Goal: Task Accomplishment & Management: Complete application form

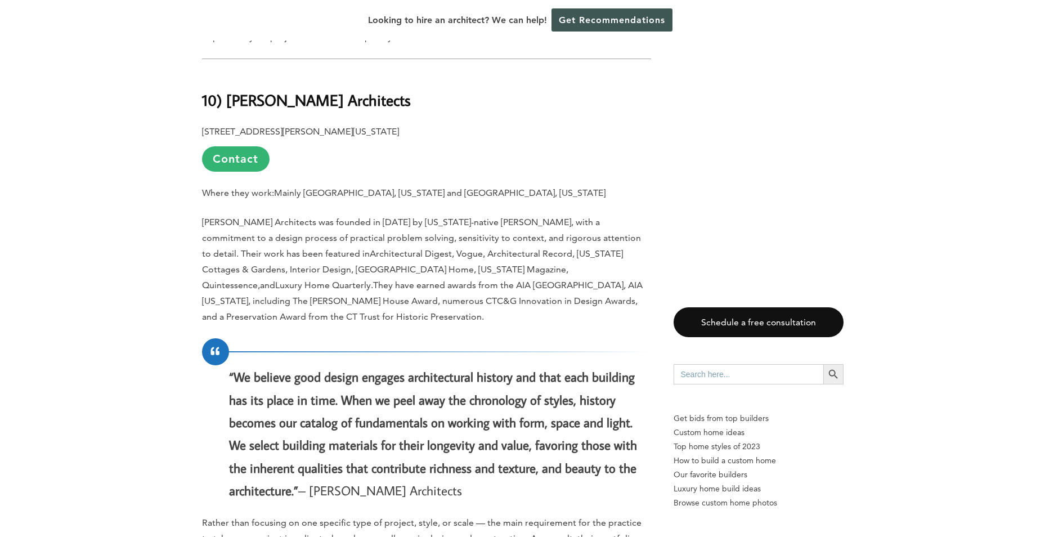
scroll to position [1069, 0]
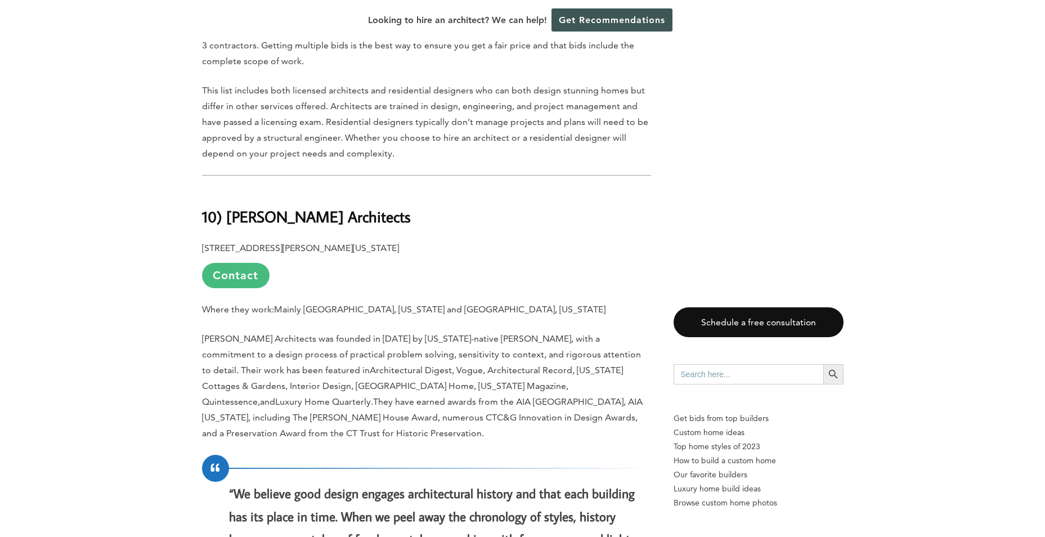
click at [240, 263] on link "Contact" at bounding box center [236, 275] width 68 height 25
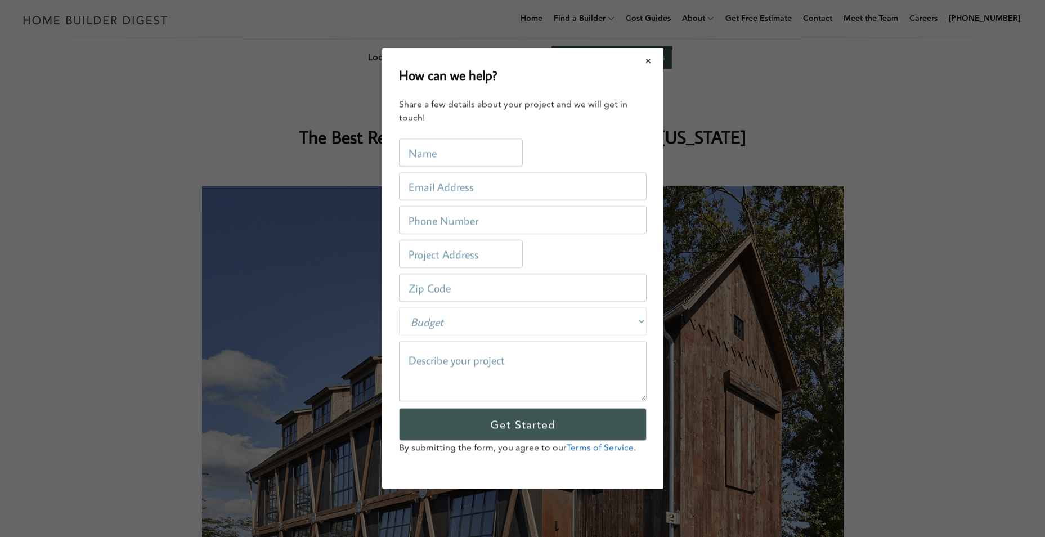
scroll to position [0, 0]
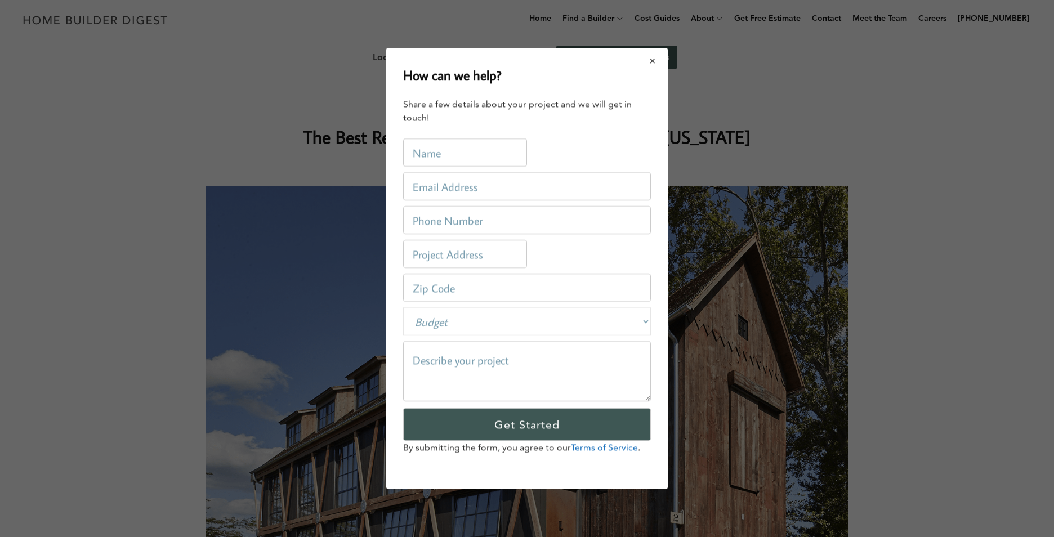
click at [657, 63] on button "Close modal" at bounding box center [653, 61] width 30 height 24
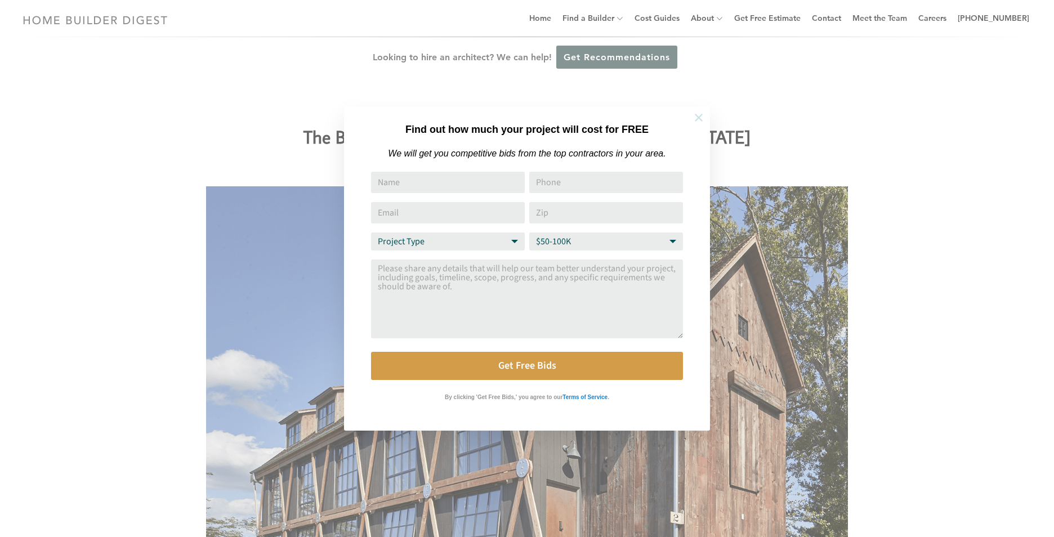
click at [700, 114] on icon at bounding box center [698, 117] width 12 height 12
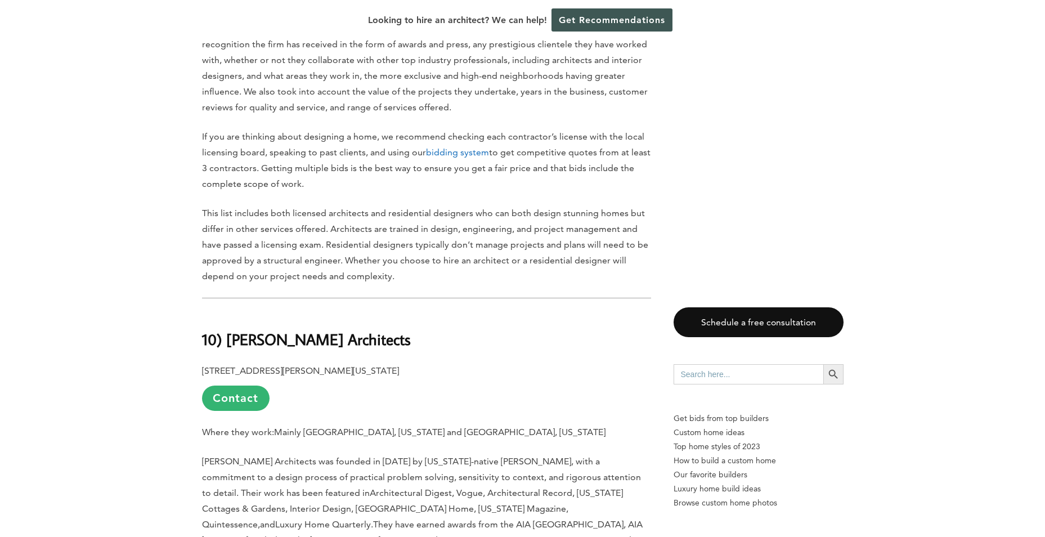
scroll to position [1069, 0]
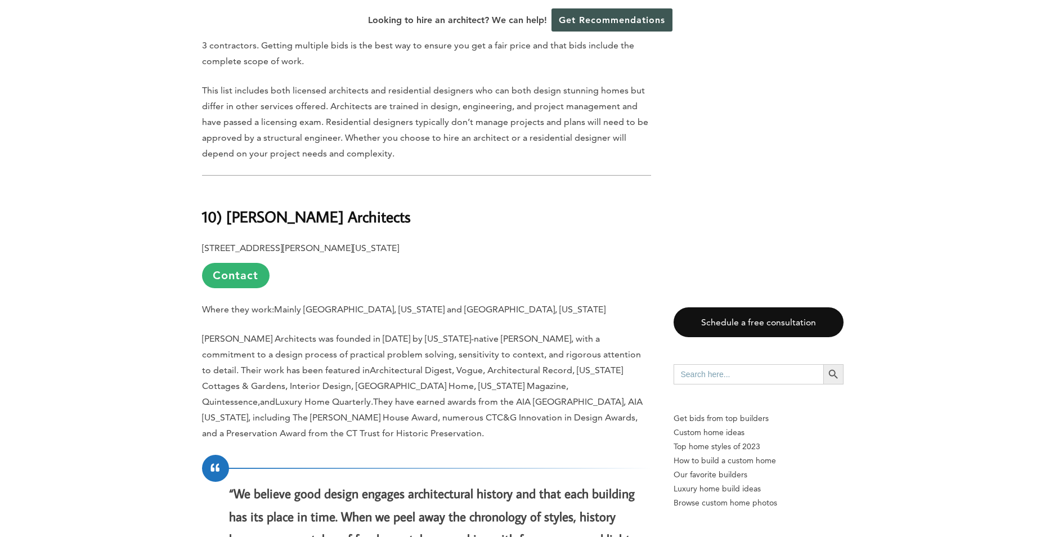
click at [227, 263] on link "Contact" at bounding box center [236, 275] width 68 height 25
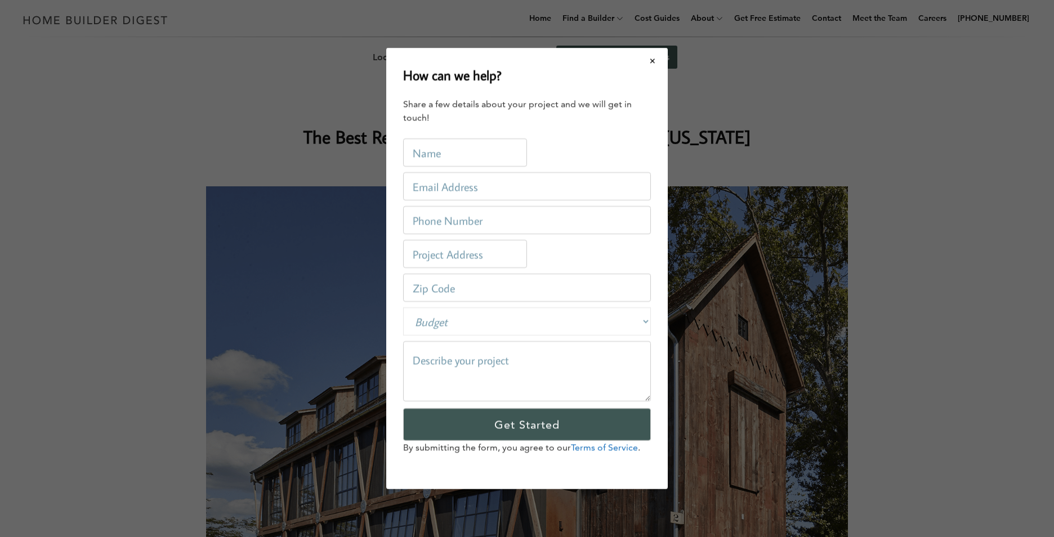
click at [462, 155] on input "text" at bounding box center [465, 152] width 124 height 28
type input "[PERSON_NAME]"
type input "[EMAIL_ADDRESS][DOMAIN_NAME]"
type input "6316450177"
click at [448, 259] on input "text" at bounding box center [465, 254] width 124 height 28
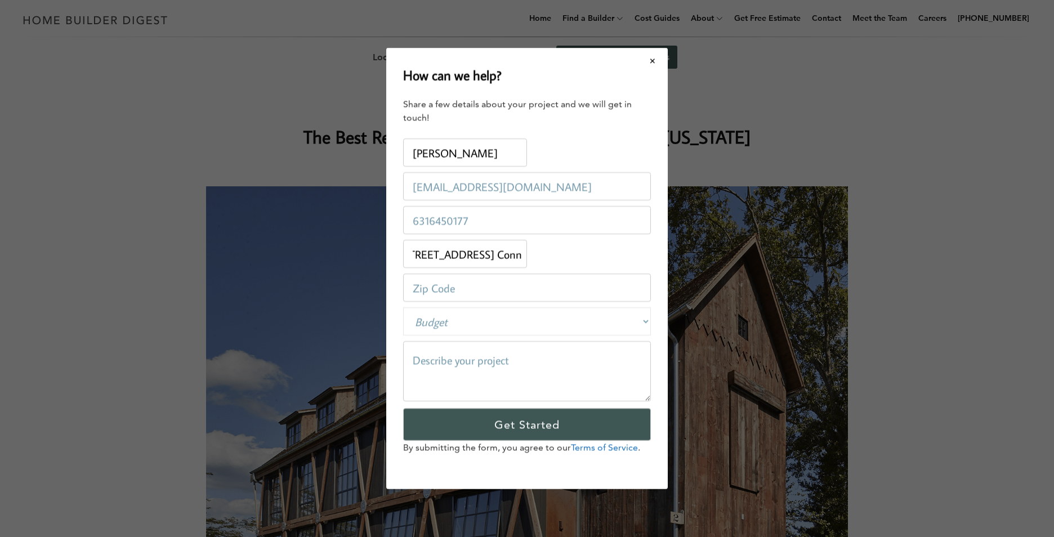
scroll to position [0, 19]
type input "[STREET_ADDRESS] Conn"
click at [450, 284] on input "number" at bounding box center [527, 288] width 248 height 28
click at [548, 260] on div "Address: 7 West St New Britain Conn" at bounding box center [527, 254] width 248 height 34
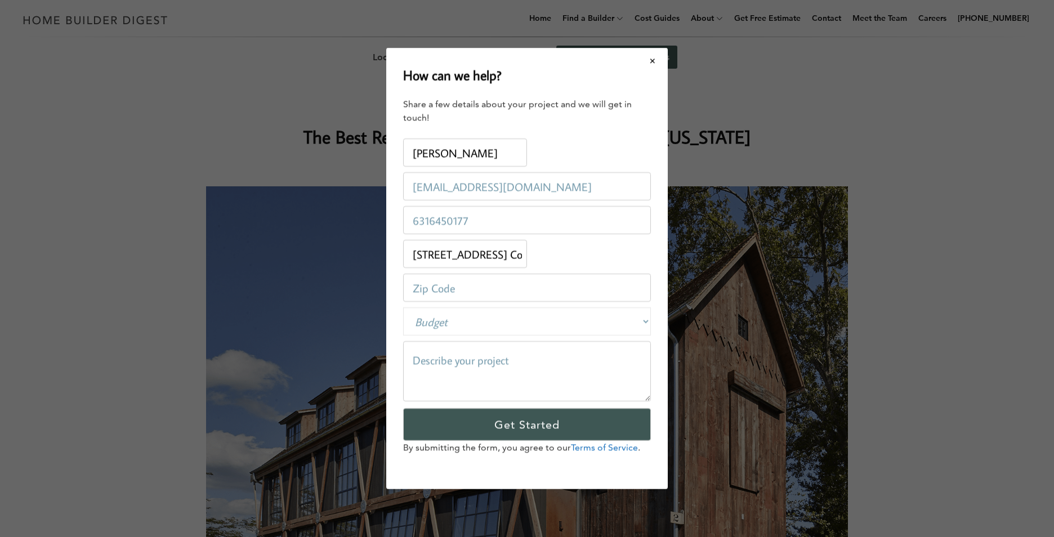
click at [464, 361] on textarea at bounding box center [527, 371] width 248 height 60
paste textarea "I hope this message finds you well. We are in the process of purchasing a vacan…"
type textarea "I hope this message finds you well. We are in the process of purchasing a vacan…"
click at [487, 321] on select "Budget Less than $100,000 $100,000-$250,000 $250,000-$500,000 $500,000-$1 Milli…" at bounding box center [527, 321] width 248 height 28
select select "private"
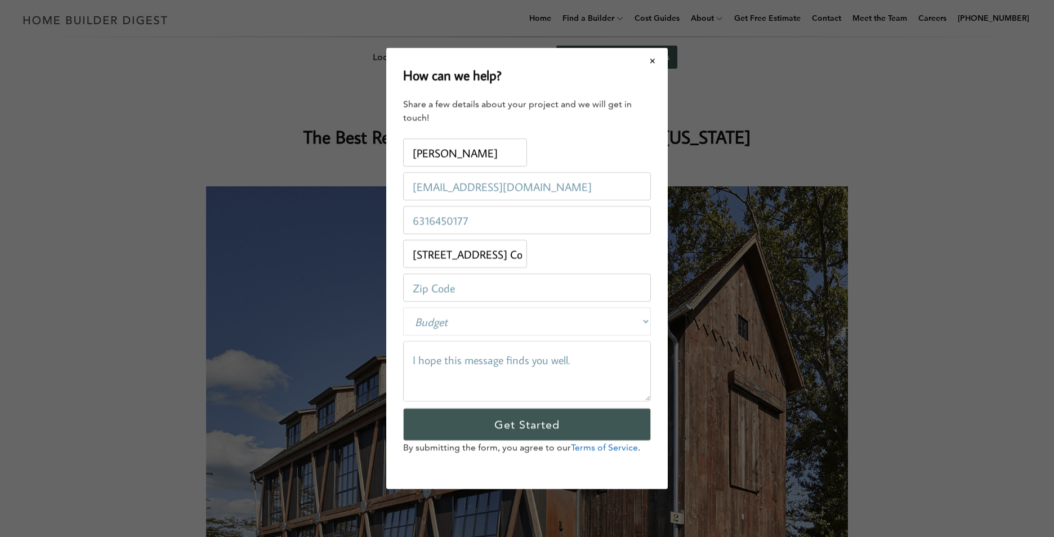
click at [403, 307] on select "Budget Less than $100,000 $100,000-$250,000 $250,000-$500,000 $500,000-$1 Milli…" at bounding box center [527, 321] width 248 height 28
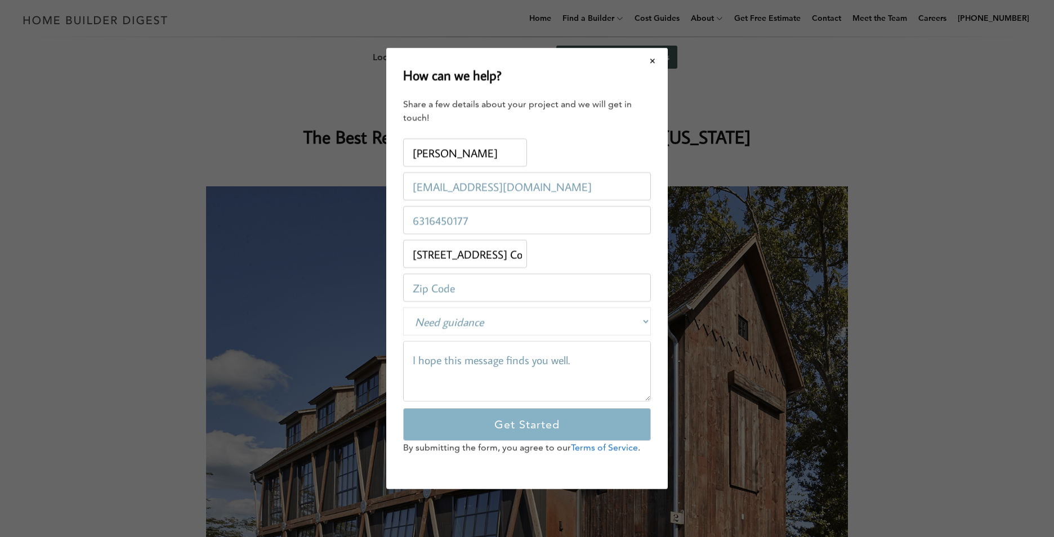
click at [502, 429] on input "Get Started" at bounding box center [527, 424] width 248 height 33
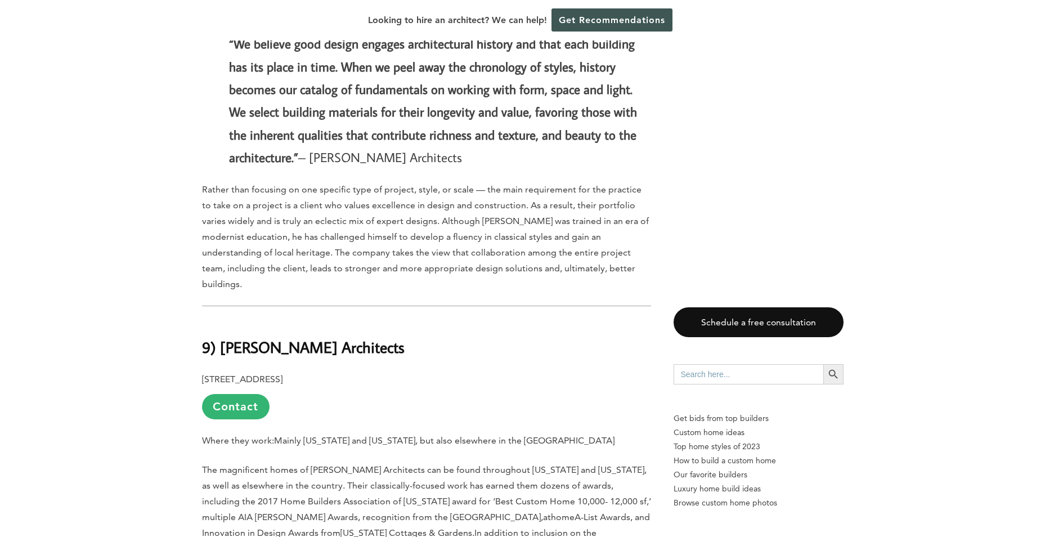
scroll to position [1520, 0]
click at [254, 393] on link "Contact" at bounding box center [236, 405] width 68 height 25
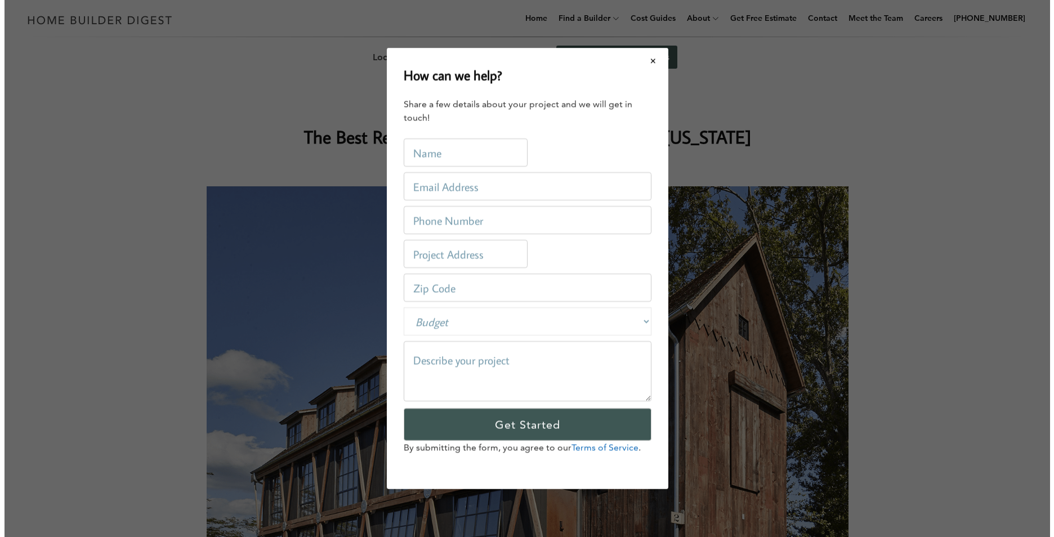
scroll to position [0, 0]
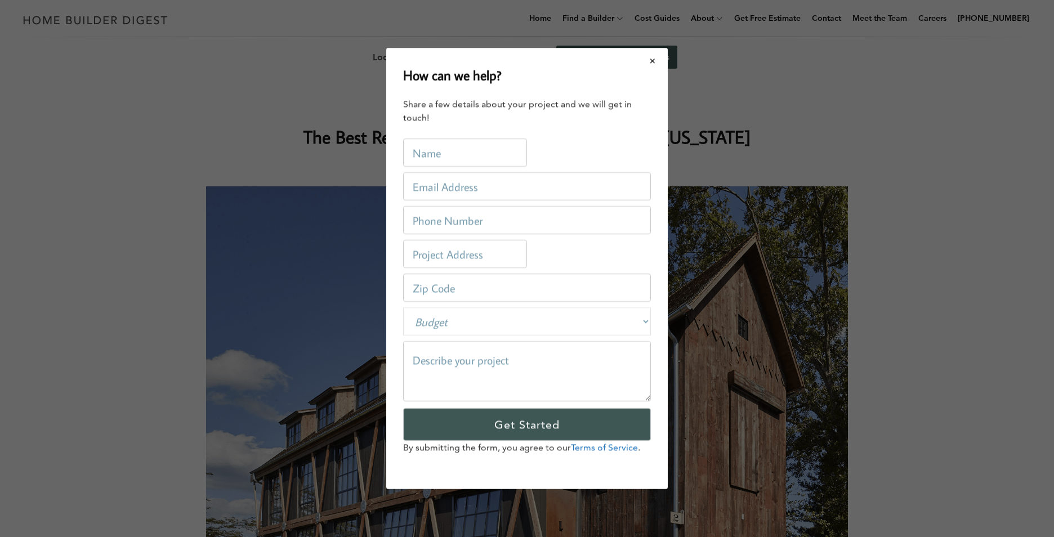
click at [466, 149] on input "text" at bounding box center [465, 152] width 124 height 28
type input "[PERSON_NAME]"
type input "[EMAIL_ADDRESS][DOMAIN_NAME]"
type input "6316450177"
type input "[STREET_ADDRESS] Conn"
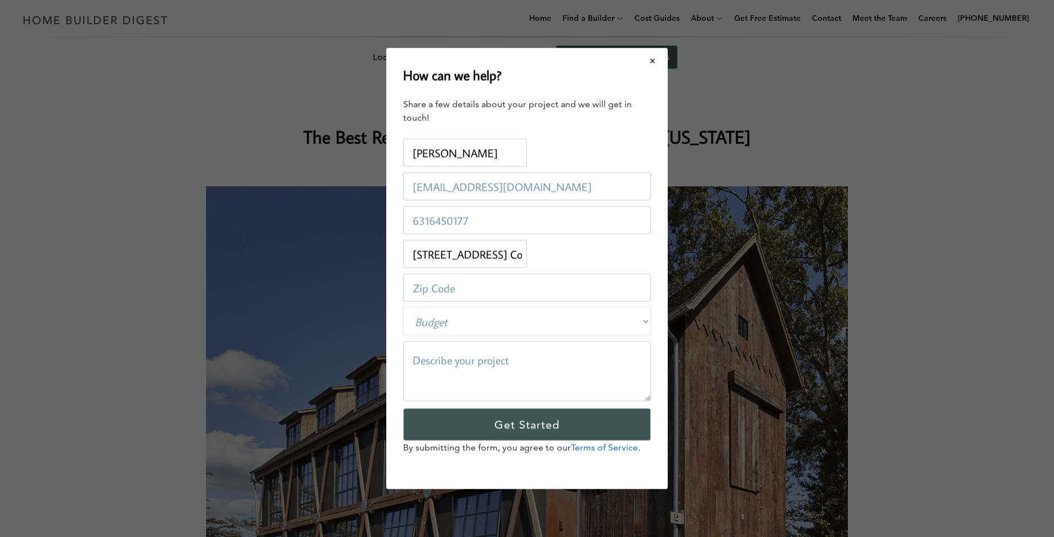
click at [436, 321] on select "Budget Less than $100,000 $100,000-$250,000 $250,000-$500,000 $500,000-$1 Milli…" at bounding box center [527, 321] width 248 height 28
select select "private"
click at [403, 307] on select "Budget Less than $100,000 $100,000-$250,000 $250,000-$500,000 $500,000-$1 Milli…" at bounding box center [527, 321] width 248 height 28
click at [451, 363] on textarea at bounding box center [527, 371] width 248 height 60
paste textarea "I hope this message finds you well. We are in the process of purchasing a vacan…"
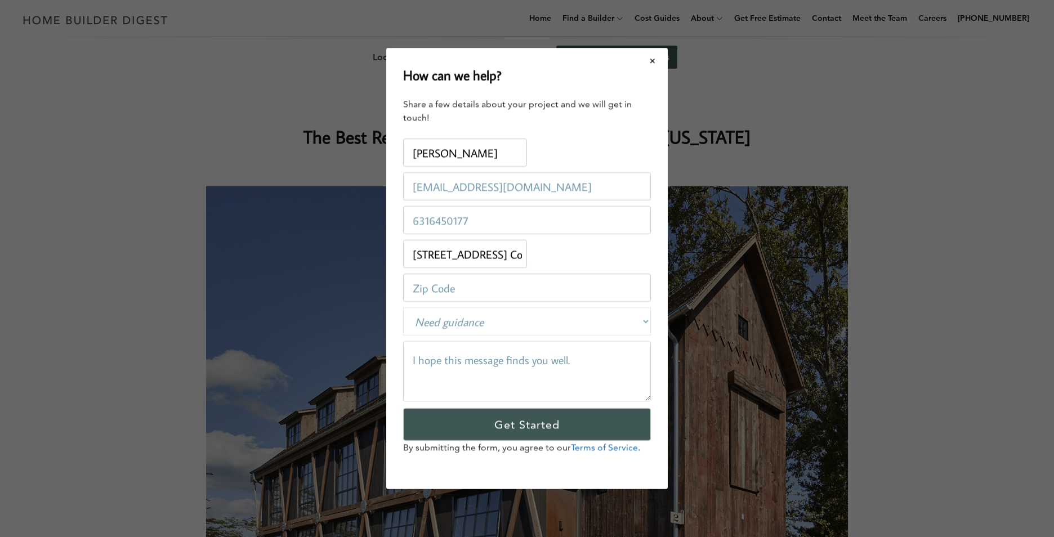
click at [444, 373] on textarea "I hope this message finds you well. We are in the process of purchasing a vacan…" at bounding box center [527, 371] width 248 height 60
click at [434, 359] on textarea "I hope this message finds you well. We are in the process of purchasing a vacan…" at bounding box center [527, 371] width 248 height 60
click at [425, 350] on textarea "I hope this message finds you well. We are in the process of purchasing a vacan…" at bounding box center [527, 371] width 248 height 60
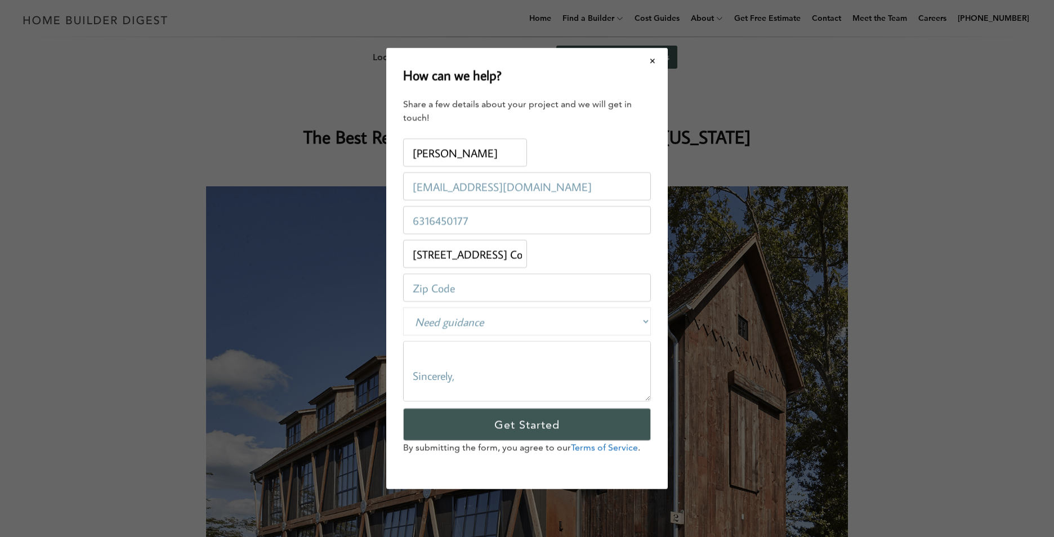
click at [424, 353] on textarea "I hope this message finds you well. We are in the process of purchasing a vacan…" at bounding box center [527, 371] width 248 height 60
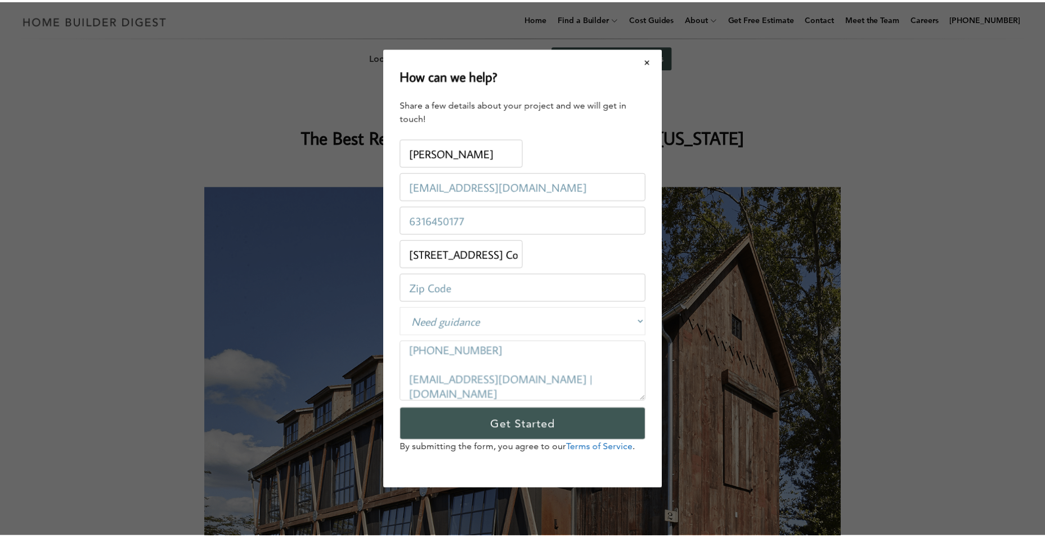
scroll to position [468, 0]
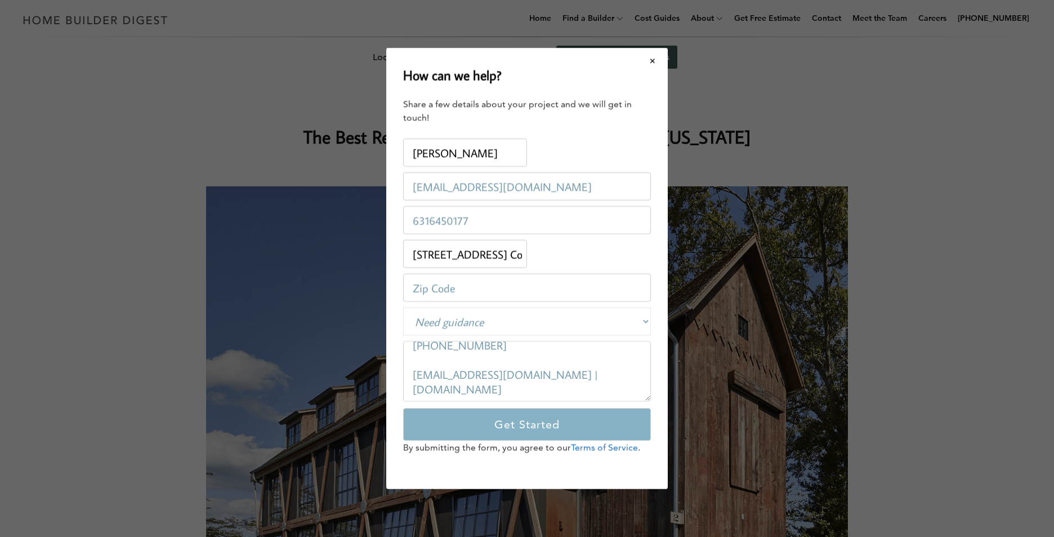
type textarea "I hope this message finds you well. We are in the process of purchasing a vacan…"
click at [489, 418] on input "Get Started" at bounding box center [527, 424] width 248 height 33
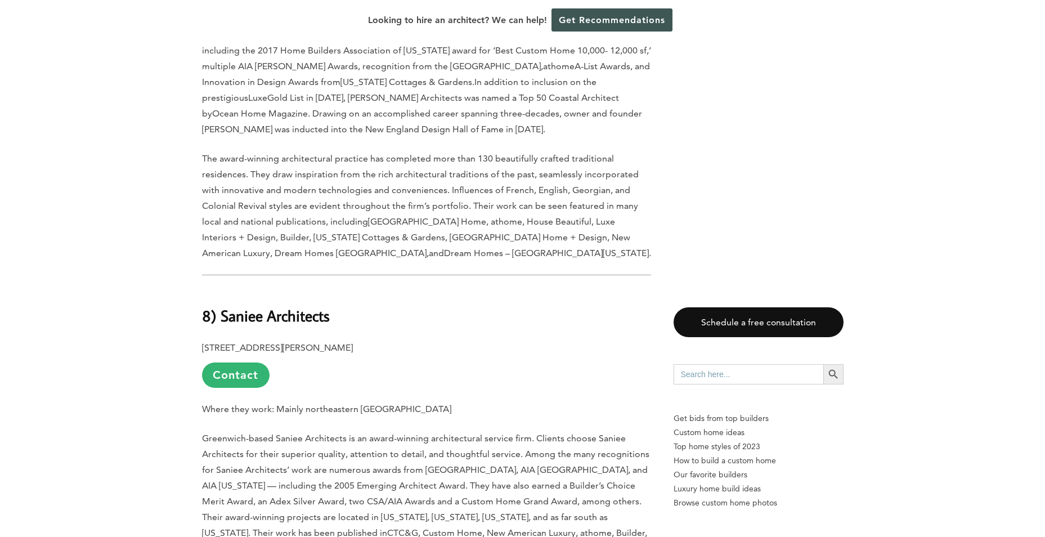
scroll to position [2026, 0]
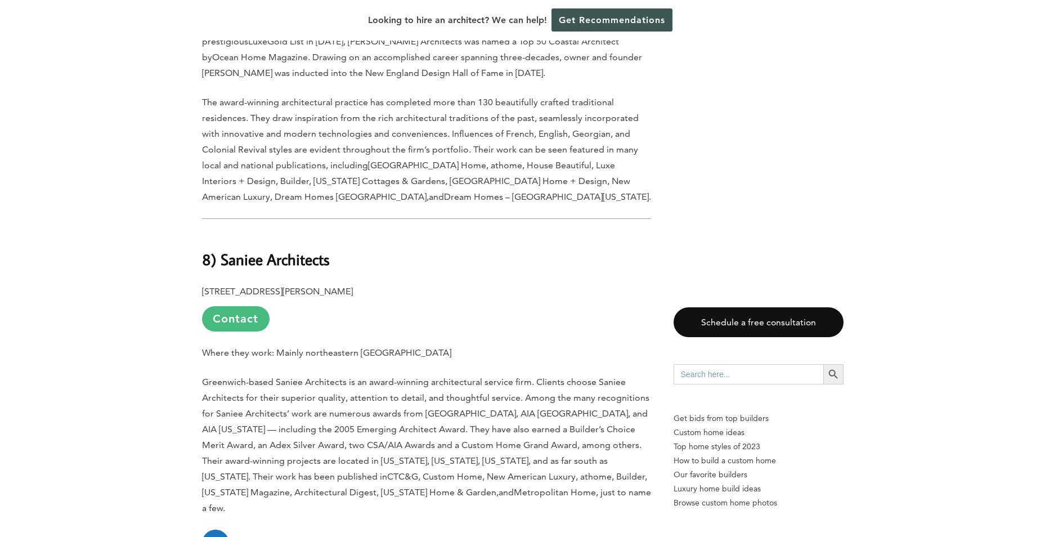
click at [223, 306] on link "Contact" at bounding box center [236, 318] width 68 height 25
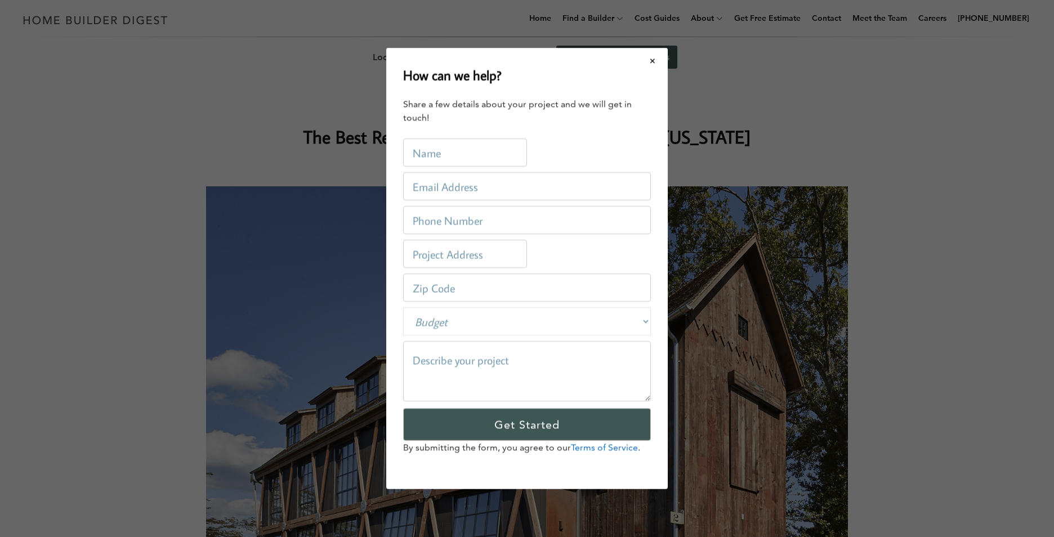
click at [477, 149] on input "text" at bounding box center [465, 152] width 124 height 28
type input "[PERSON_NAME]"
type input "[EMAIL_ADDRESS][DOMAIN_NAME]"
type input "6316450177"
type input "[STREET_ADDRESS] Conn"
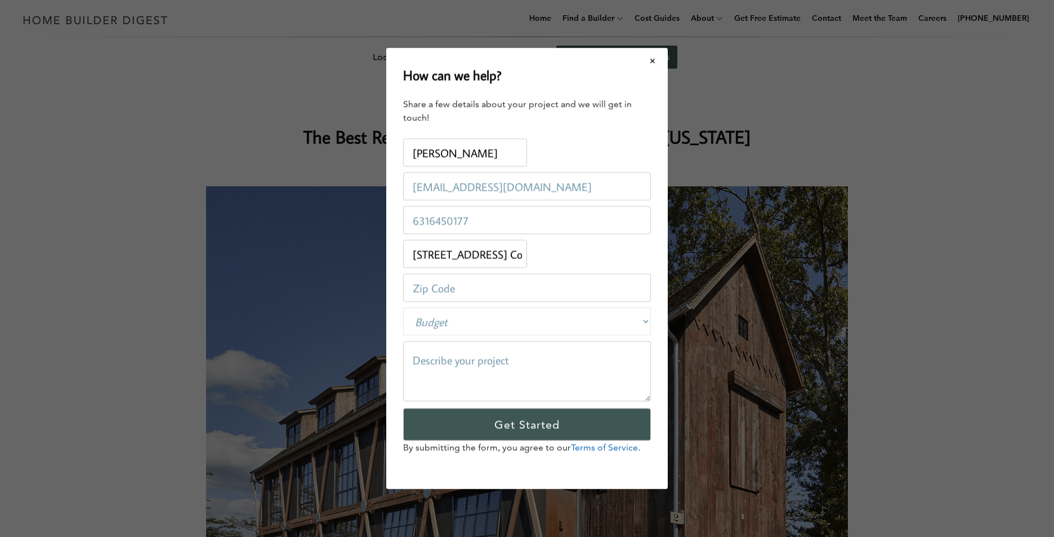
click at [447, 325] on select "Budget Less than $100,000 $100,000-$250,000 $250,000-$500,000 $500,000-$1 Milli…" at bounding box center [527, 321] width 248 height 28
select select "private"
click at [403, 307] on select "Budget Less than $100,000 $100,000-$250,000 $250,000-$500,000 $500,000-$1 Milli…" at bounding box center [527, 321] width 248 height 28
click at [456, 358] on textarea at bounding box center [527, 371] width 248 height 60
paste textarea "I hope this message finds you well. We are in the process of purchasing a vacan…"
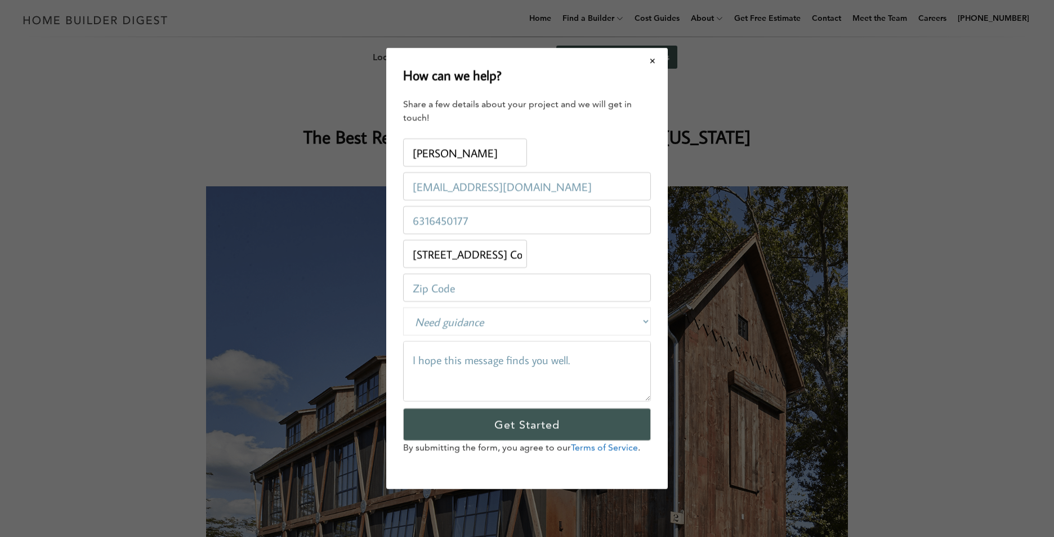
click at [425, 374] on textarea "I hope this message finds you well. We are in the process of purchasing a vacan…" at bounding box center [527, 371] width 248 height 60
click at [413, 355] on textarea "I hope this message finds you well. We are in the process of purchasing a vacan…" at bounding box center [527, 371] width 248 height 60
click at [434, 356] on textarea "I hope this message finds you well. We are in the process of purchasing a vacan…" at bounding box center [527, 371] width 248 height 60
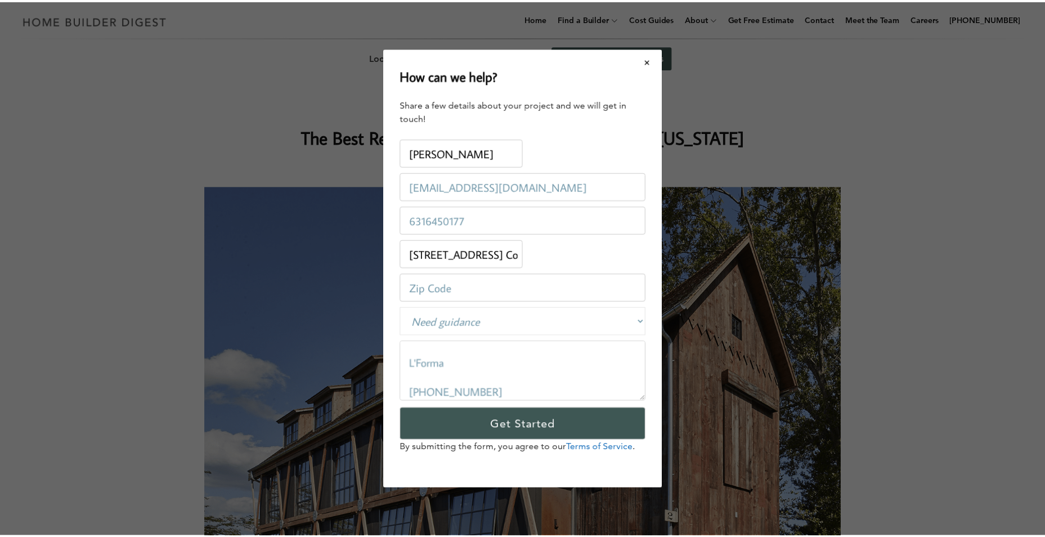
scroll to position [468, 0]
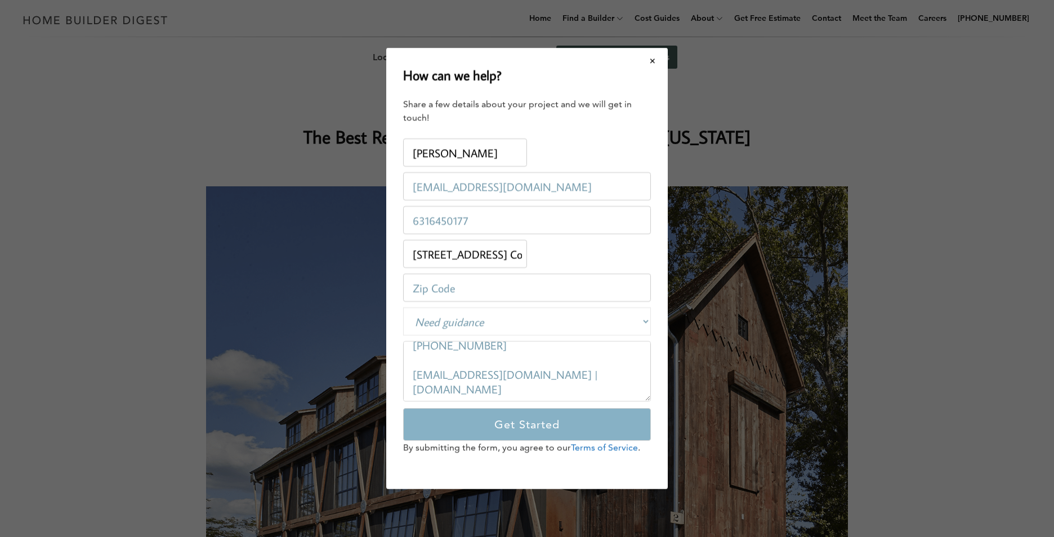
type textarea "I hope this message finds you well. We are in the process of purchasing a vacan…"
click at [510, 432] on input "Get Started" at bounding box center [527, 424] width 248 height 33
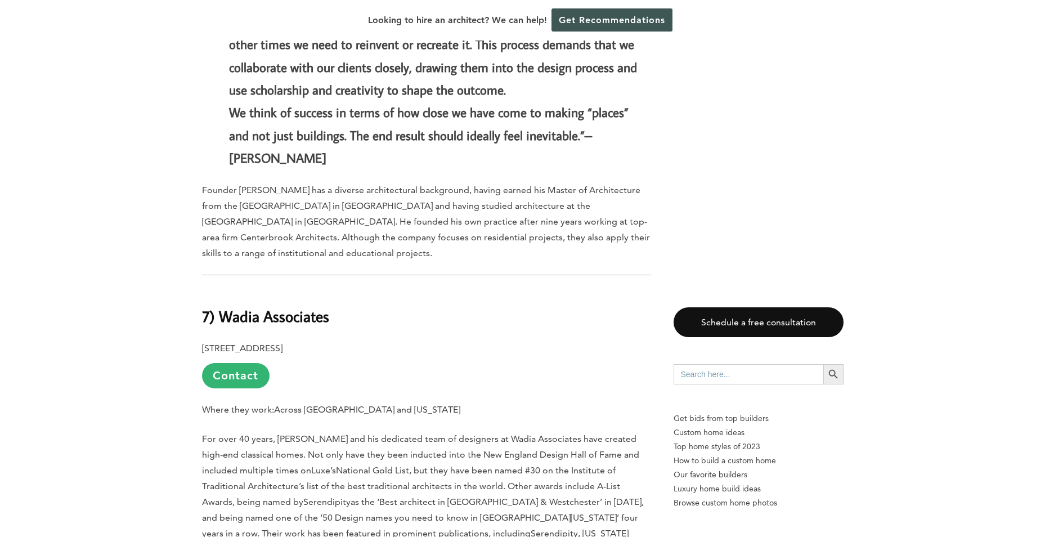
scroll to position [2702, 0]
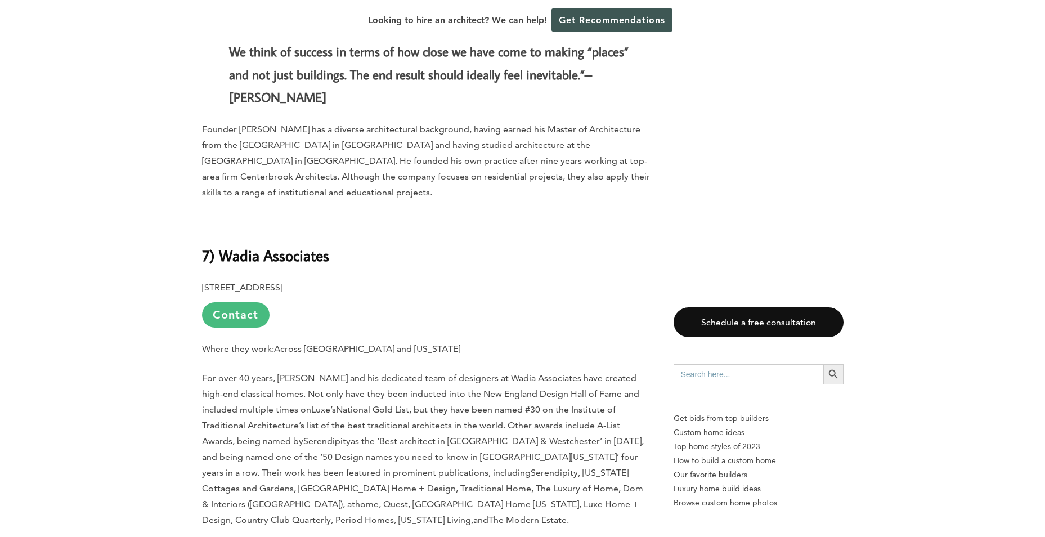
click at [248, 302] on link "Contact" at bounding box center [236, 314] width 68 height 25
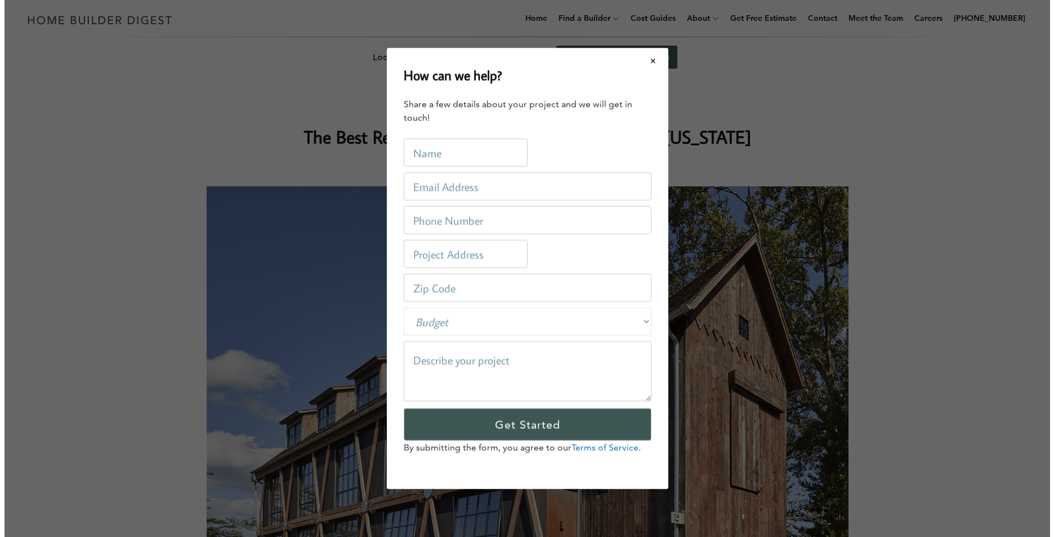
scroll to position [0, 0]
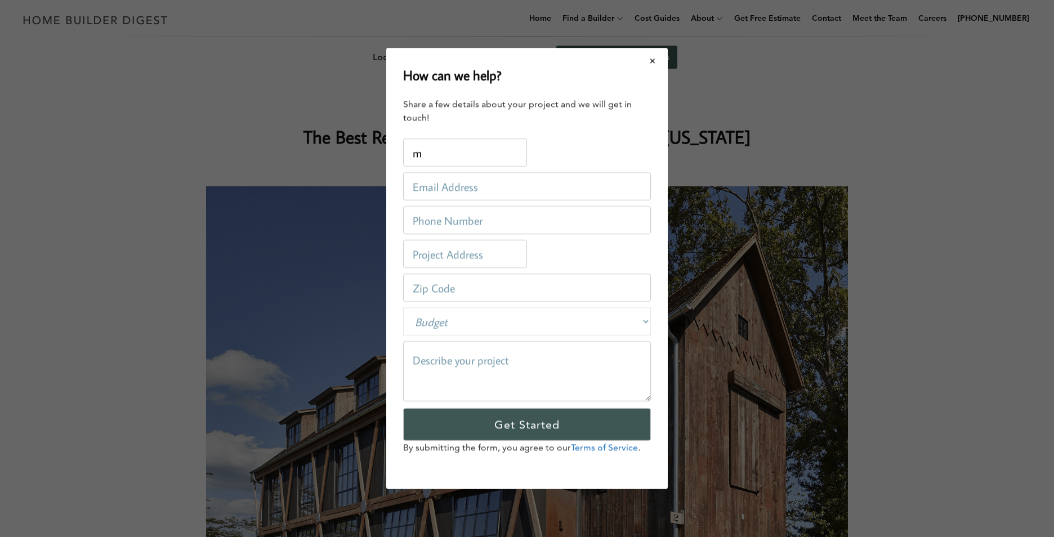
type input "[PERSON_NAME]"
type input "[EMAIL_ADDRESS][DOMAIN_NAME]"
type input "6316450177"
type input "[STREET_ADDRESS] Conn"
click at [453, 315] on select "Budget Less than $100,000 $100,000-$250,000 $250,000-$500,000 $500,000-$1 Milli…" at bounding box center [527, 321] width 248 height 28
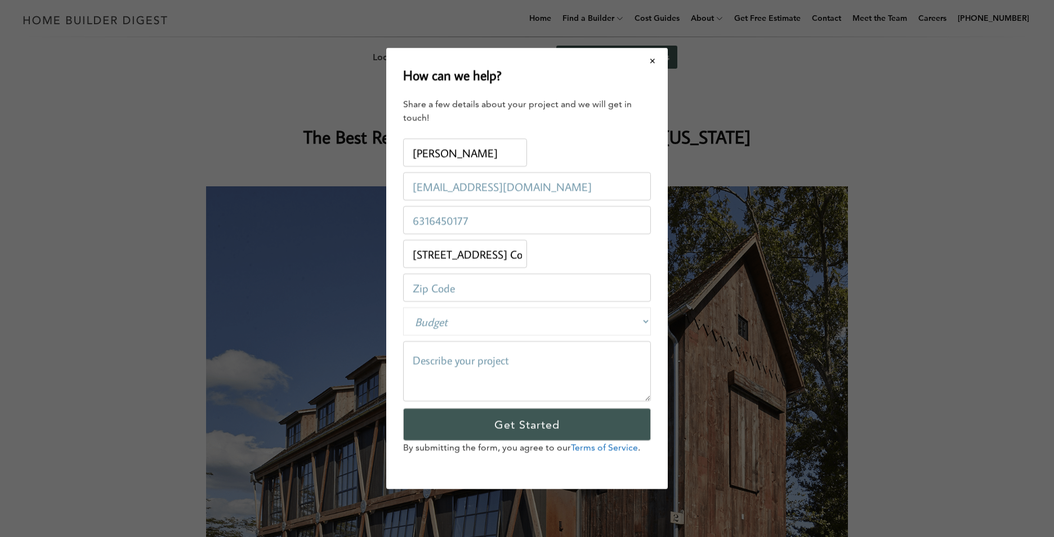
select select "private"
click at [403, 307] on select "Budget Less than $100,000 $100,000-$250,000 $250,000-$500,000 $500,000-$1 Milli…" at bounding box center [527, 321] width 248 height 28
click at [432, 356] on textarea at bounding box center [527, 371] width 248 height 60
paste textarea "I hope this message finds you well. We are in the process of purchasing a vacan…"
click at [415, 378] on textarea "I hope this message finds you well. We are in the process of purchasing a vacan…" at bounding box center [527, 371] width 248 height 60
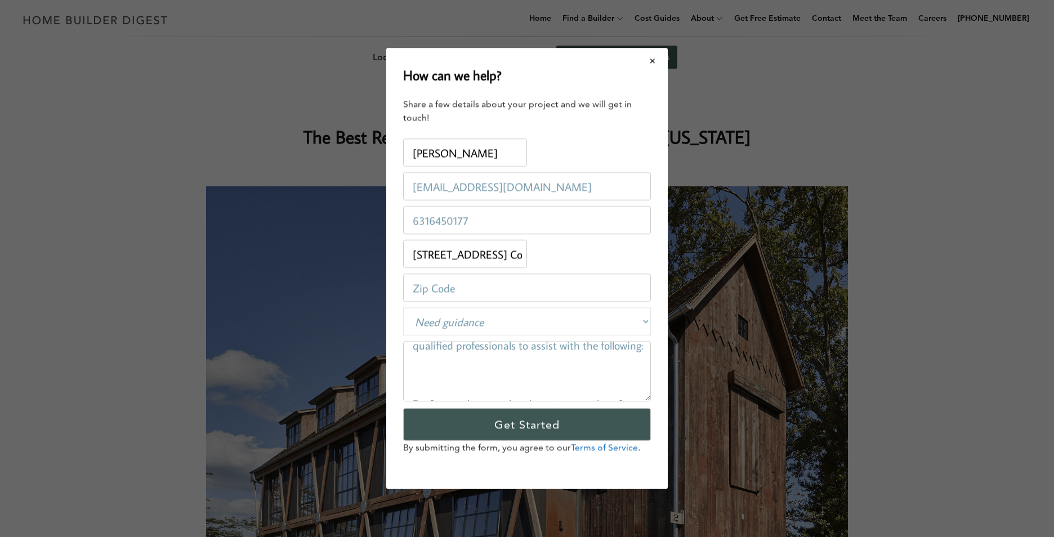
scroll to position [113, 0]
click at [418, 350] on textarea "I hope this message finds you well. We are in the process of purchasing a vacan…" at bounding box center [527, 371] width 248 height 60
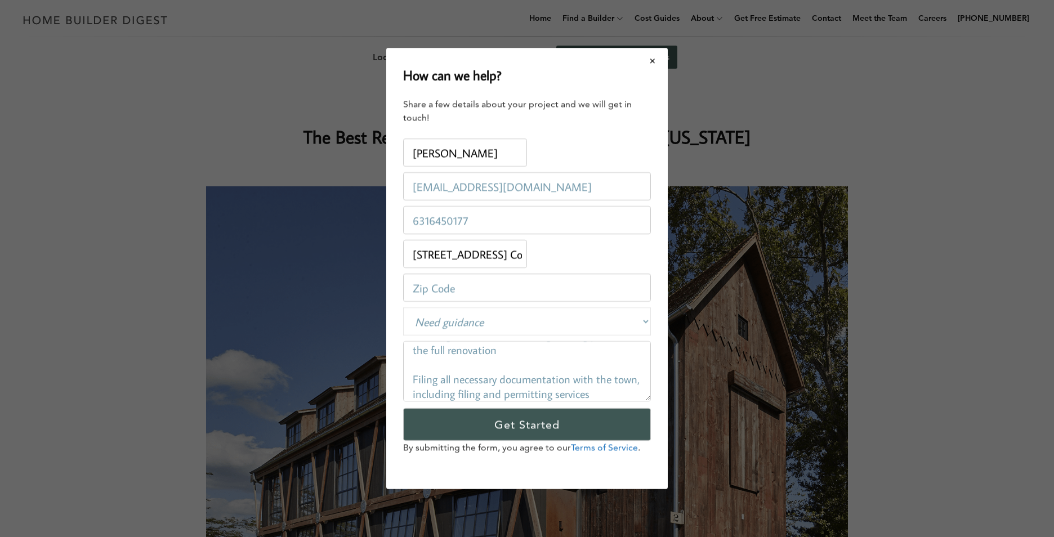
click at [415, 378] on textarea "I hope this message finds you well. We are in the process of purchasing a vacan…" at bounding box center [527, 371] width 248 height 60
click at [416, 348] on textarea "I hope this message finds you well. We are in the process of purchasing a vacan…" at bounding box center [527, 371] width 248 height 60
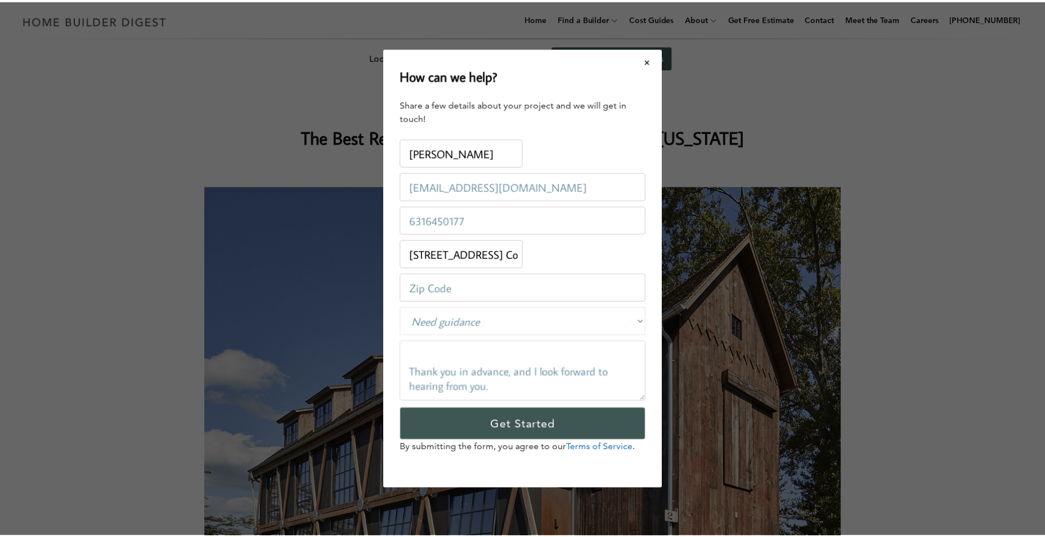
scroll to position [225, 0]
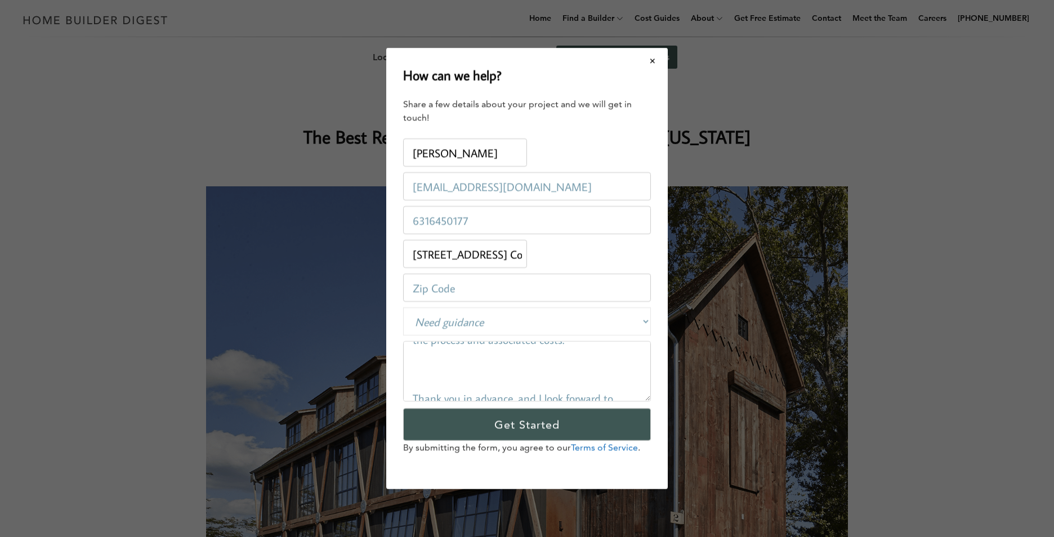
click at [415, 377] on textarea "I hope this message finds you well. We are in the process of purchasing a vacan…" at bounding box center [527, 371] width 248 height 60
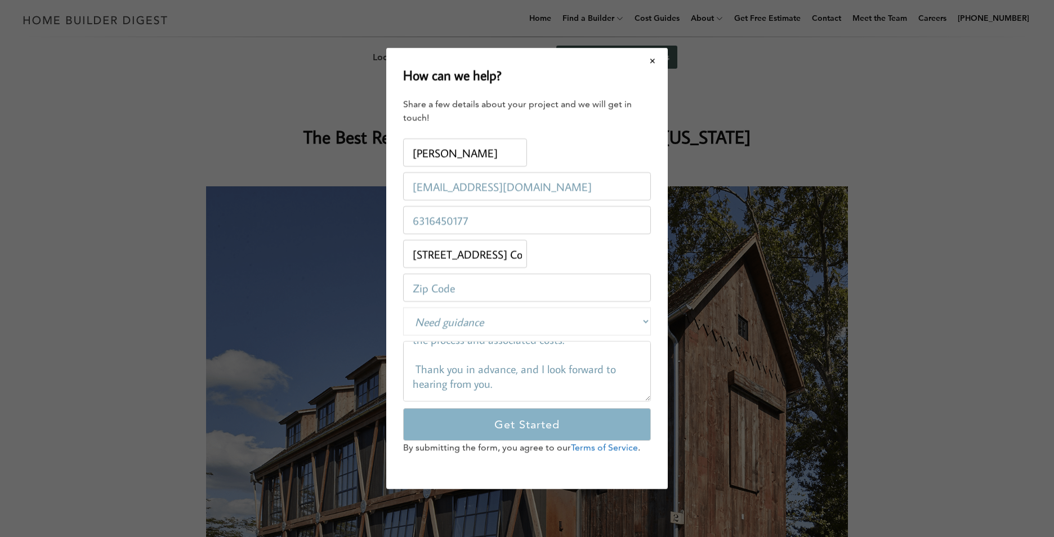
type textarea "I hope this message finds you well. We are in the process of purchasing a vacan…"
click at [489, 418] on input "Get Started" at bounding box center [527, 424] width 248 height 33
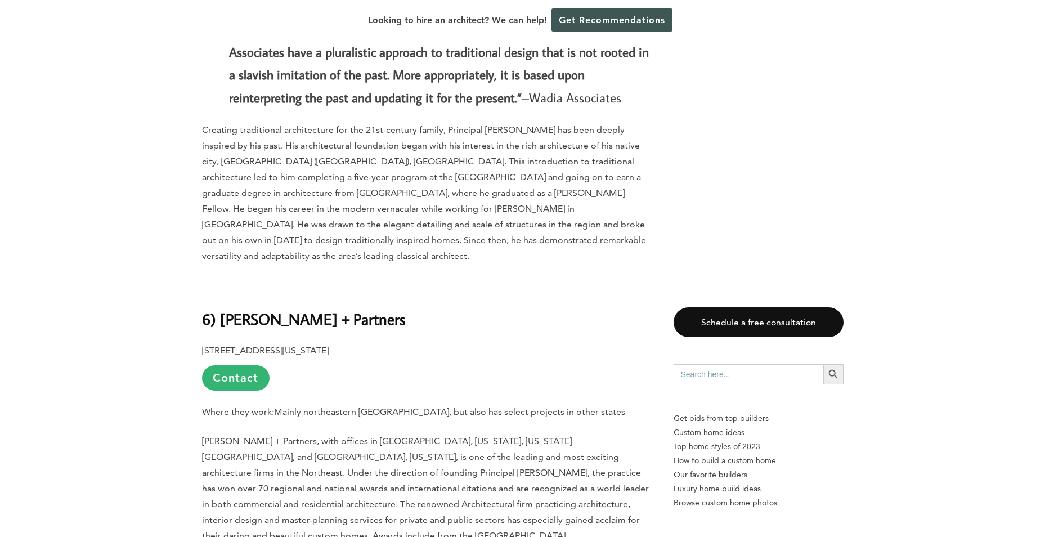
scroll to position [3321, 0]
click at [231, 365] on link "Contact" at bounding box center [236, 377] width 68 height 25
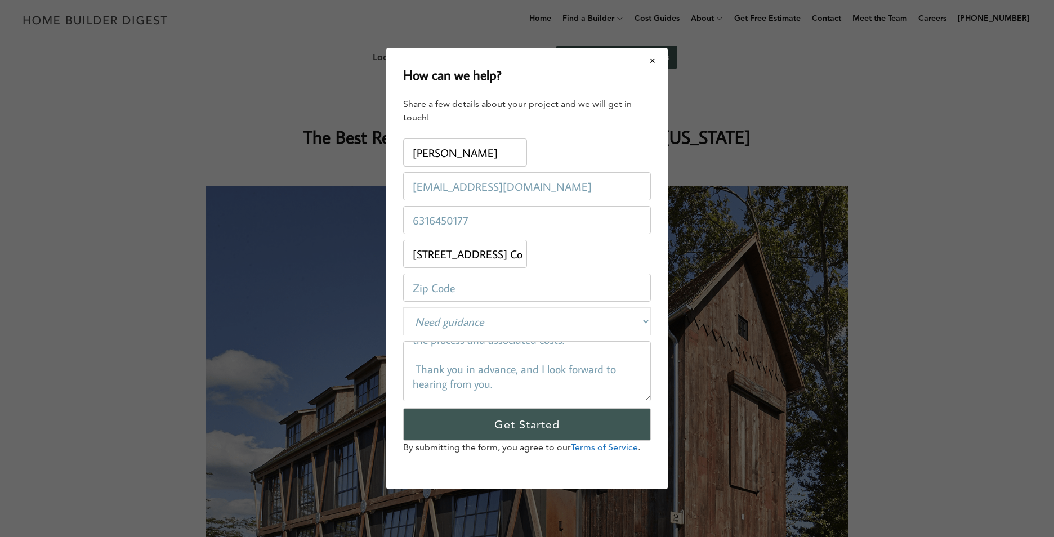
click at [434, 328] on select "Budget Less than $100,000 $100,000-$250,000 $250,000-$500,000 $500,000-$1 Milli…" at bounding box center [527, 321] width 248 height 28
click at [403, 307] on select "Budget Less than $100,000 $100,000-$250,000 $250,000-$500,000 $500,000-$1 Milli…" at bounding box center [527, 321] width 248 height 28
click at [652, 66] on button "Close modal" at bounding box center [653, 61] width 30 height 24
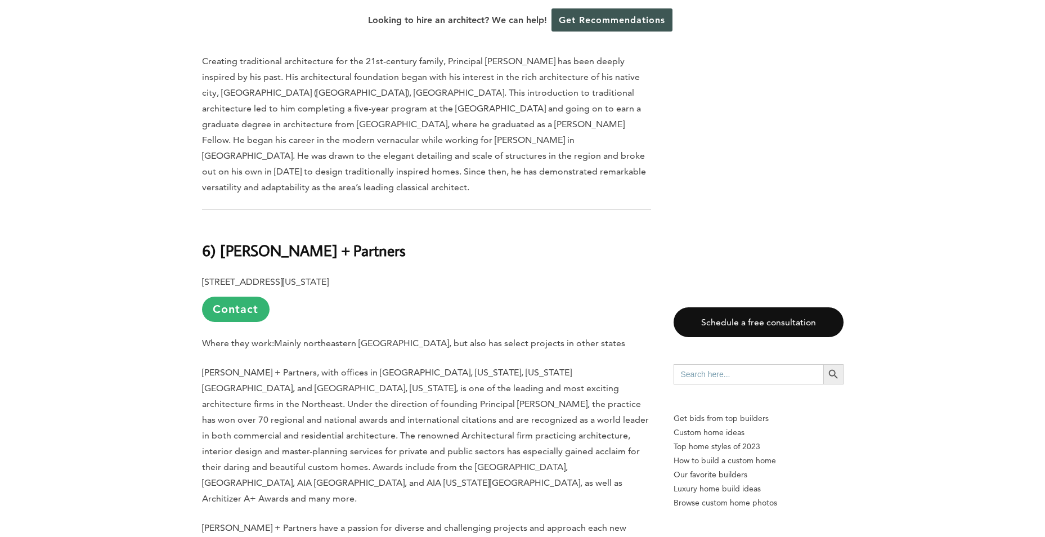
scroll to position [3433, 0]
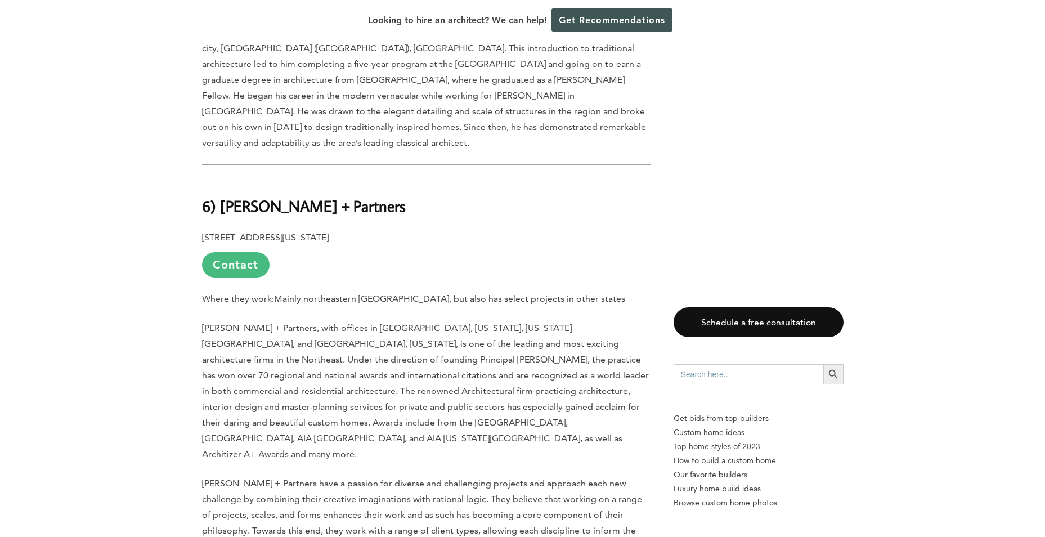
click at [243, 252] on link "Contact" at bounding box center [236, 264] width 68 height 25
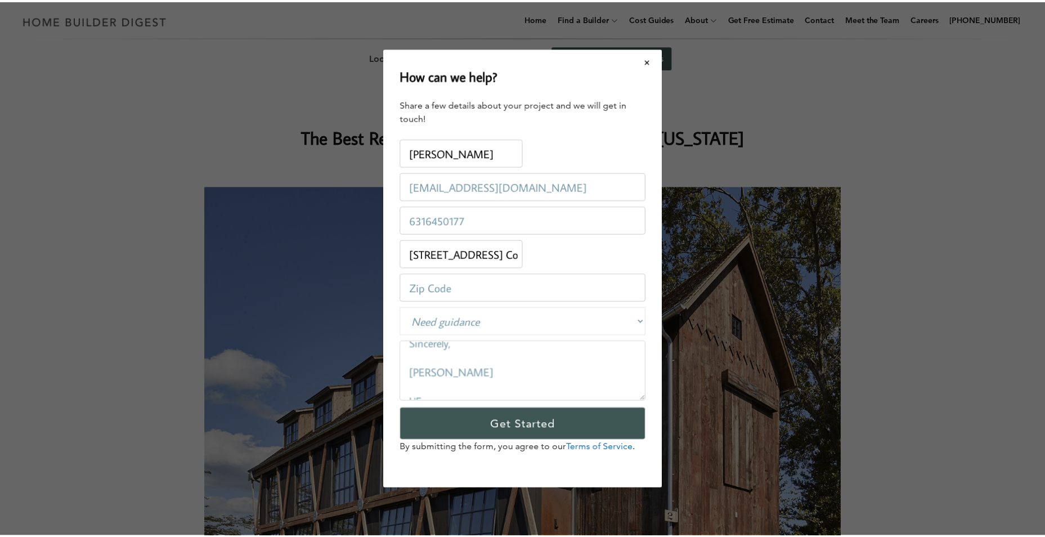
scroll to position [439, 0]
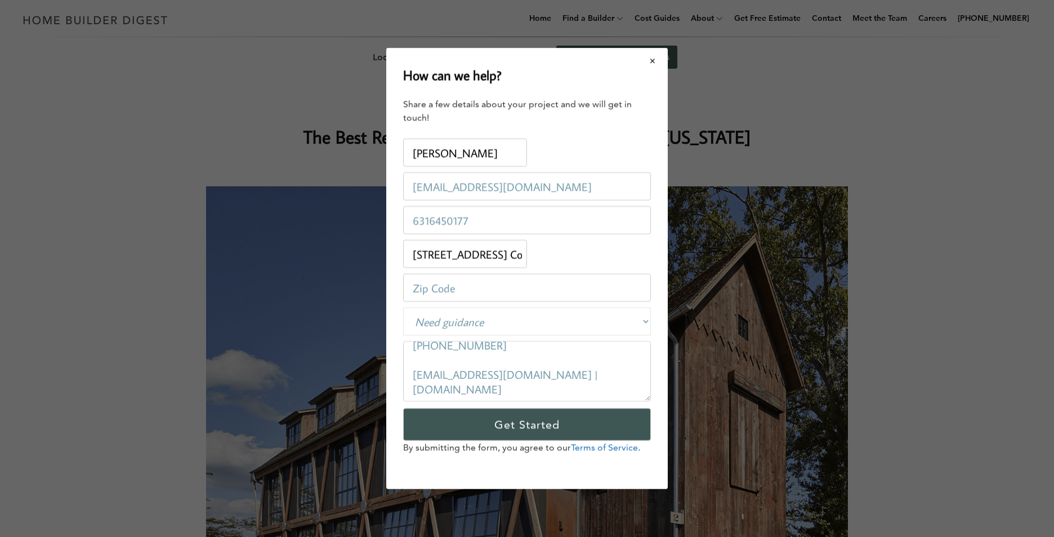
click at [651, 60] on button "Close modal" at bounding box center [653, 61] width 30 height 24
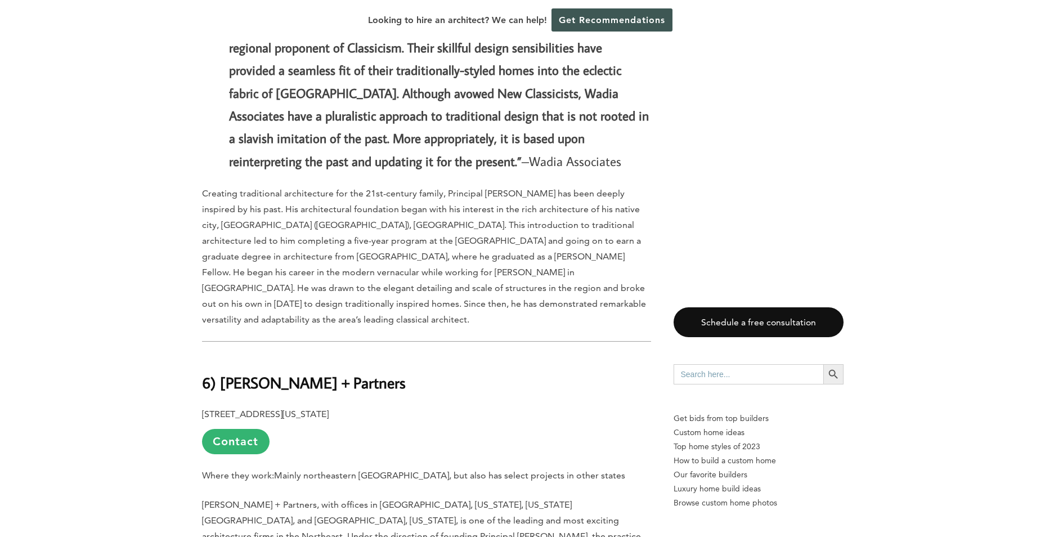
scroll to position [3264, 0]
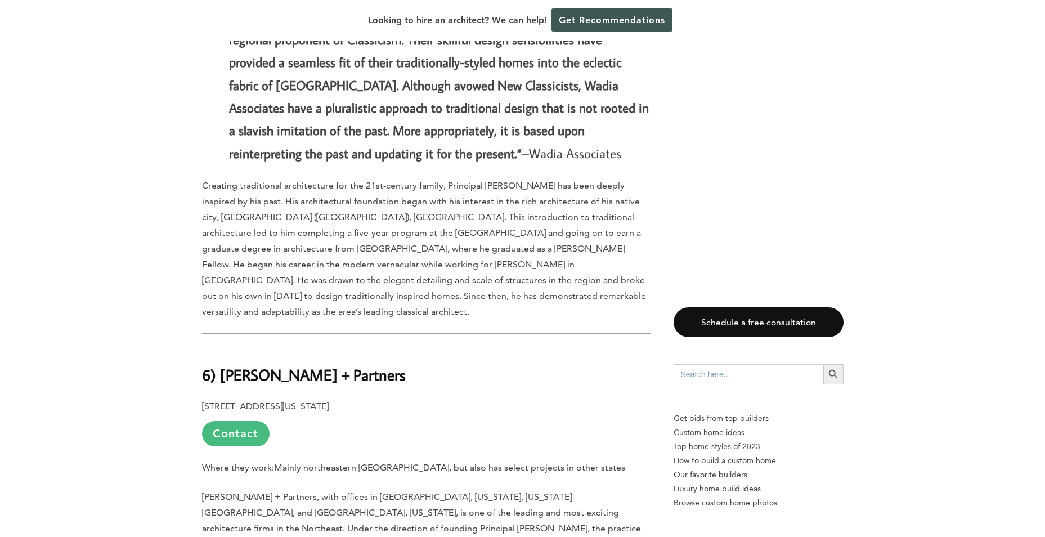
click at [234, 421] on link "Contact" at bounding box center [236, 433] width 68 height 25
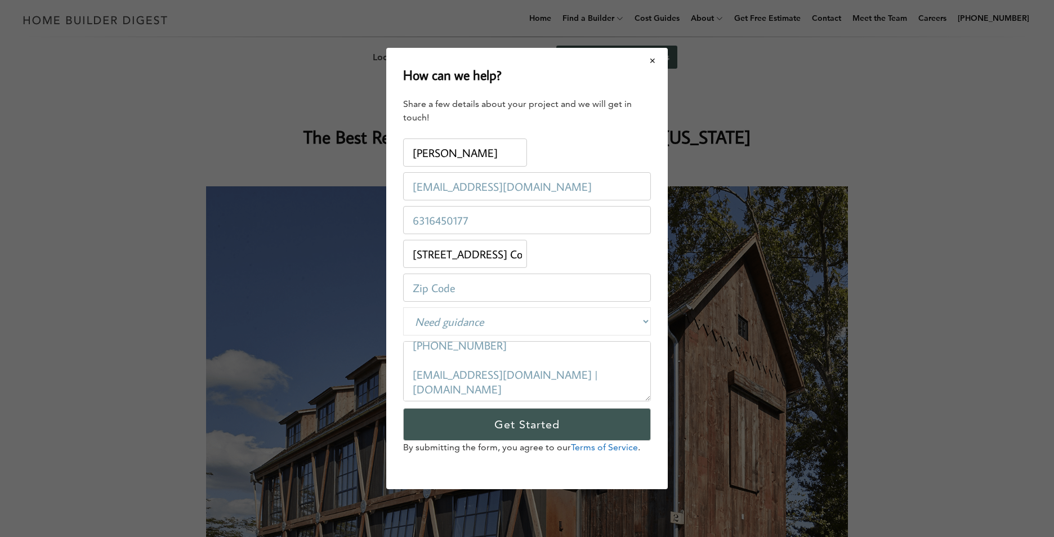
click at [655, 64] on button "Close modal" at bounding box center [653, 61] width 30 height 24
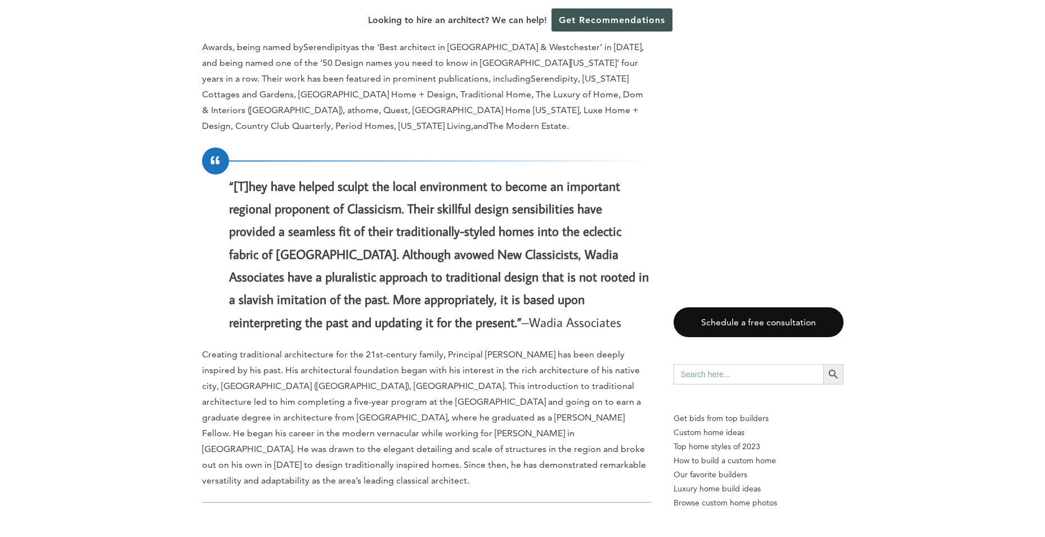
scroll to position [3377, 0]
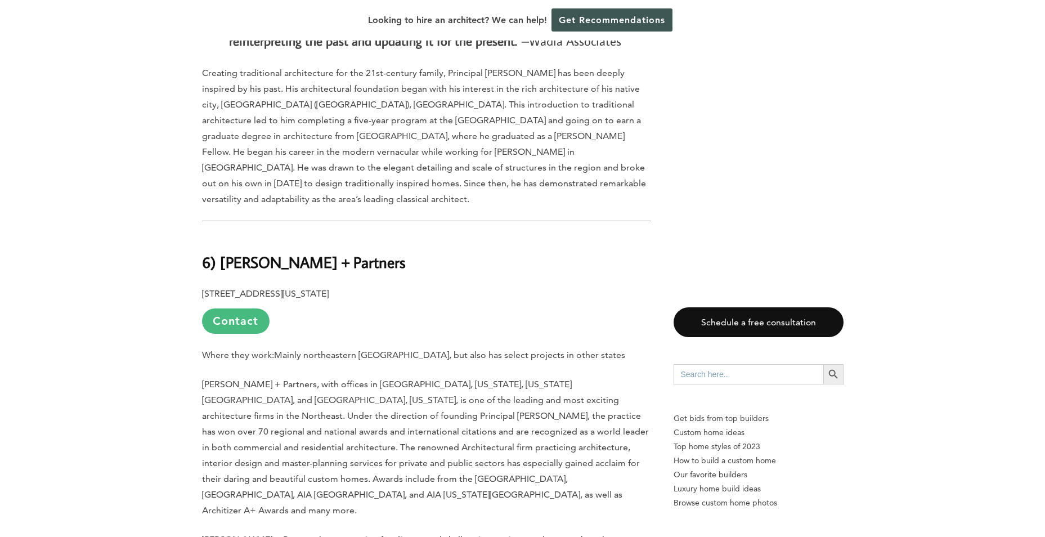
click at [236, 308] on link "Contact" at bounding box center [236, 320] width 68 height 25
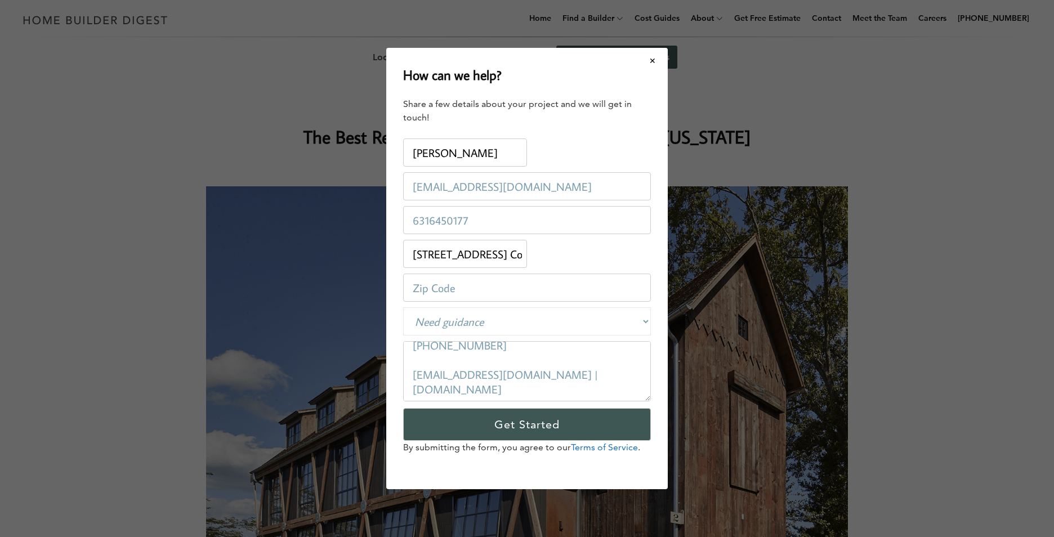
click at [530, 364] on textarea "I hope this message finds you well. We are in the process of purchasing a vacan…" at bounding box center [527, 371] width 248 height 60
click at [465, 284] on input "number" at bounding box center [527, 288] width 248 height 28
click at [446, 286] on input "number" at bounding box center [527, 288] width 248 height 28
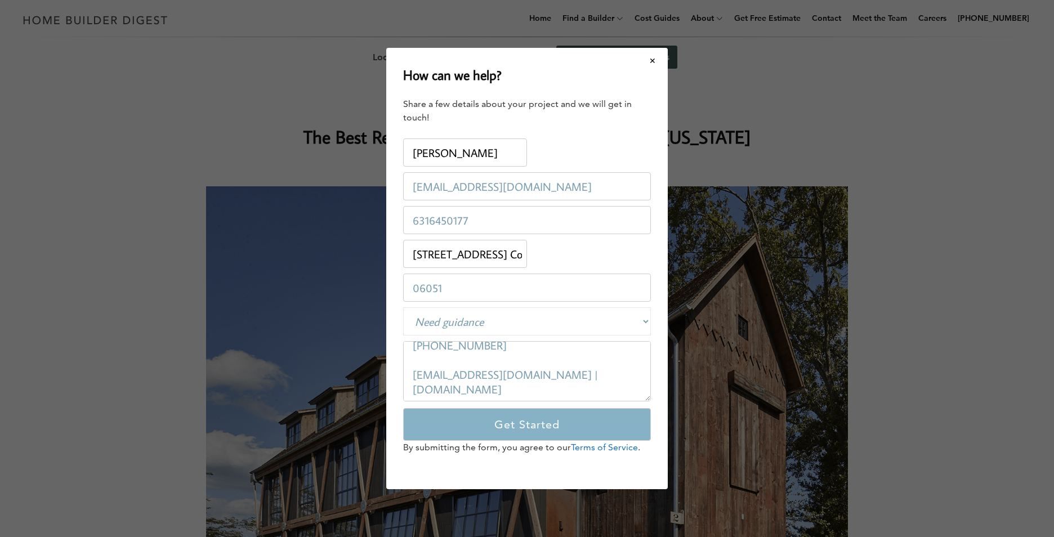
type input "06051"
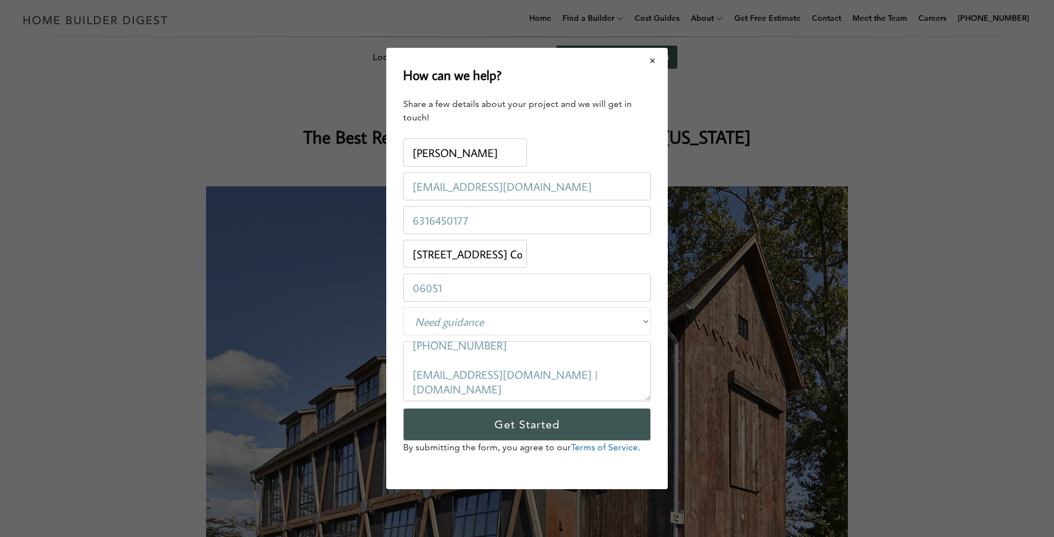
click at [655, 65] on button "Close modal" at bounding box center [653, 61] width 30 height 24
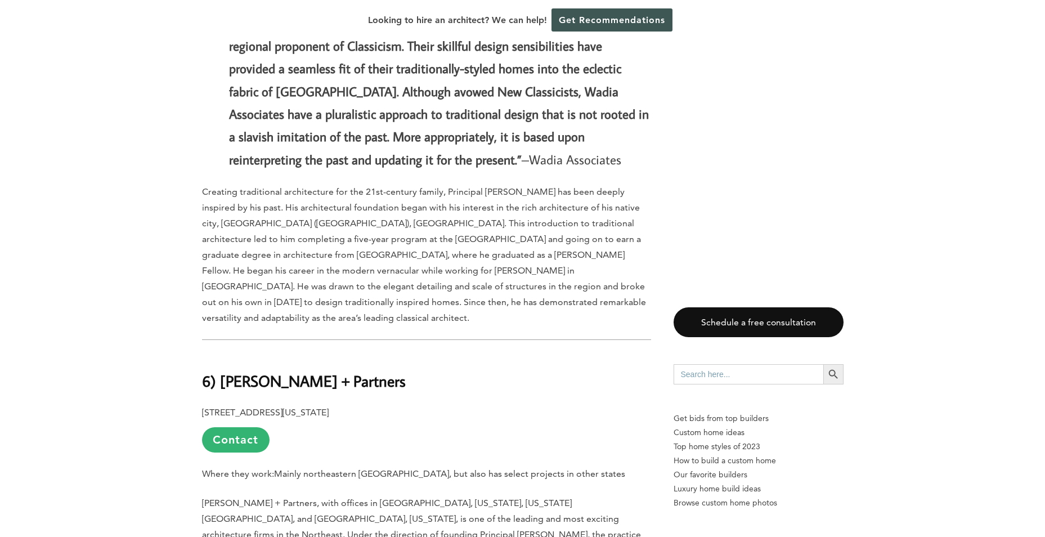
scroll to position [3264, 0]
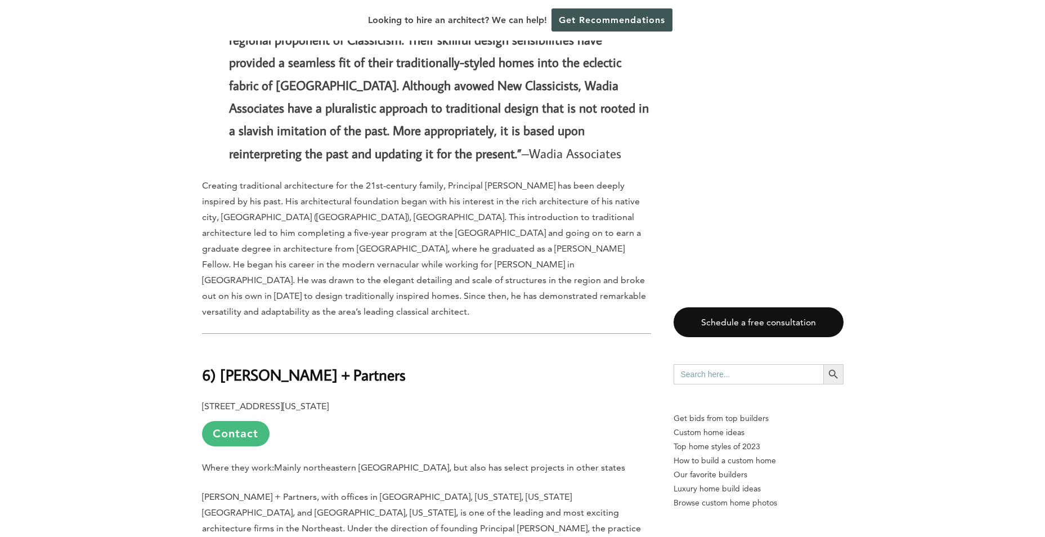
click at [250, 421] on link "Contact" at bounding box center [236, 433] width 68 height 25
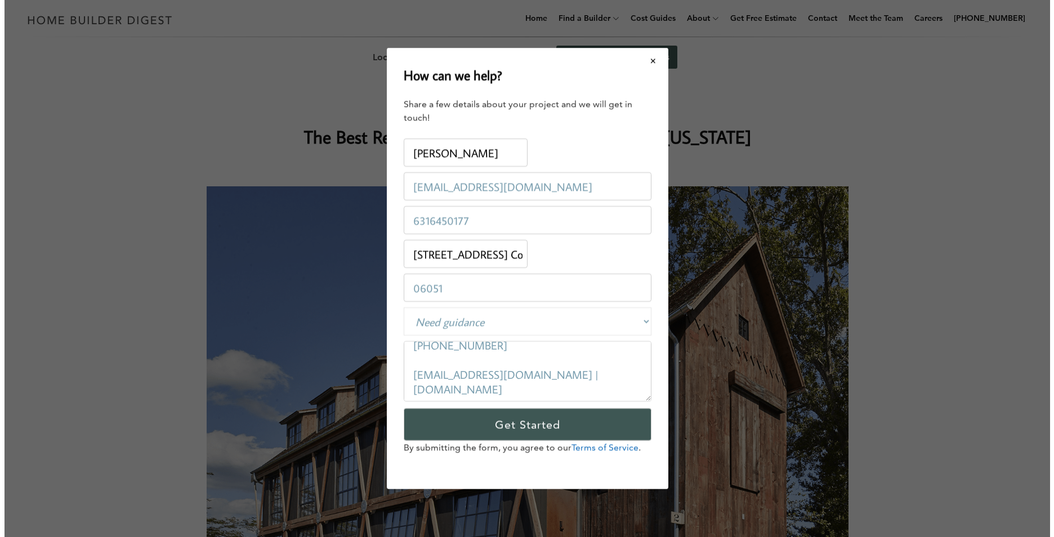
scroll to position [0, 0]
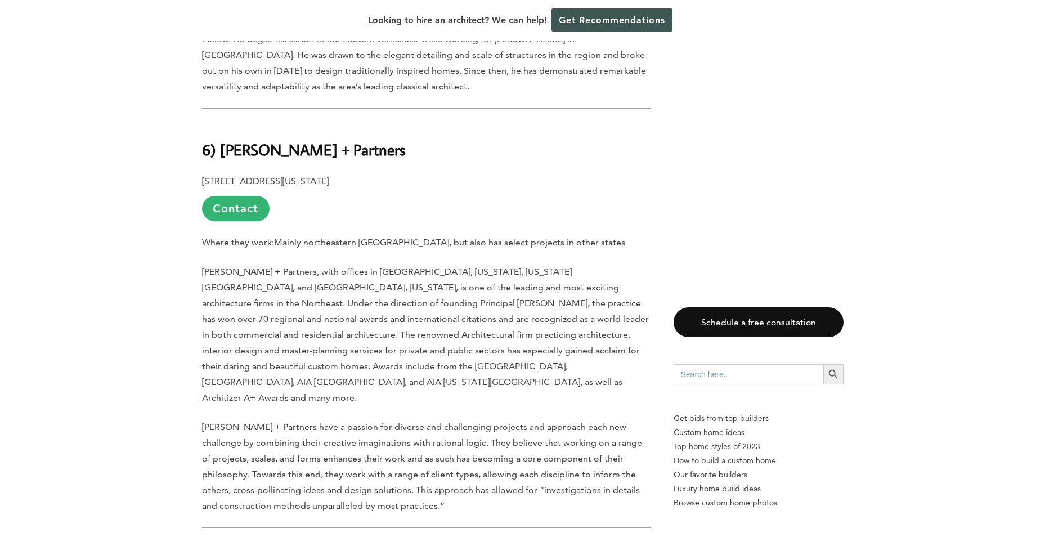
scroll to position [3715, 0]
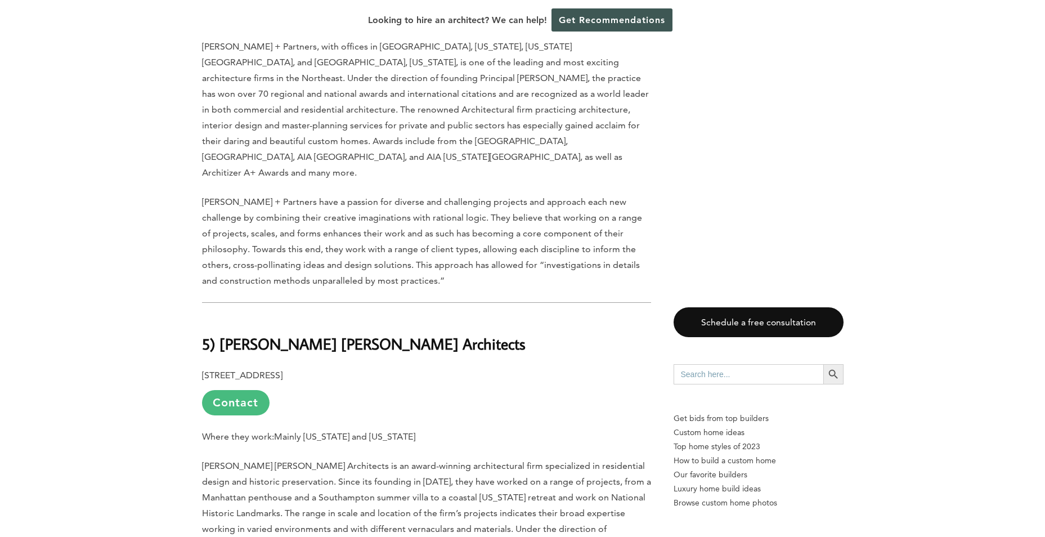
click at [230, 390] on link "Contact" at bounding box center [236, 402] width 68 height 25
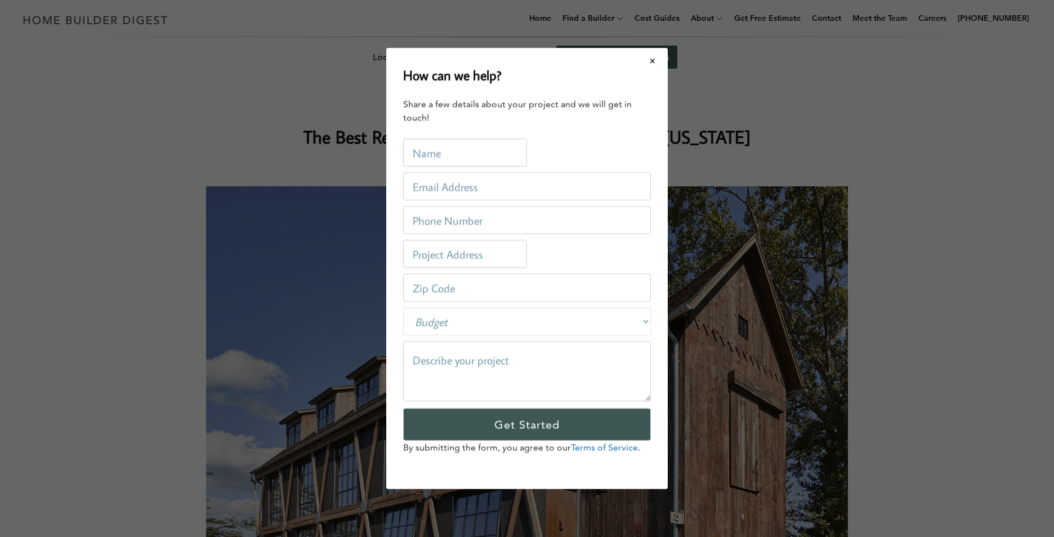
click at [439, 155] on input "text" at bounding box center [465, 152] width 124 height 28
type input "[PERSON_NAME]"
type input "[EMAIL_ADDRESS][DOMAIN_NAME]"
type input "6316450177"
type input "[STREET_ADDRESS] Conn"
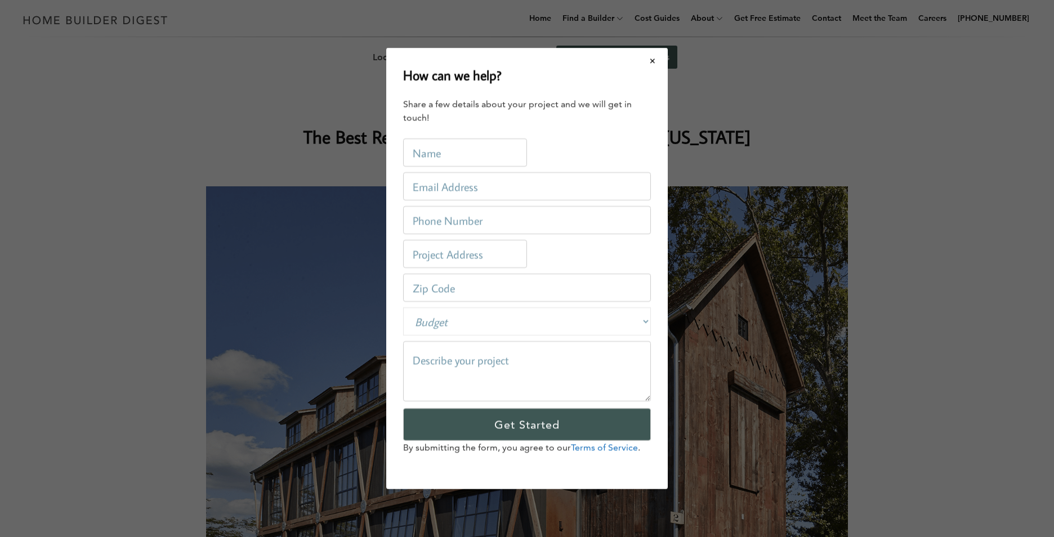
type input "06051"
click at [459, 359] on textarea at bounding box center [527, 371] width 248 height 60
paste textarea "I hope this message finds you well. We are in the process of purchasing a vacan…"
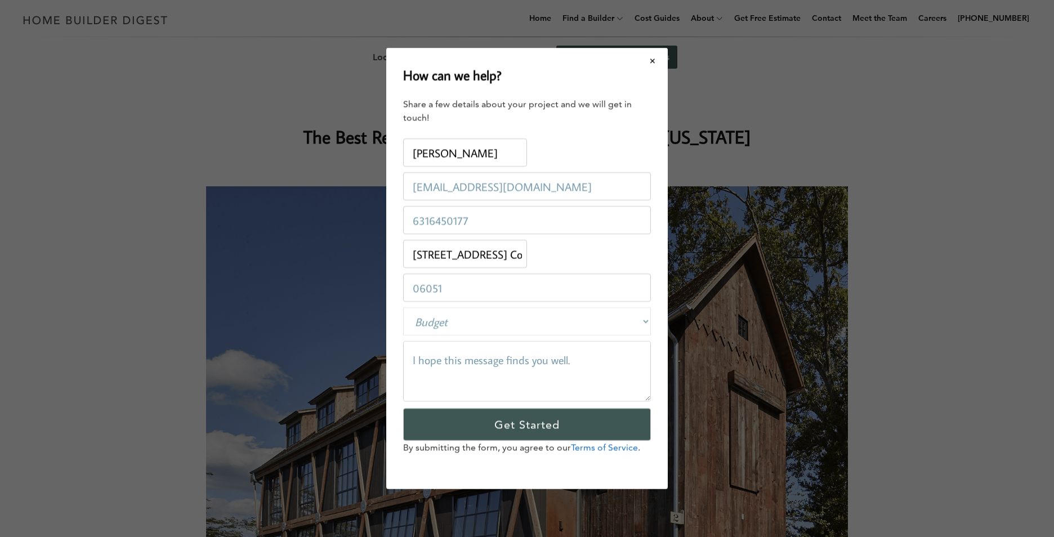
type textarea "I hope this message finds you well. We are in the process of purchasing a vacan…"
click at [664, 371] on div "How can we help? Share a few details about your project and we will get in touc…" at bounding box center [526, 268] width 281 height 441
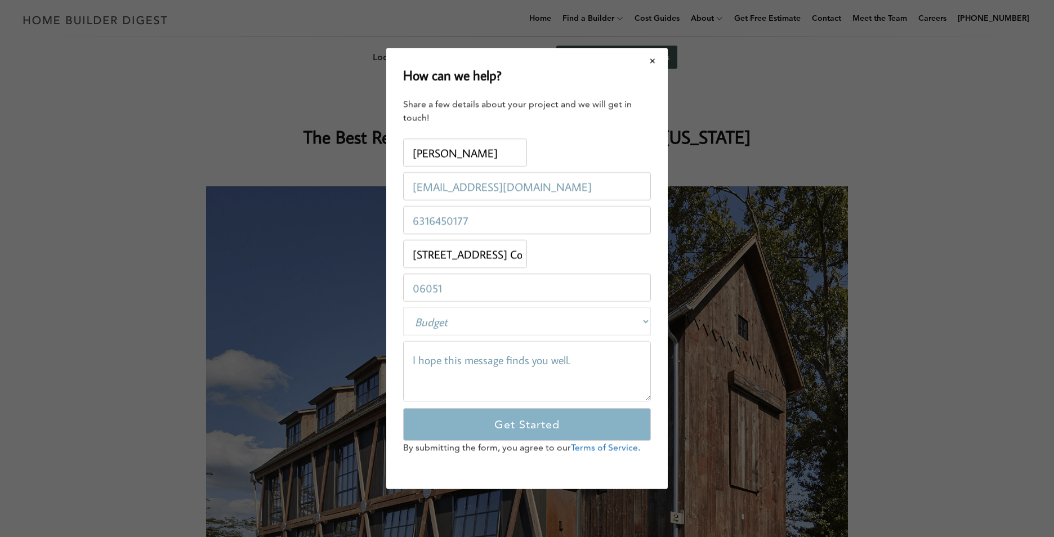
click at [544, 423] on input "Get Started" at bounding box center [527, 424] width 248 height 33
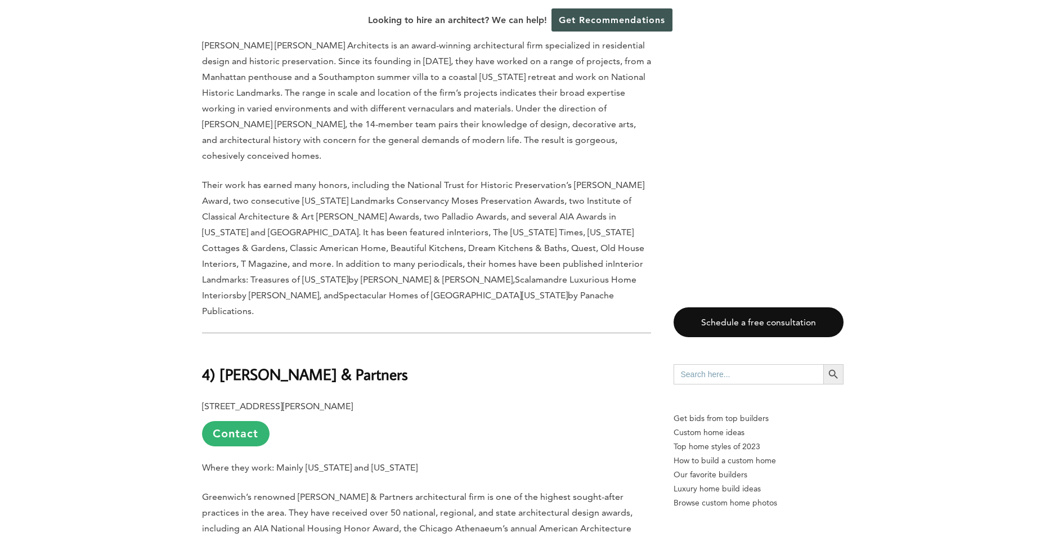
scroll to position [4165, 0]
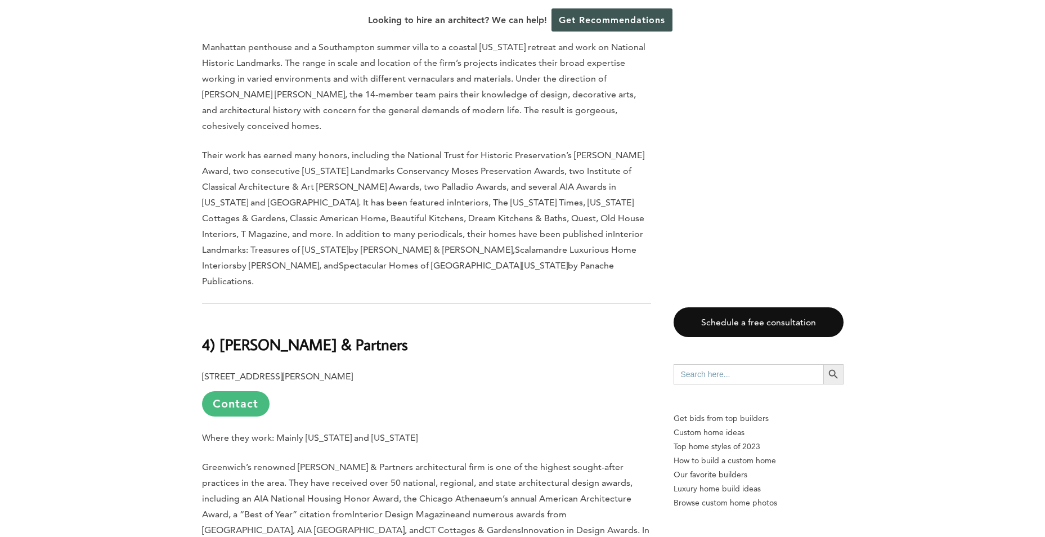
click at [242, 391] on link "Contact" at bounding box center [236, 403] width 68 height 25
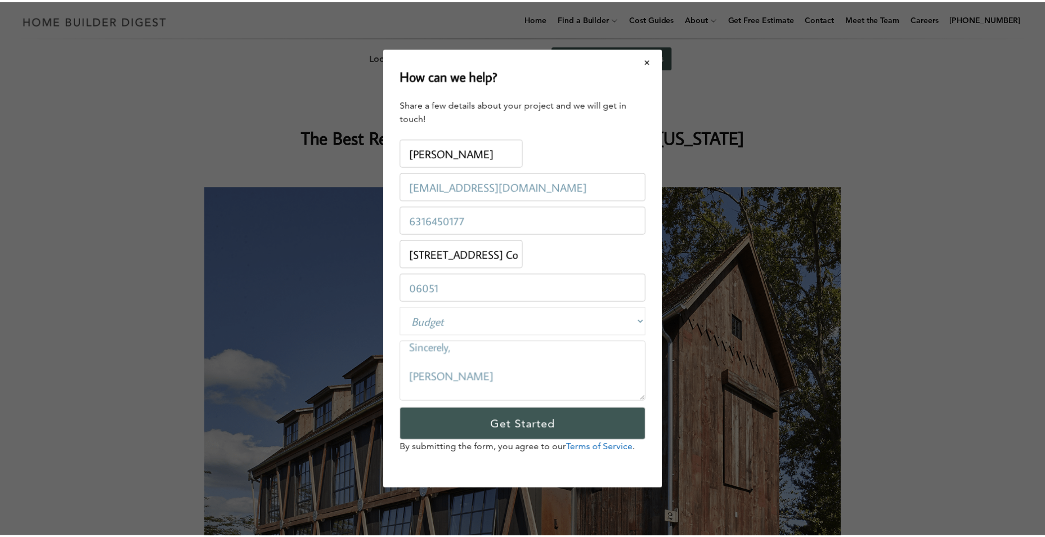
scroll to position [585, 0]
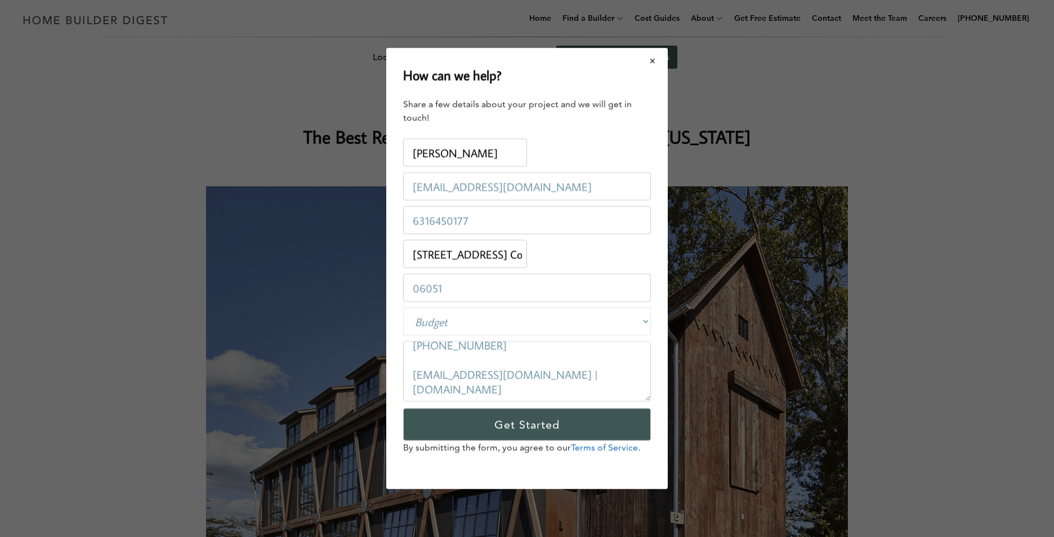
click at [654, 59] on button "Close modal" at bounding box center [653, 61] width 30 height 24
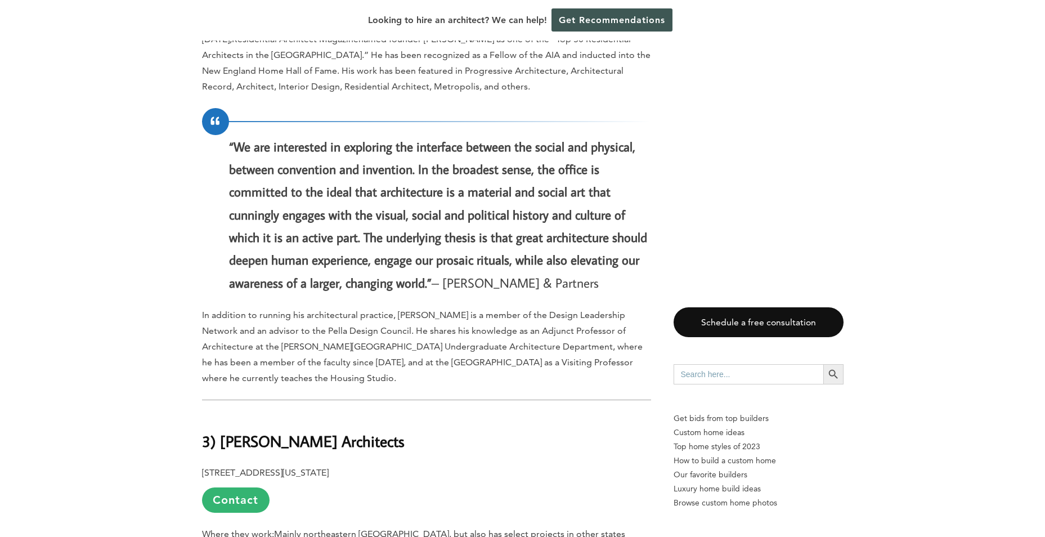
scroll to position [4728, 0]
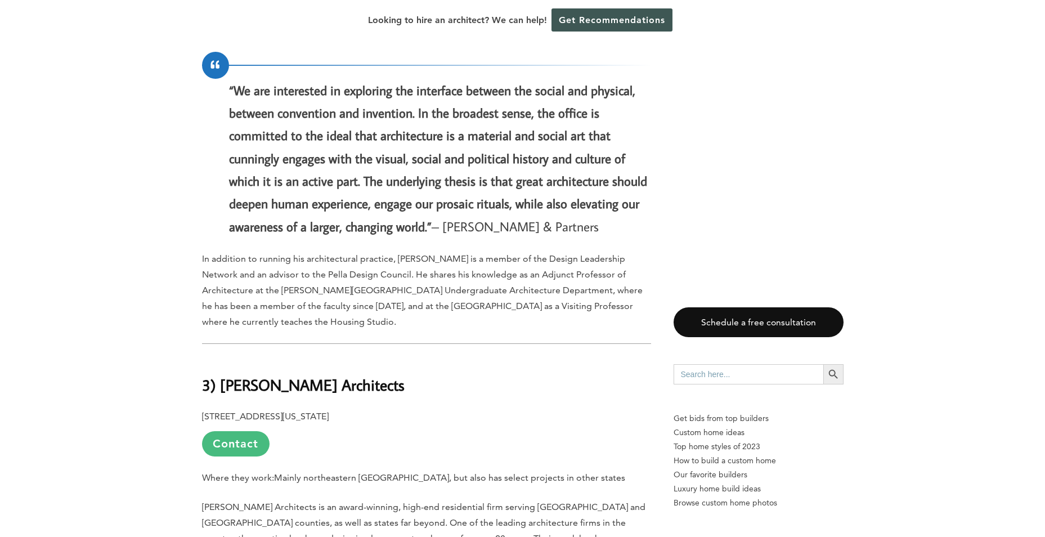
click at [251, 431] on link "Contact" at bounding box center [236, 443] width 68 height 25
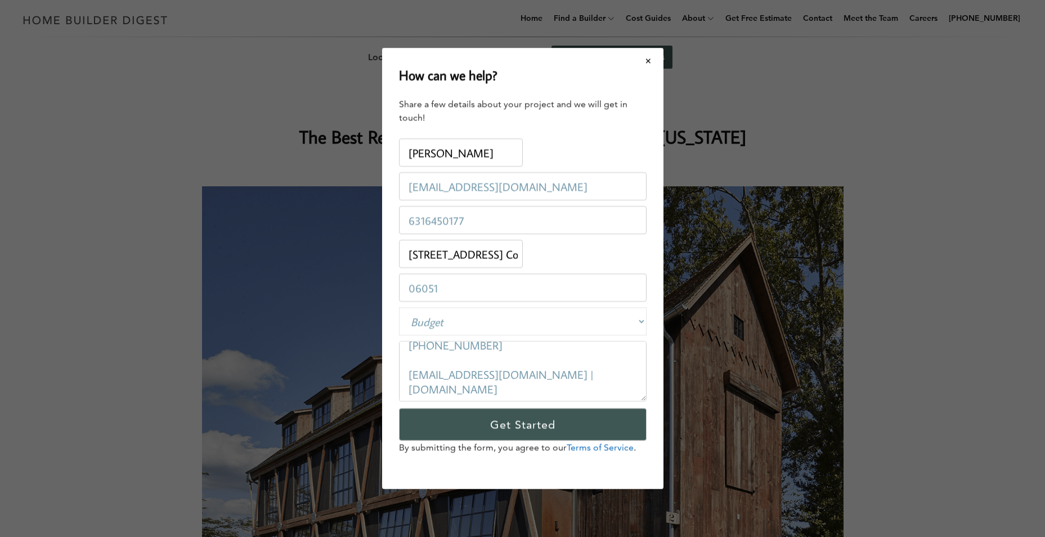
scroll to position [0, 0]
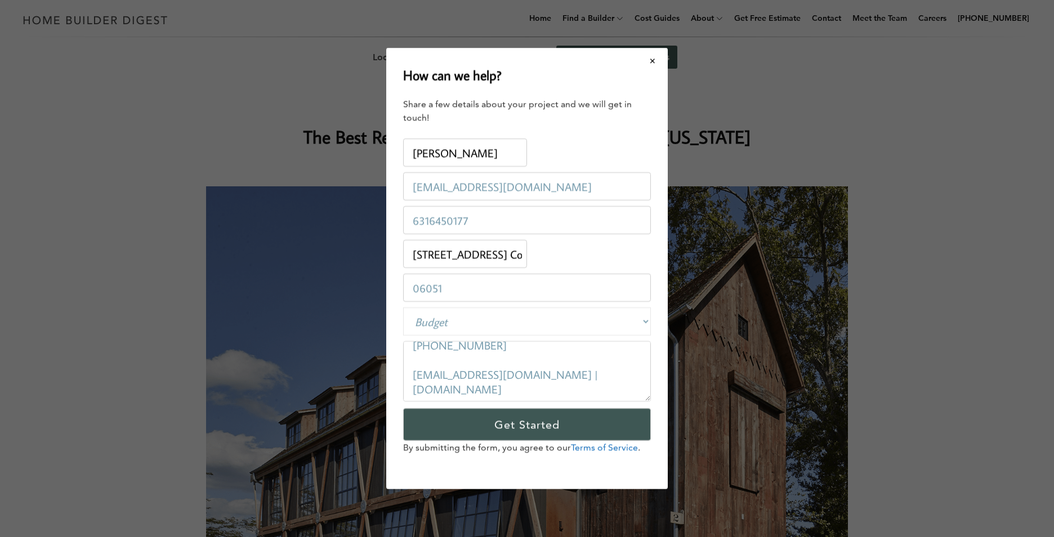
click at [580, 328] on select "Budget Less than $100,000 $100,000-$250,000 $250,000-$500,000 $500,000-$1 Milli…" at bounding box center [527, 321] width 248 height 28
select select "private"
click at [403, 307] on select "Budget Less than $100,000 $100,000-$250,000 $250,000-$500,000 $500,000-$1 Milli…" at bounding box center [527, 321] width 248 height 28
click at [656, 55] on button "Close modal" at bounding box center [653, 61] width 30 height 24
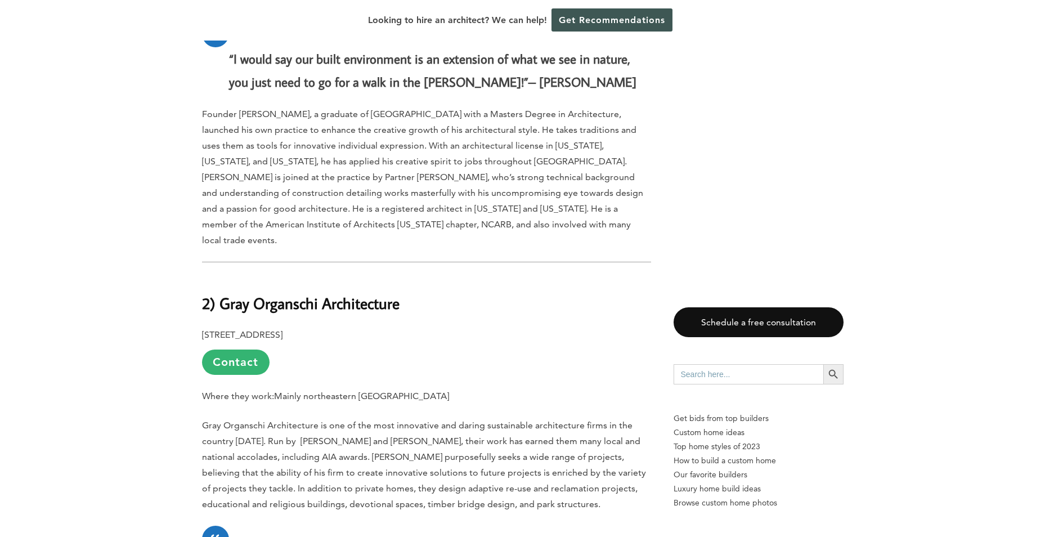
scroll to position [5347, 0]
click at [223, 349] on link "Contact" at bounding box center [236, 361] width 68 height 25
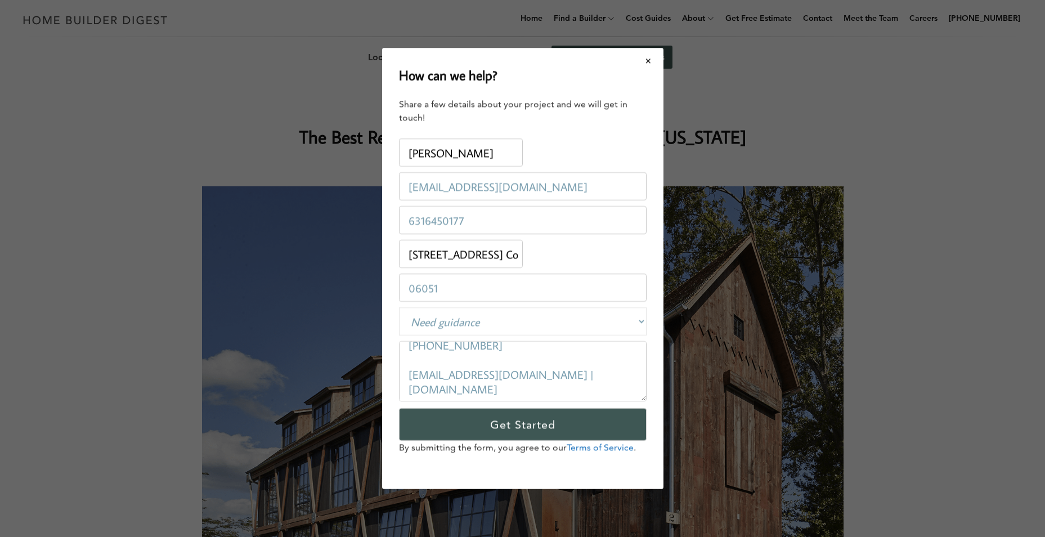
scroll to position [0, 0]
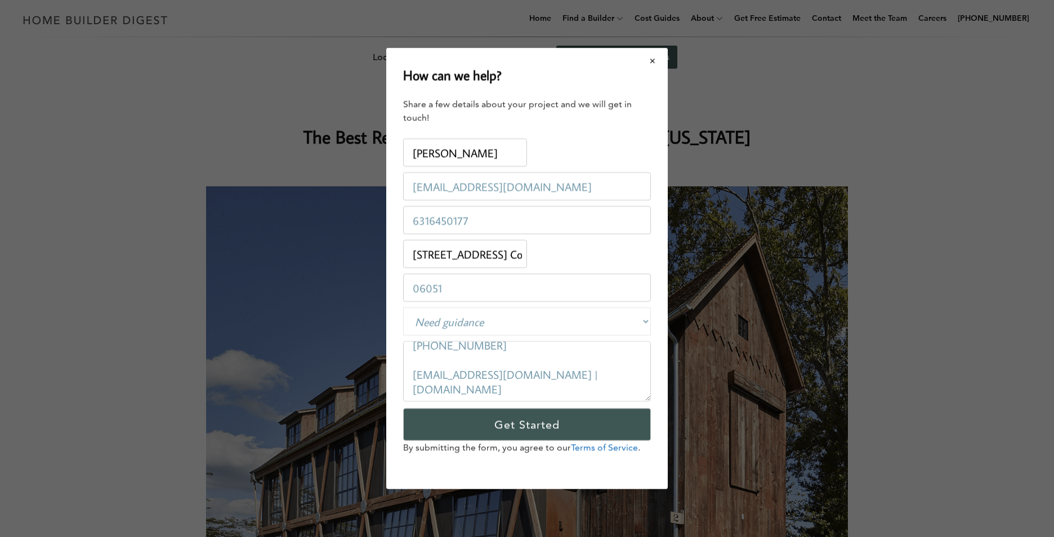
click at [654, 57] on button "Close modal" at bounding box center [653, 61] width 30 height 24
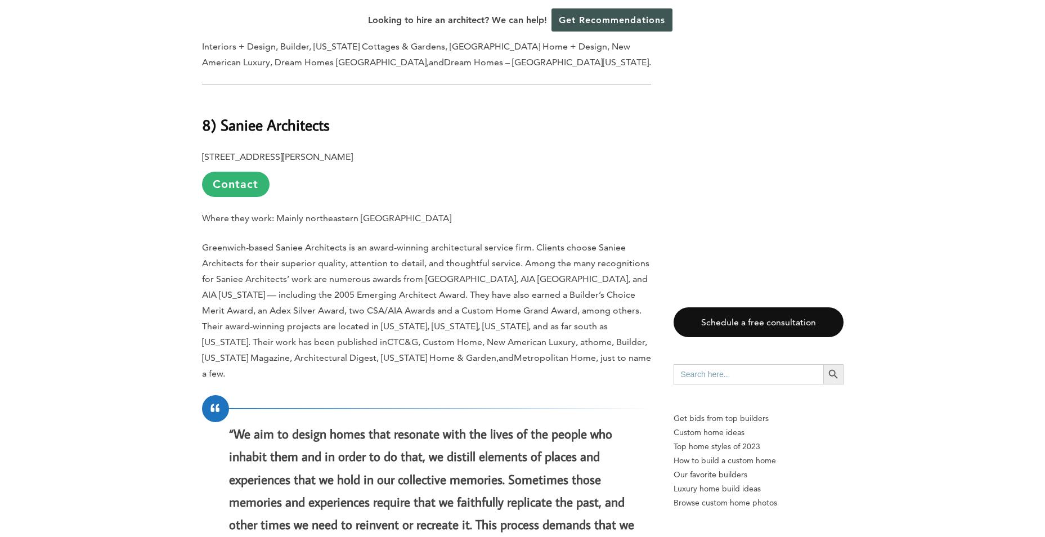
scroll to position [2195, 0]
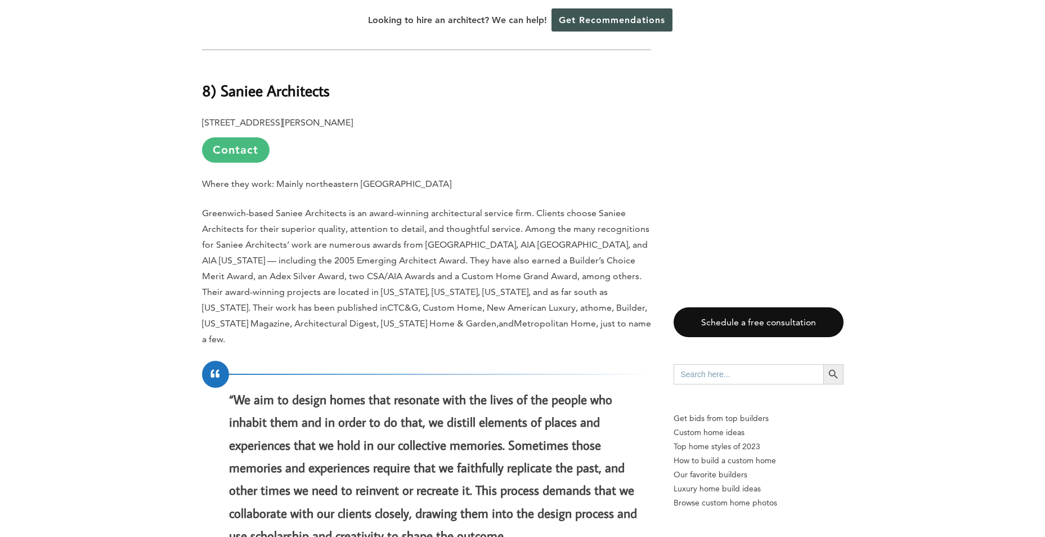
click at [248, 137] on link "Contact" at bounding box center [236, 149] width 68 height 25
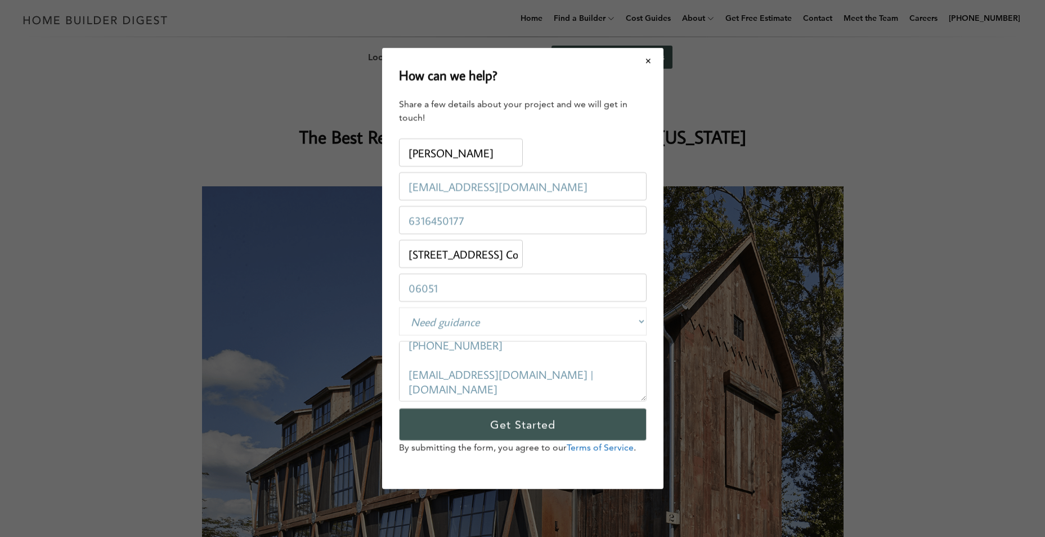
scroll to position [0, 0]
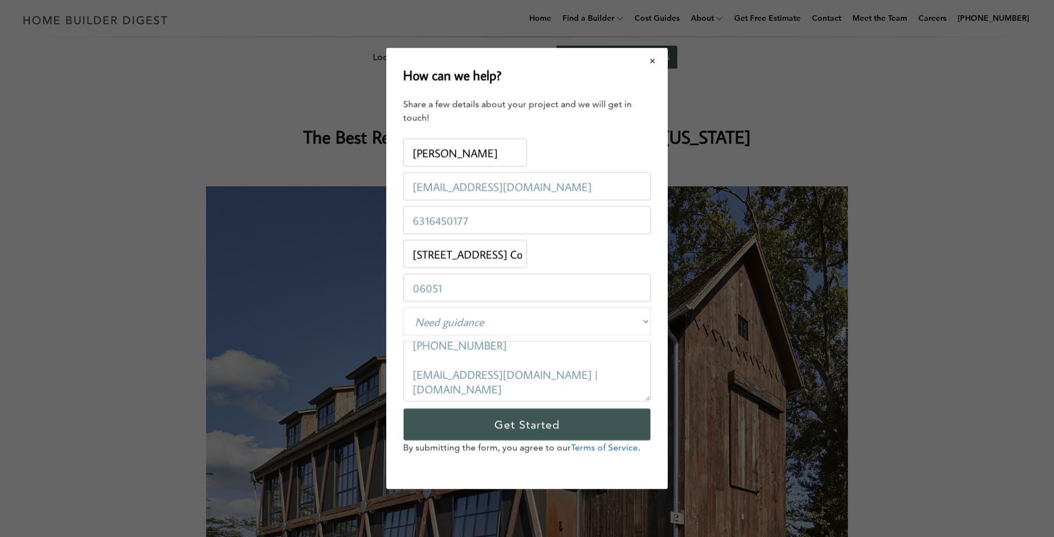
click at [651, 61] on button "Close modal" at bounding box center [653, 61] width 30 height 24
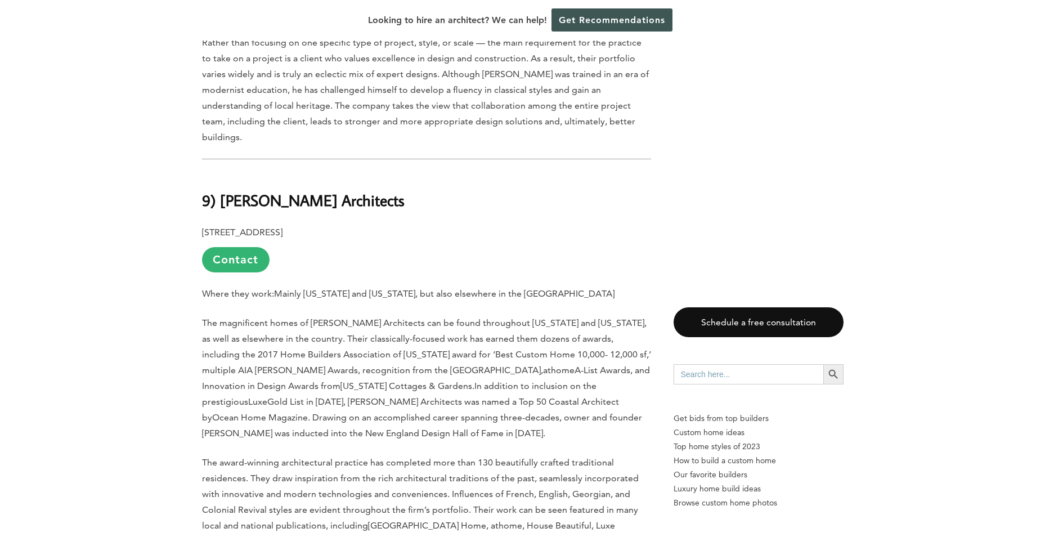
scroll to position [1688, 0]
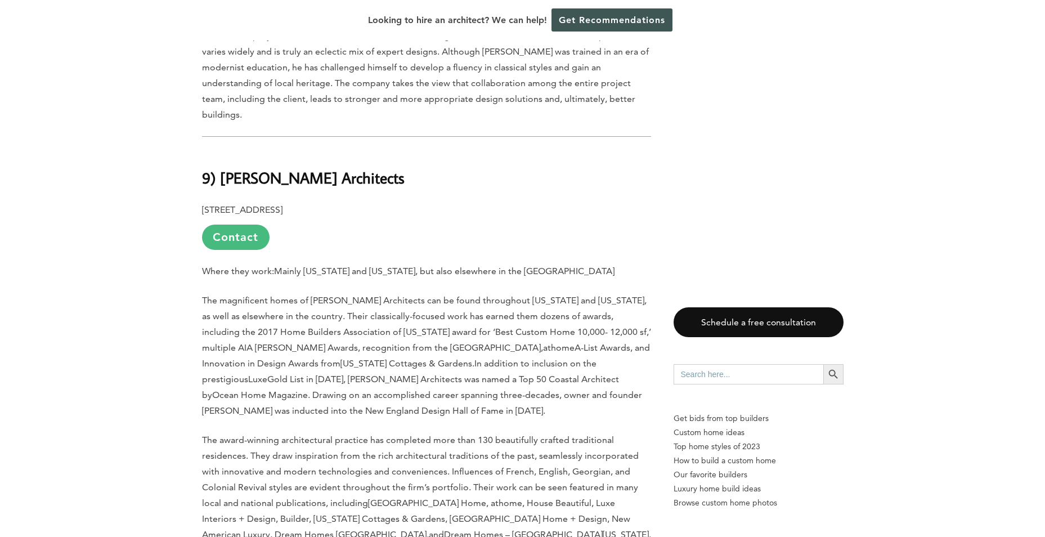
click at [256, 225] on link "Contact" at bounding box center [236, 237] width 68 height 25
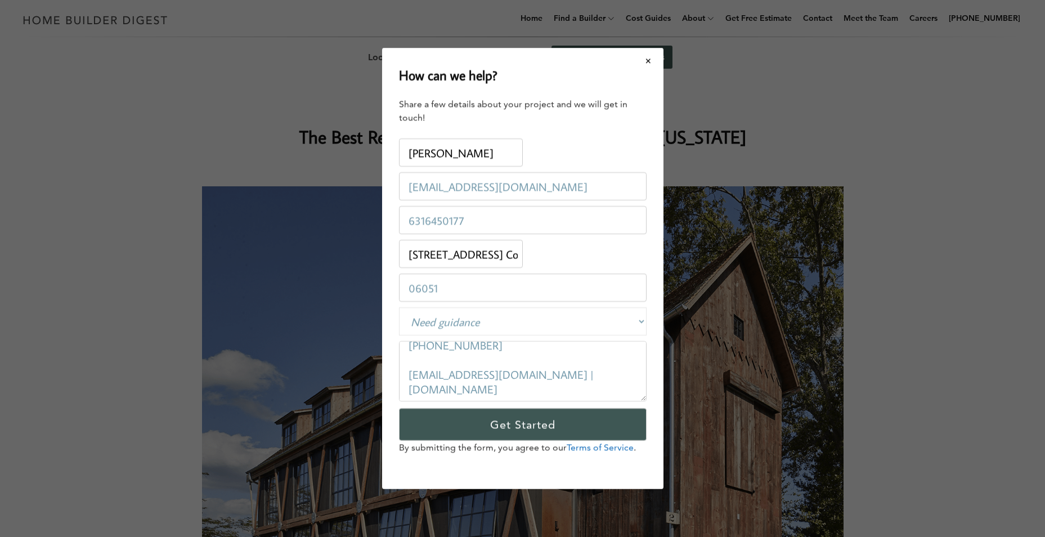
scroll to position [0, 0]
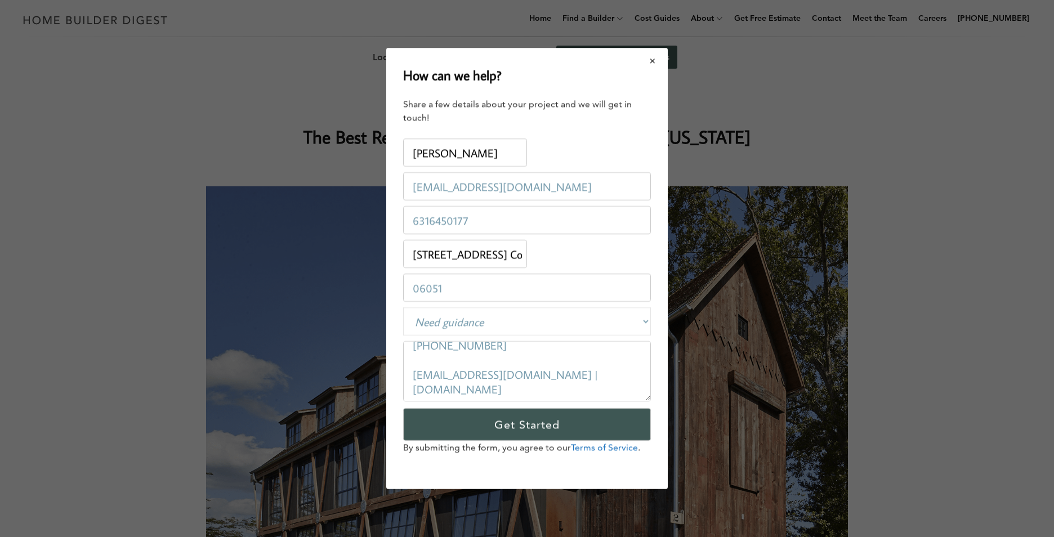
click at [648, 59] on button "Close modal" at bounding box center [653, 61] width 30 height 24
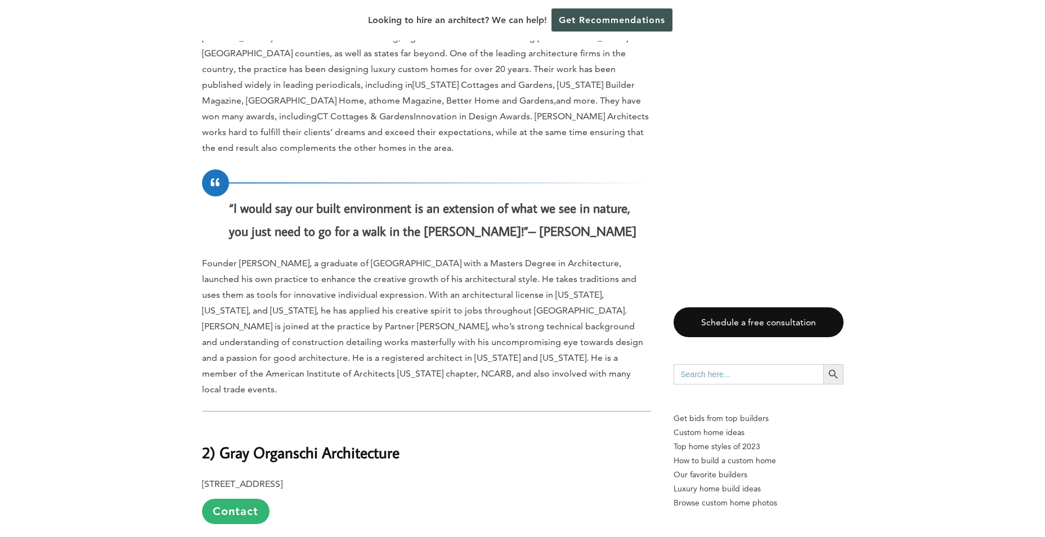
scroll to position [5234, 0]
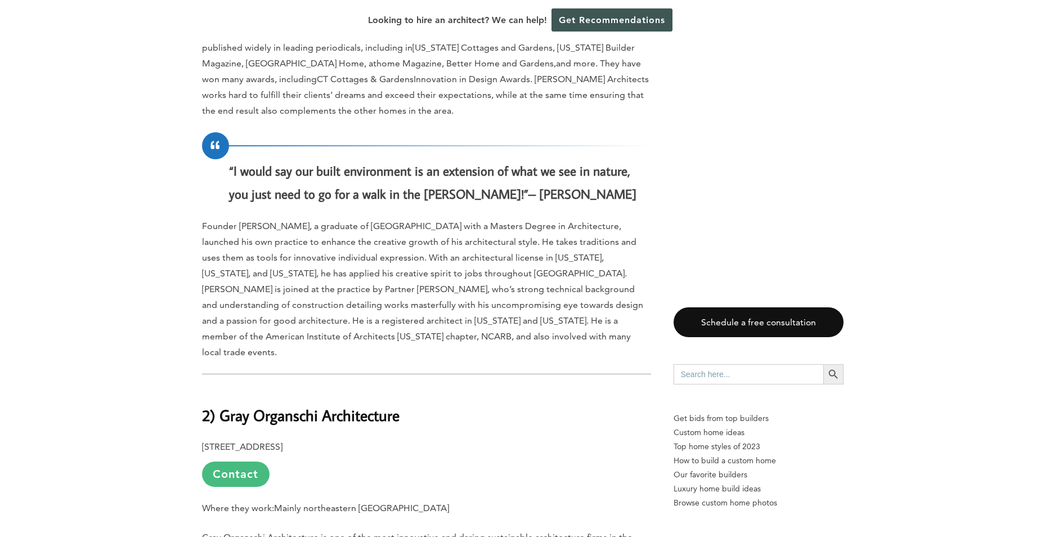
click at [250, 462] on link "Contact" at bounding box center [236, 474] width 68 height 25
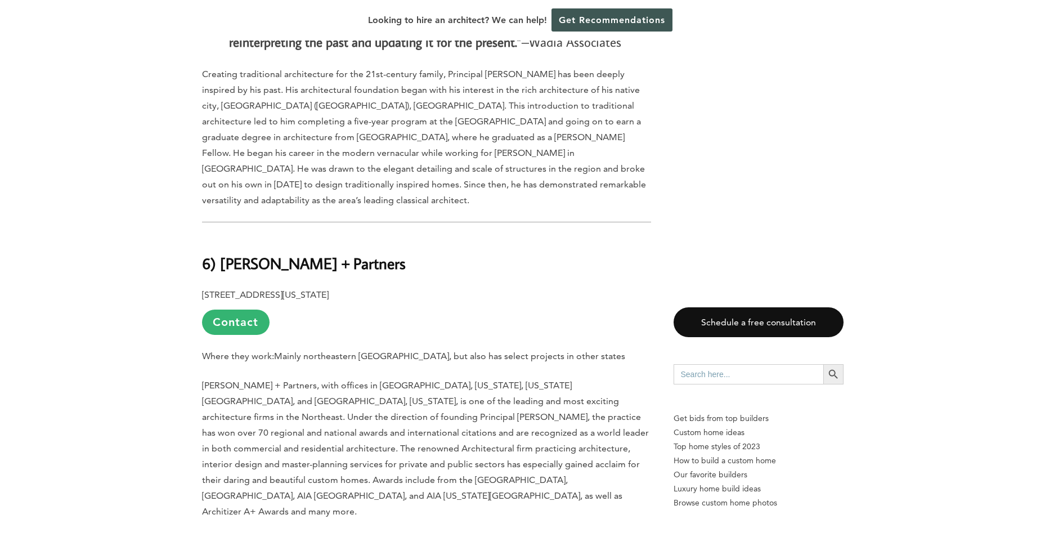
scroll to position [3377, 0]
click at [246, 308] on link "Contact" at bounding box center [236, 320] width 68 height 25
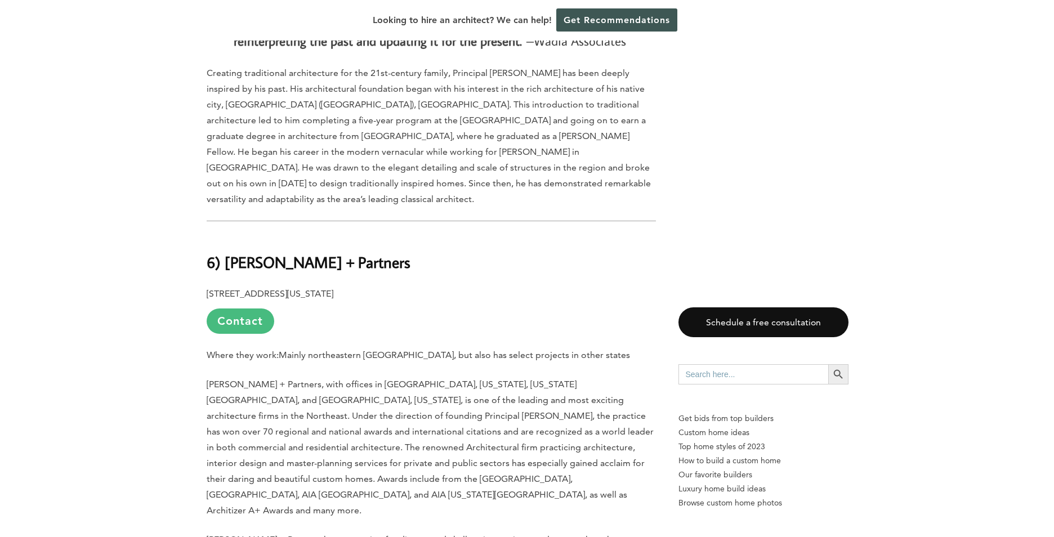
scroll to position [0, 0]
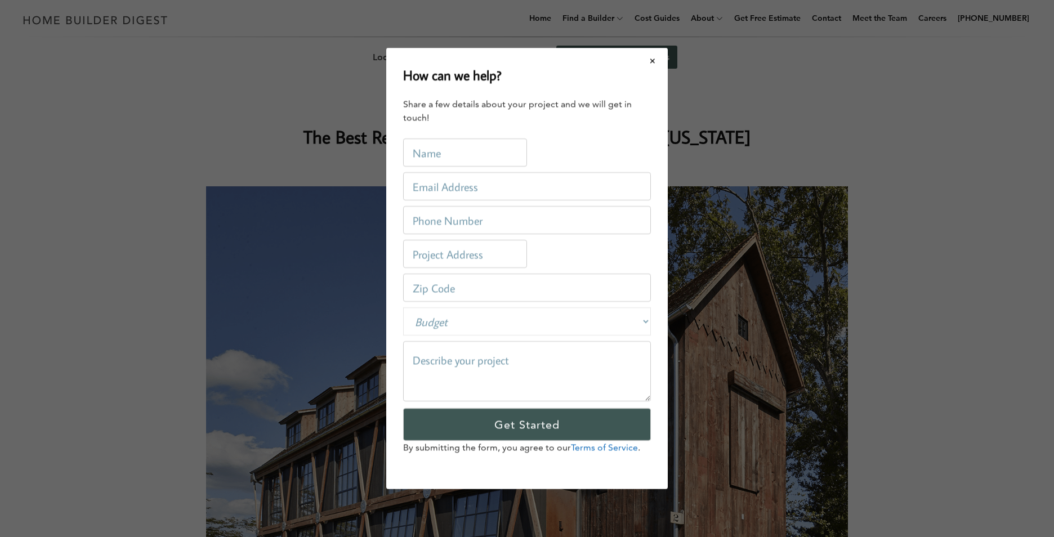
click at [447, 154] on input "text" at bounding box center [465, 152] width 124 height 28
type input "[PERSON_NAME]"
type input "[EMAIL_ADDRESS][DOMAIN_NAME]"
type input "6316450177"
type input "[STREET_ADDRESS] Conn"
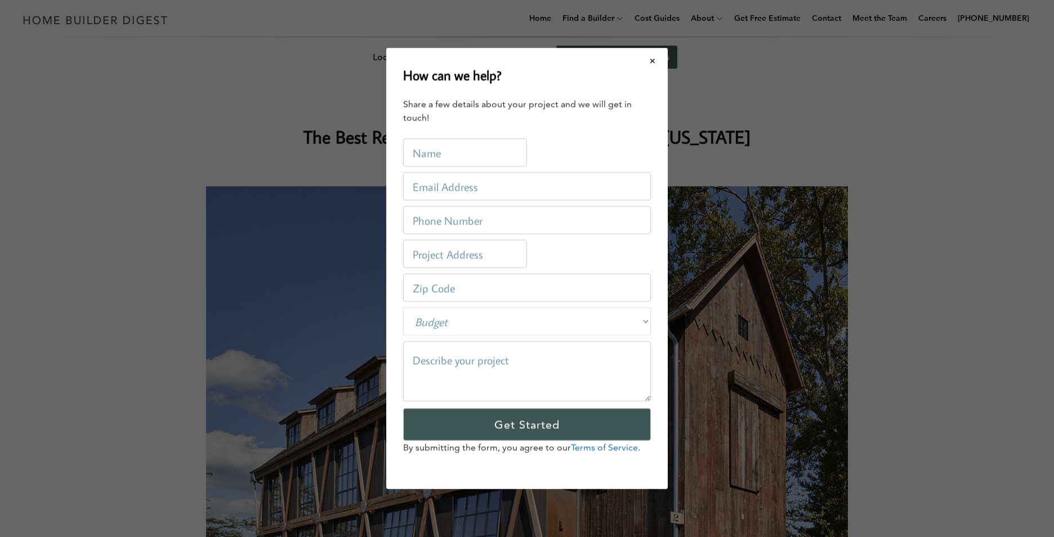
type input "06051"
click at [476, 361] on textarea at bounding box center [527, 371] width 248 height 60
paste textarea "I hope this message finds you well. We are in the process of purchasing a vacan…"
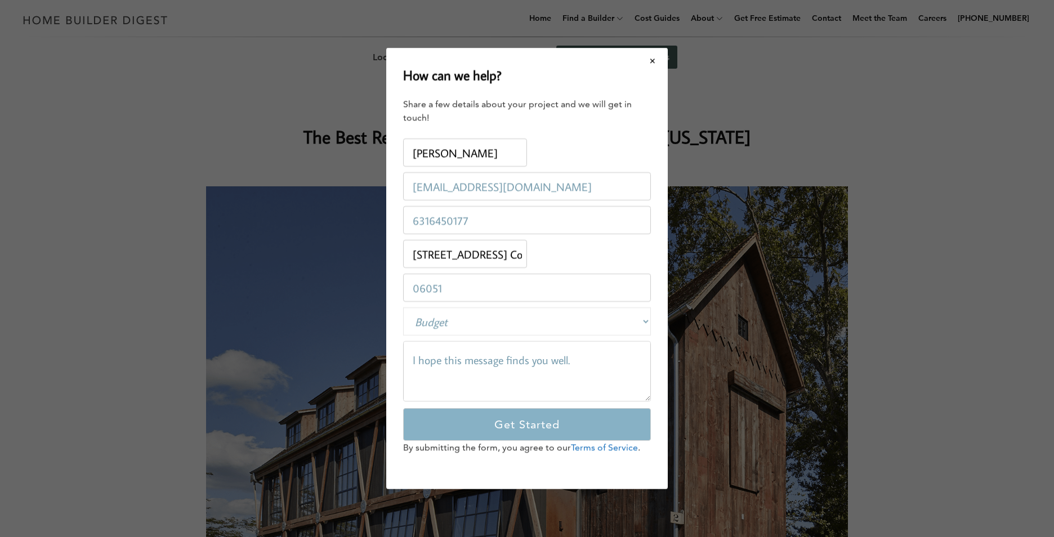
type textarea "I hope this message finds you well. We are in the process of purchasing a vacan…"
click at [498, 428] on input "Get Started" at bounding box center [527, 424] width 248 height 33
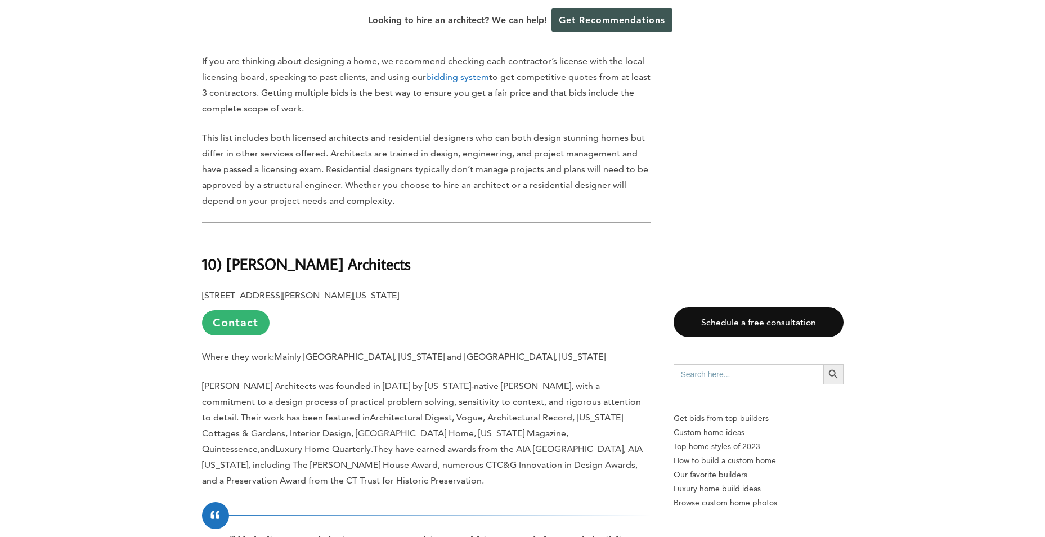
scroll to position [1182, 0]
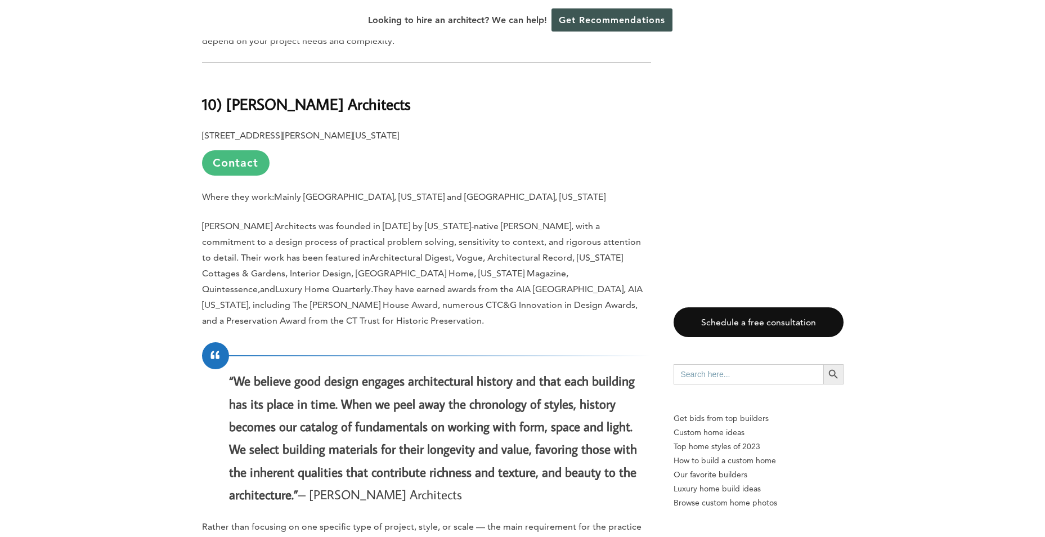
click at [240, 150] on link "Contact" at bounding box center [236, 162] width 68 height 25
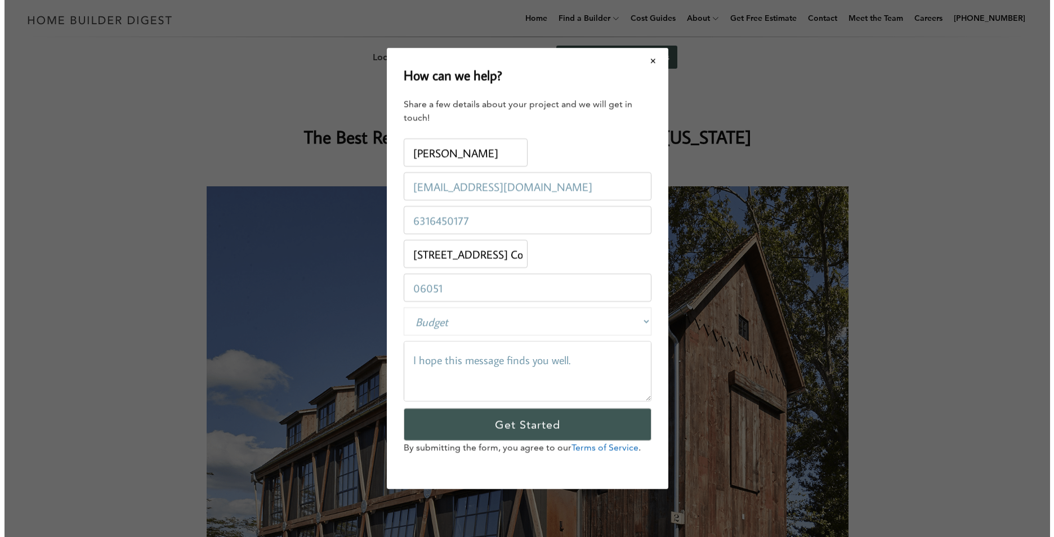
scroll to position [0, 0]
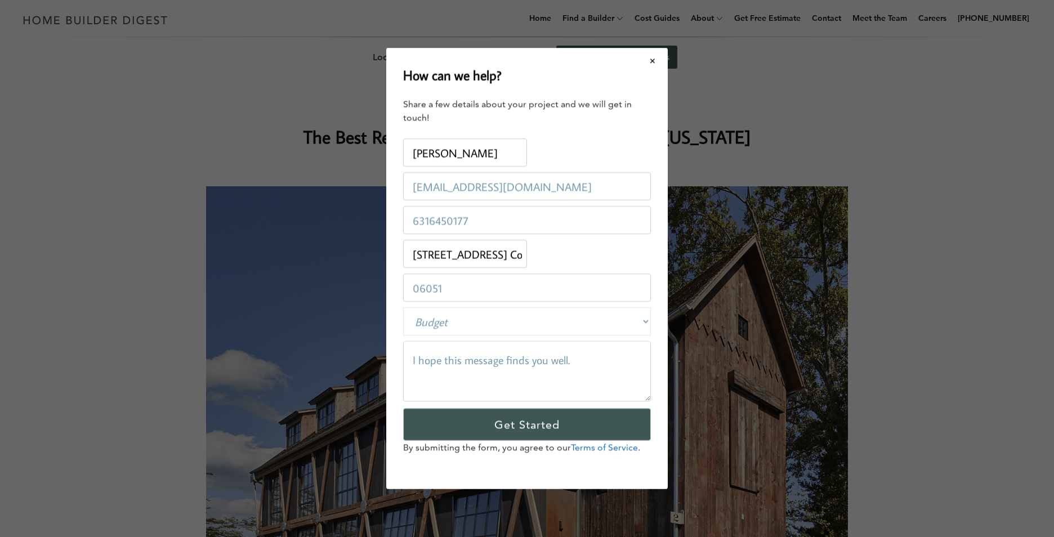
click at [476, 323] on select "Budget Less than $100,000 $100,000-$250,000 $250,000-$500,000 $500,000-$1 Milli…" at bounding box center [527, 321] width 248 height 28
select select "private"
click at [403, 307] on select "Budget Less than $100,000 $100,000-$250,000 $250,000-$500,000 $500,000-$1 Milli…" at bounding box center [527, 321] width 248 height 28
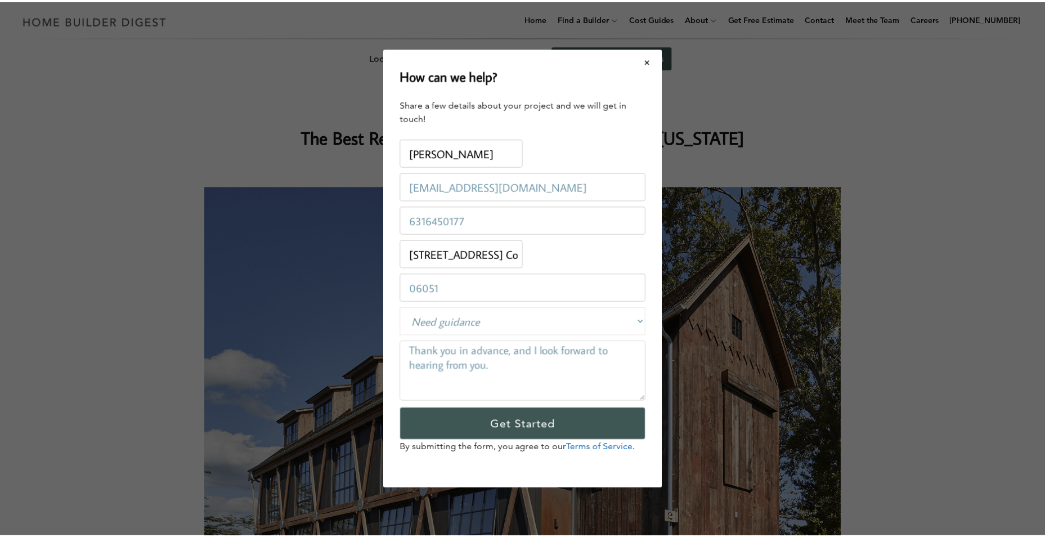
scroll to position [585, 0]
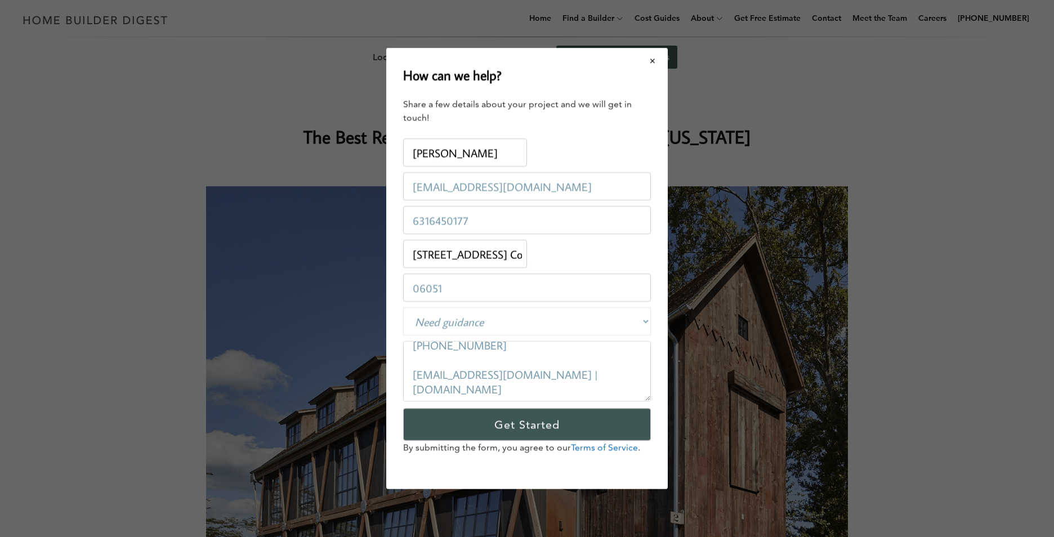
click at [654, 62] on button "Close modal" at bounding box center [653, 61] width 30 height 24
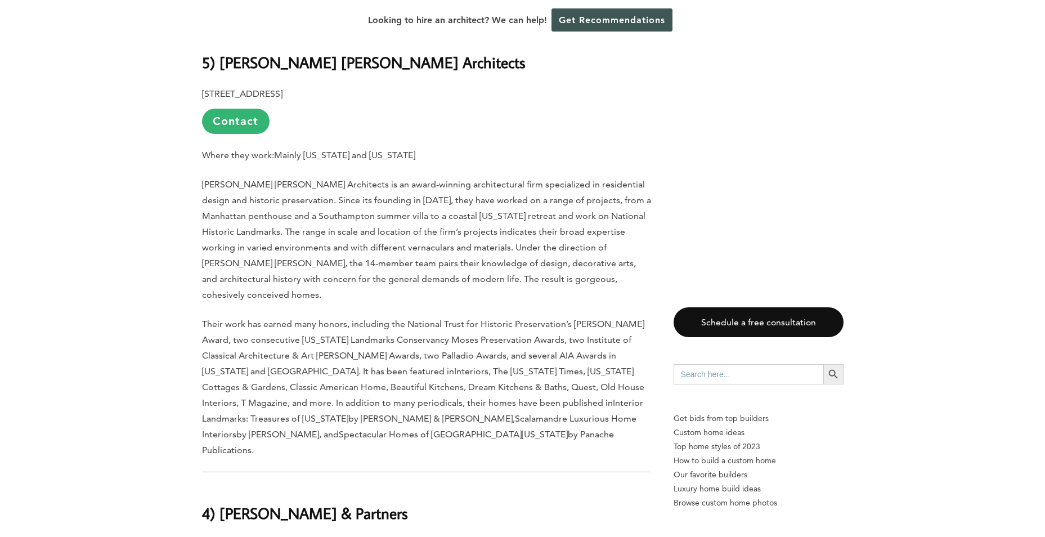
scroll to position [4165, 0]
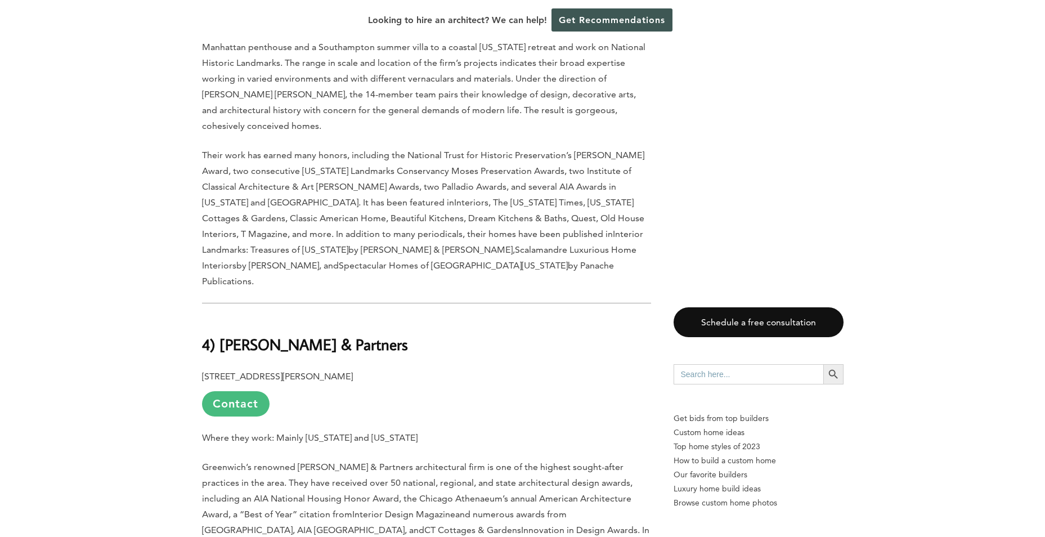
click at [248, 391] on link "Contact" at bounding box center [236, 403] width 68 height 25
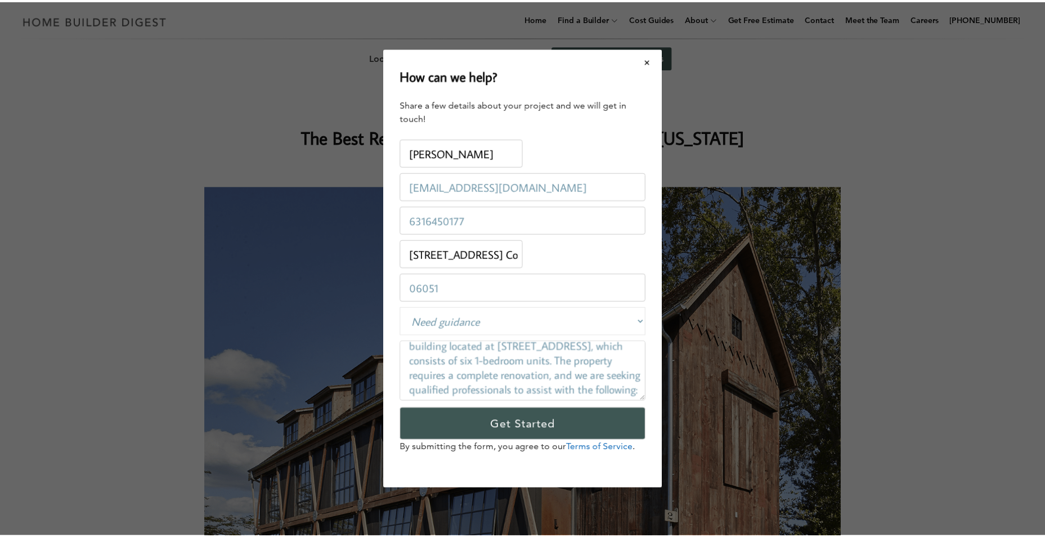
scroll to position [0, 0]
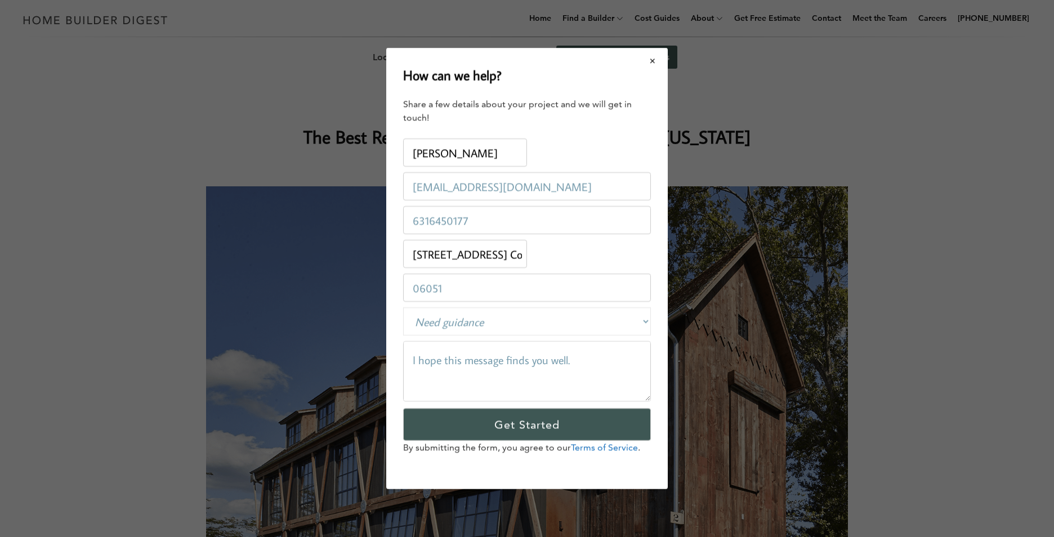
click at [647, 61] on button "Close modal" at bounding box center [653, 61] width 30 height 24
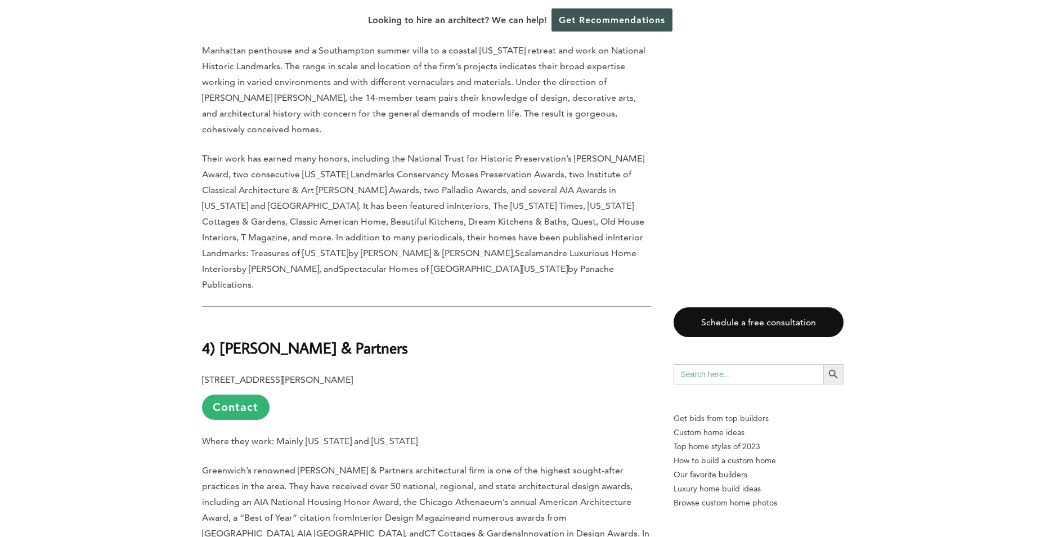
scroll to position [4221, 0]
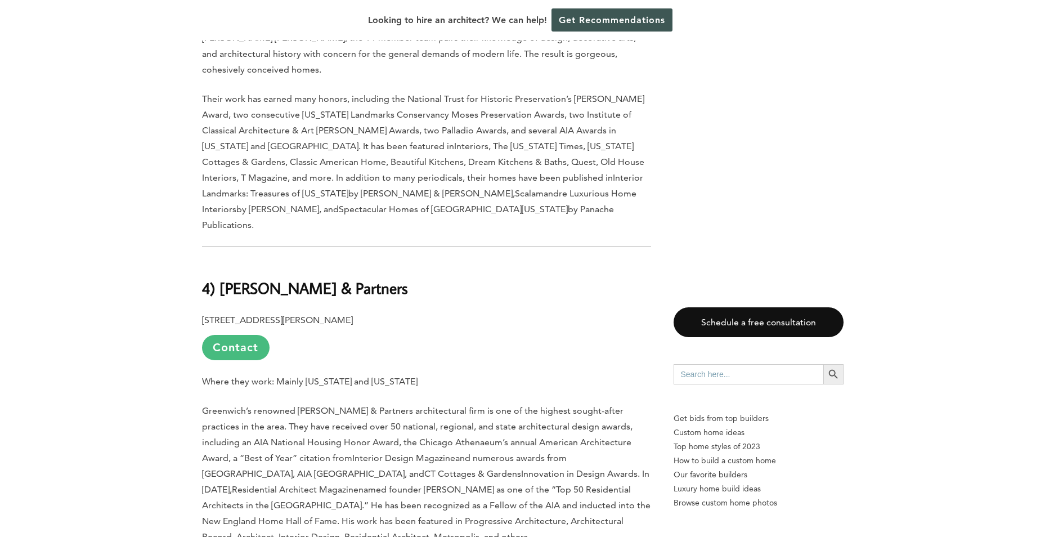
click at [240, 335] on link "Contact" at bounding box center [236, 347] width 68 height 25
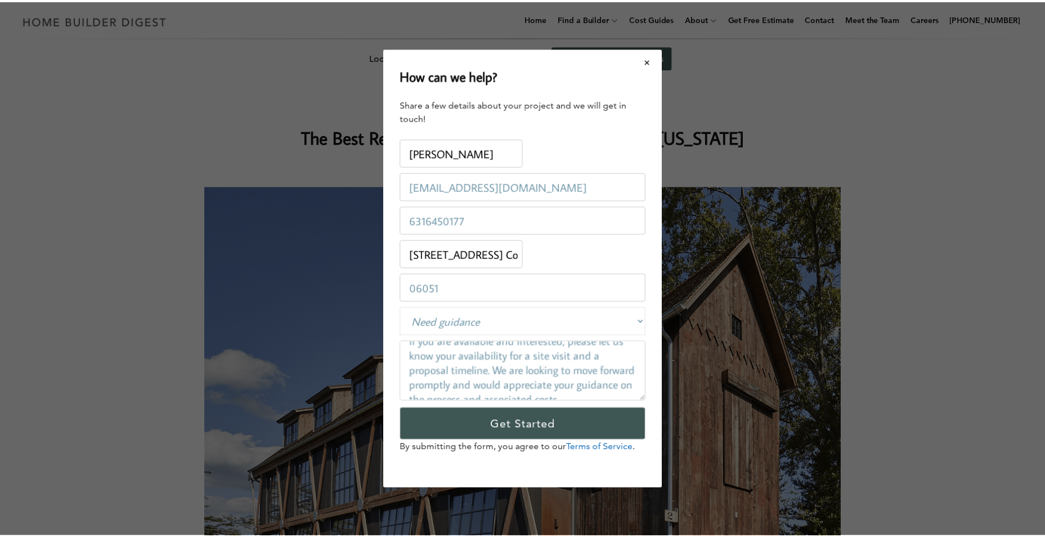
scroll to position [585, 0]
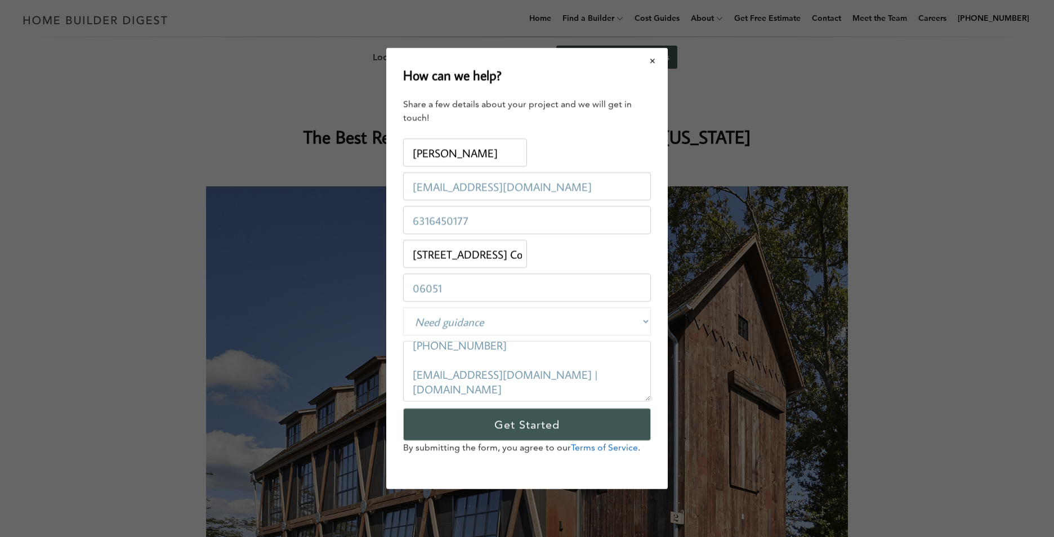
click at [652, 60] on button "Close modal" at bounding box center [653, 61] width 30 height 24
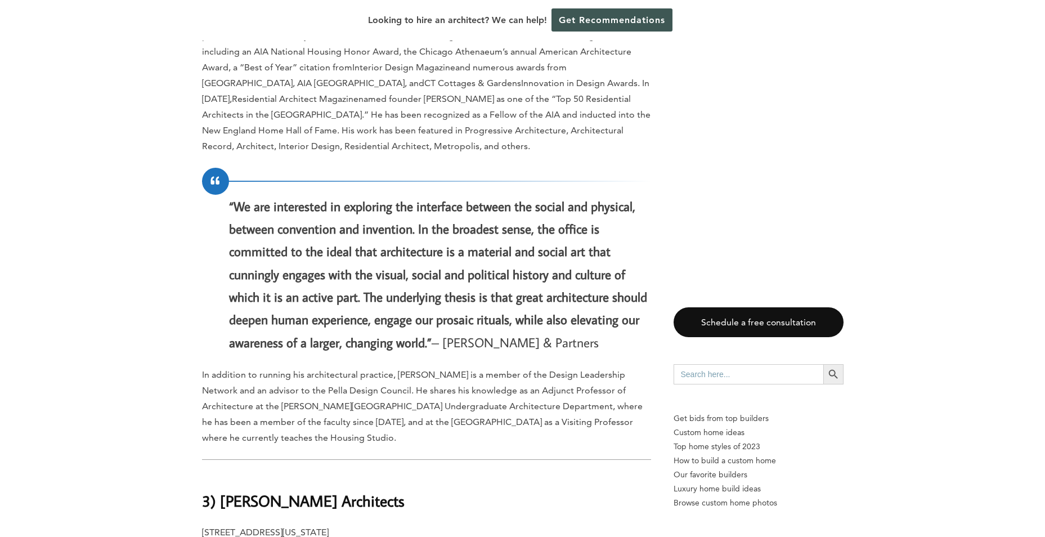
scroll to position [4728, 0]
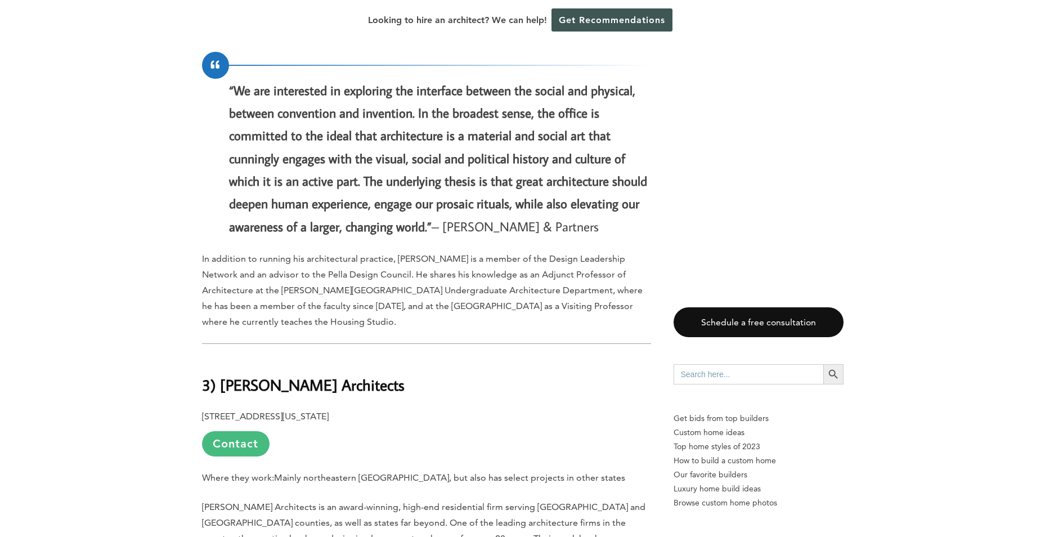
click at [243, 431] on link "Contact" at bounding box center [236, 443] width 68 height 25
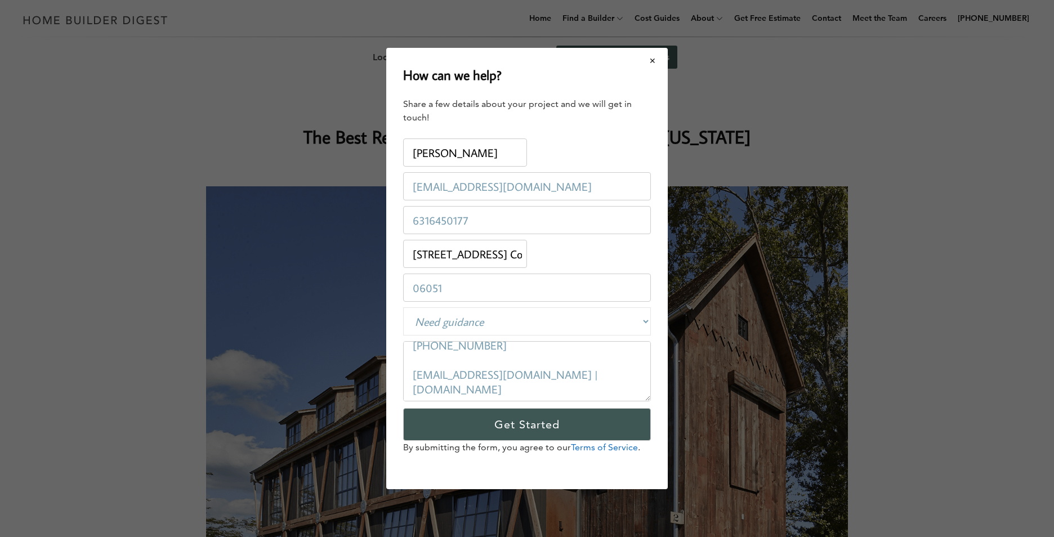
click at [647, 61] on button "Close modal" at bounding box center [653, 61] width 30 height 24
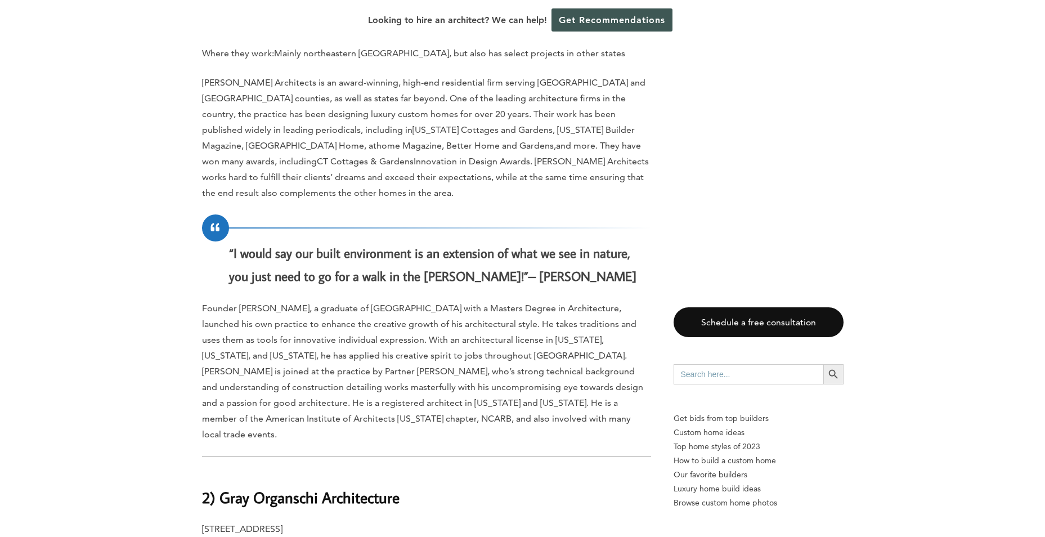
scroll to position [5178, 0]
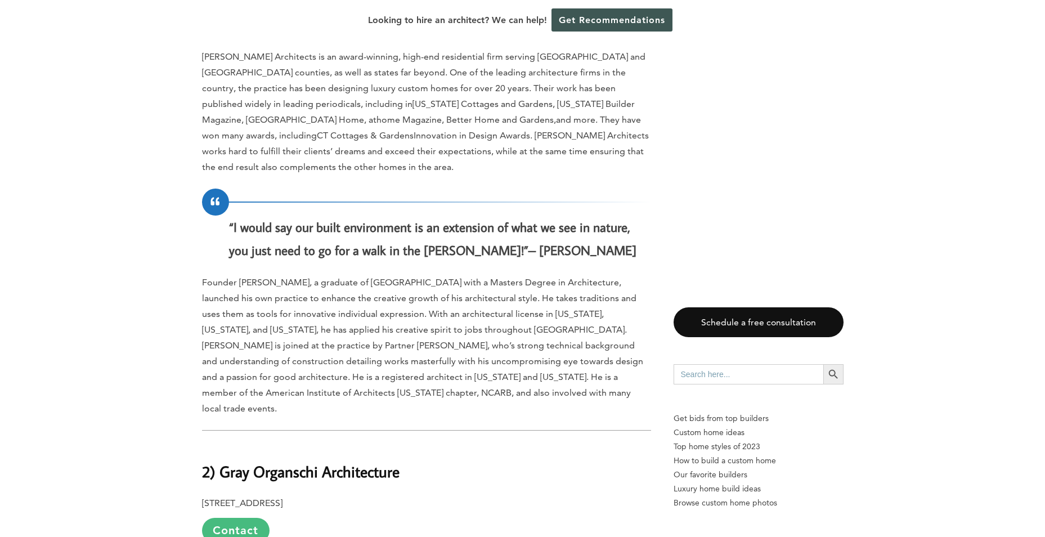
click at [240, 518] on link "Contact" at bounding box center [236, 530] width 68 height 25
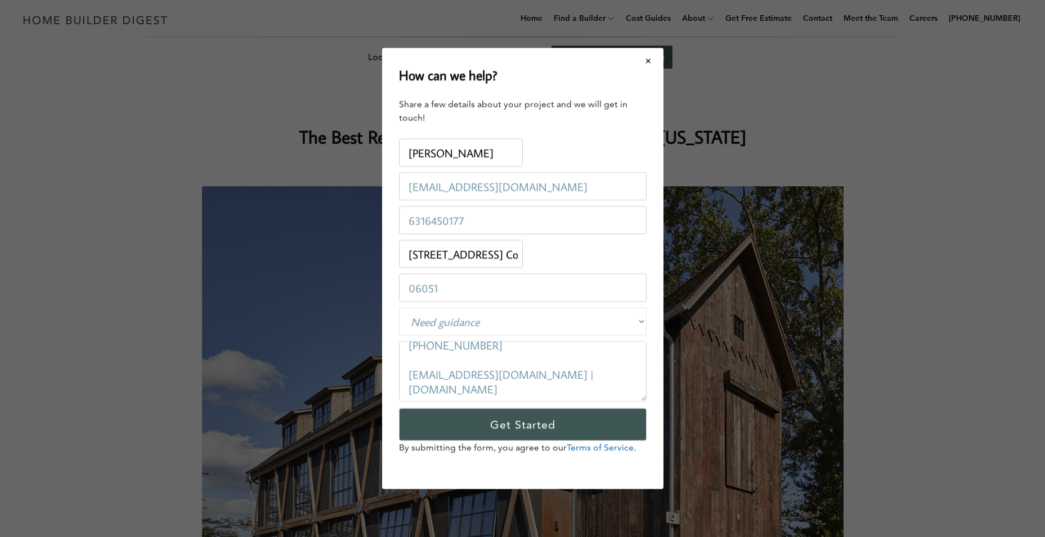
scroll to position [0, 0]
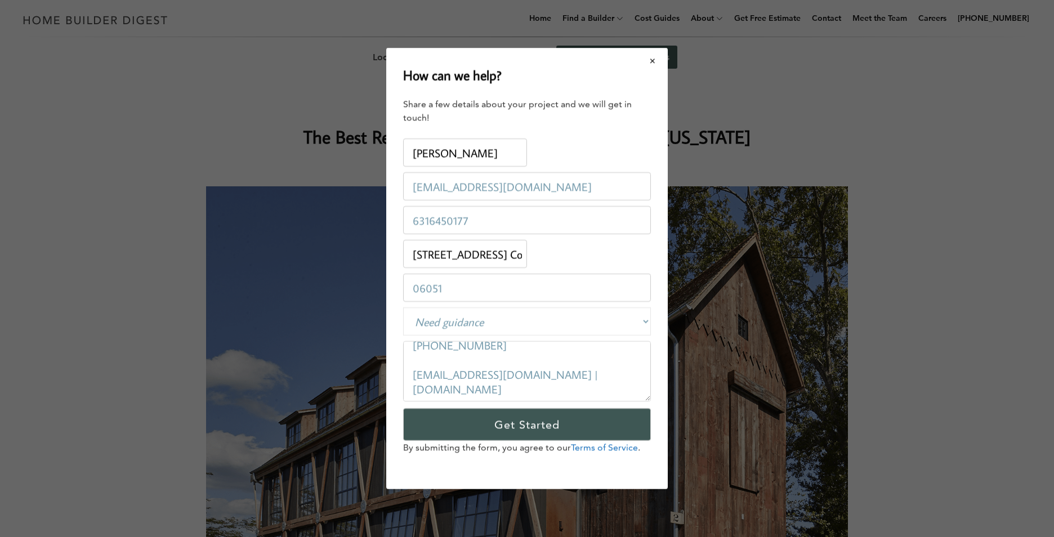
click at [655, 60] on button "Close modal" at bounding box center [653, 61] width 30 height 24
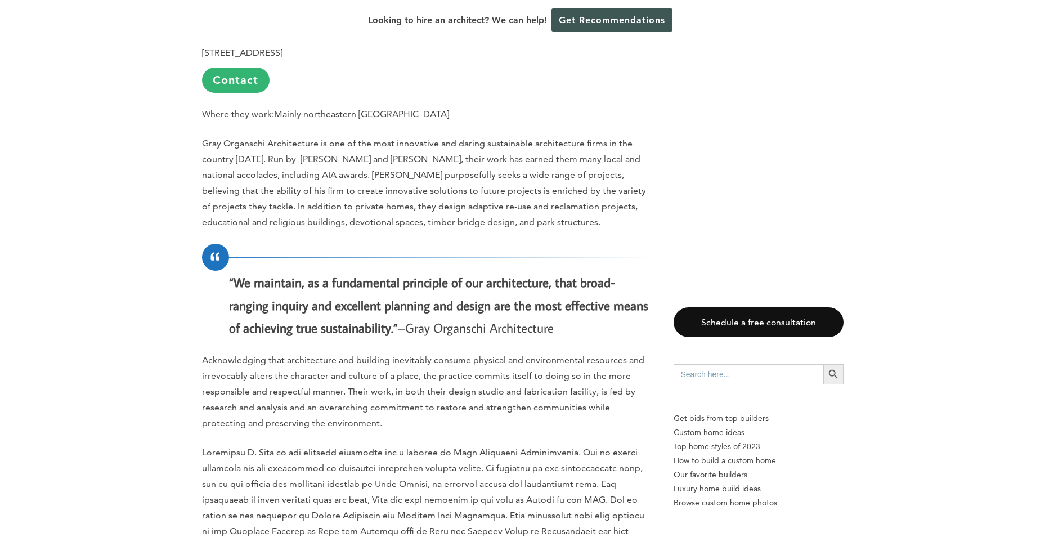
scroll to position [5853, 0]
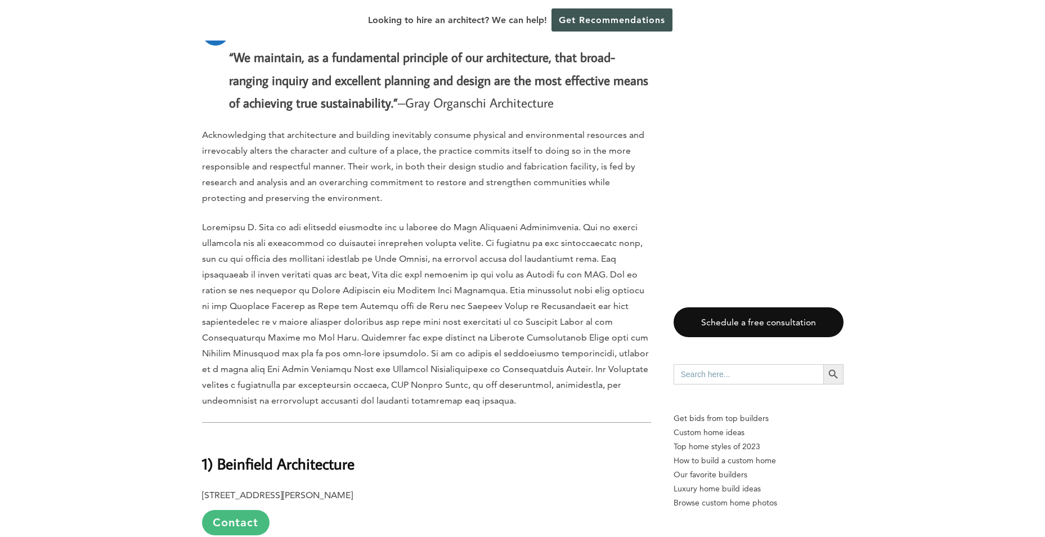
click at [236, 510] on link "Contact" at bounding box center [236, 522] width 68 height 25
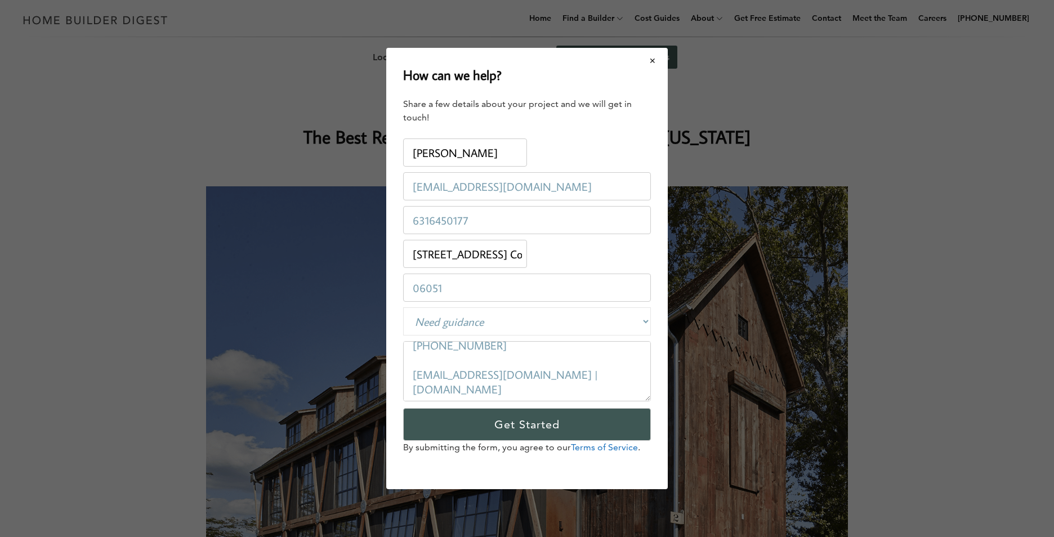
click at [648, 60] on button "Close modal" at bounding box center [653, 61] width 30 height 24
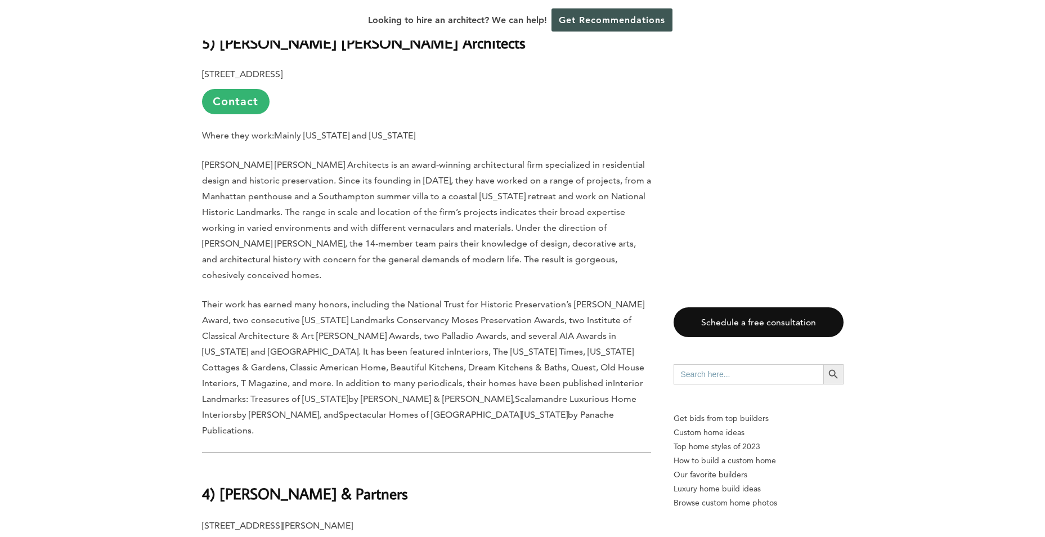
scroll to position [4109, 0]
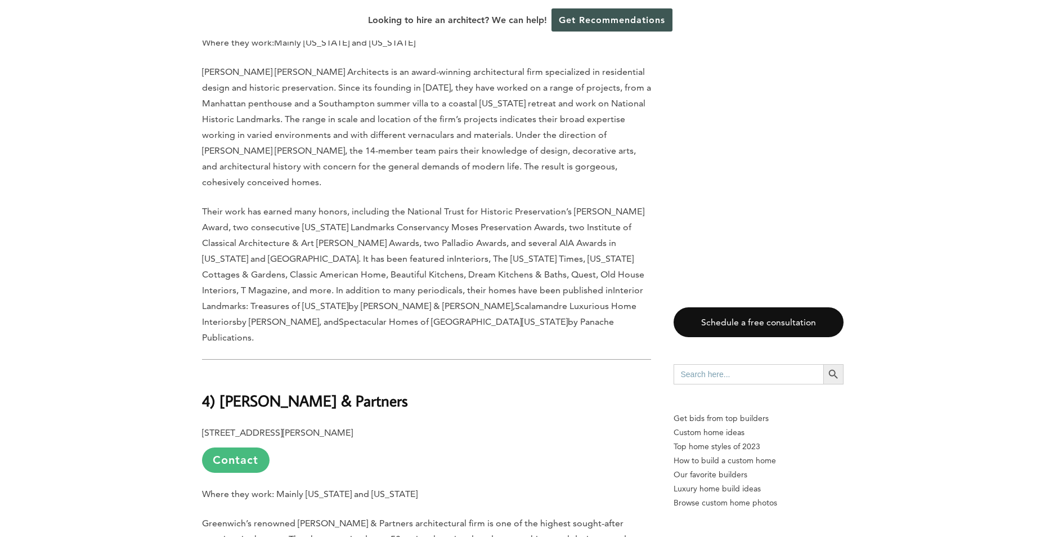
click at [253, 447] on link "Contact" at bounding box center [236, 459] width 68 height 25
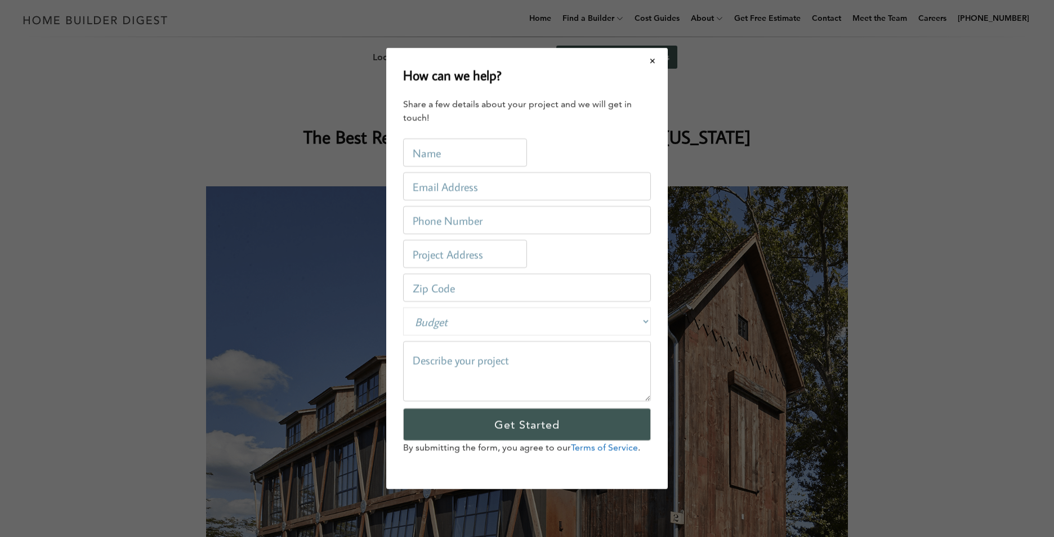
click at [478, 147] on input "text" at bounding box center [465, 152] width 124 height 28
type input "[PERSON_NAME]"
type input "[EMAIL_ADDRESS][DOMAIN_NAME]"
type input "6316450177"
type input "[STREET_ADDRESS] Conn"
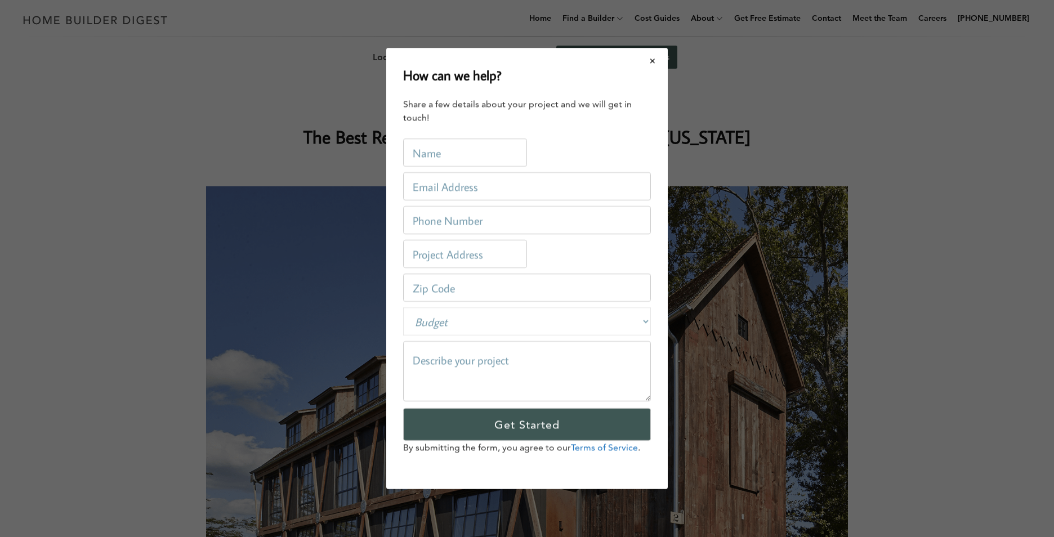
type input "06051"
click at [455, 317] on select "Budget Less than $100,000 $100,000-$250,000 $250,000-$500,000 $500,000-$1 Milli…" at bounding box center [527, 321] width 248 height 28
select select "private"
click at [403, 307] on select "Budget Less than $100,000 $100,000-$250,000 $250,000-$500,000 $500,000-$1 Milli…" at bounding box center [527, 321] width 248 height 28
click at [457, 357] on textarea at bounding box center [527, 371] width 248 height 60
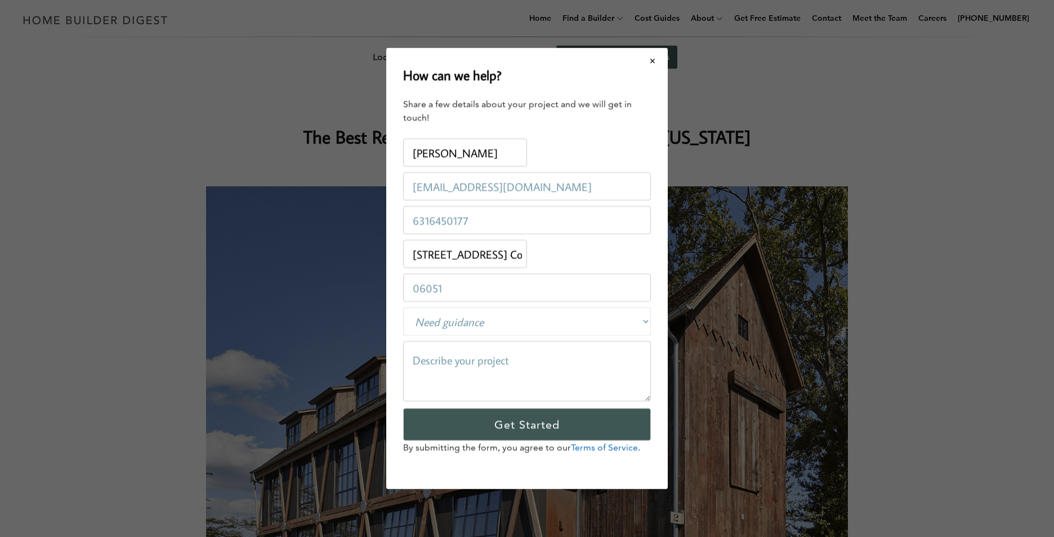
paste textarea "I hope this message finds you well. We are in the process of purchasing a vacan…"
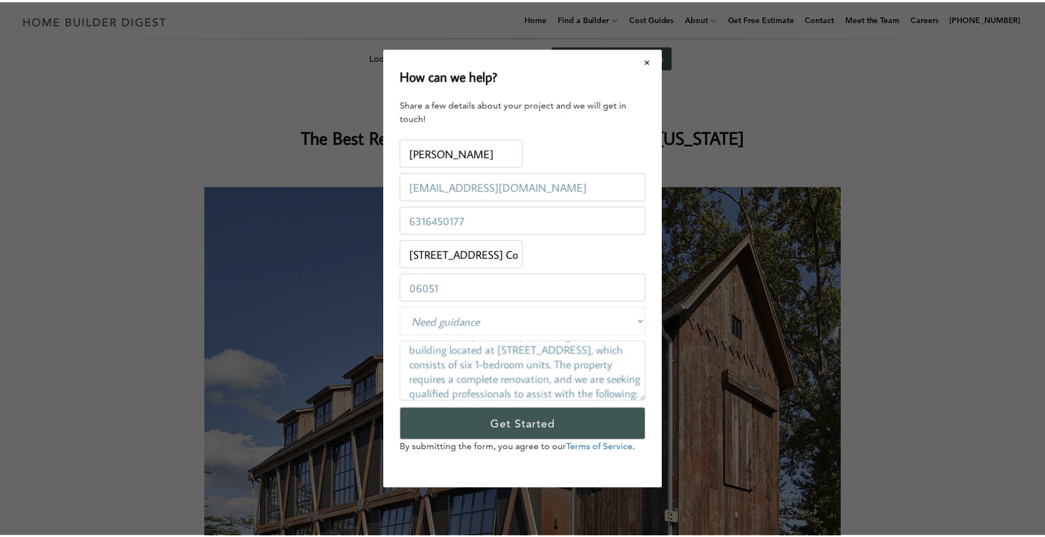
scroll to position [321, 0]
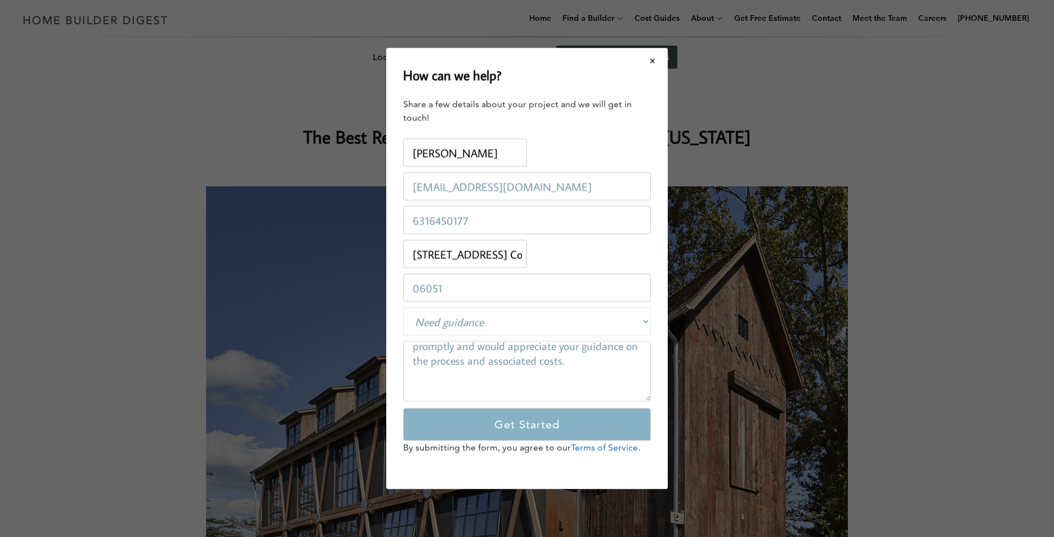
type textarea "I hope this message finds you well. We are in the process of purchasing a vacan…"
click at [474, 423] on input "Get Started" at bounding box center [527, 424] width 248 height 33
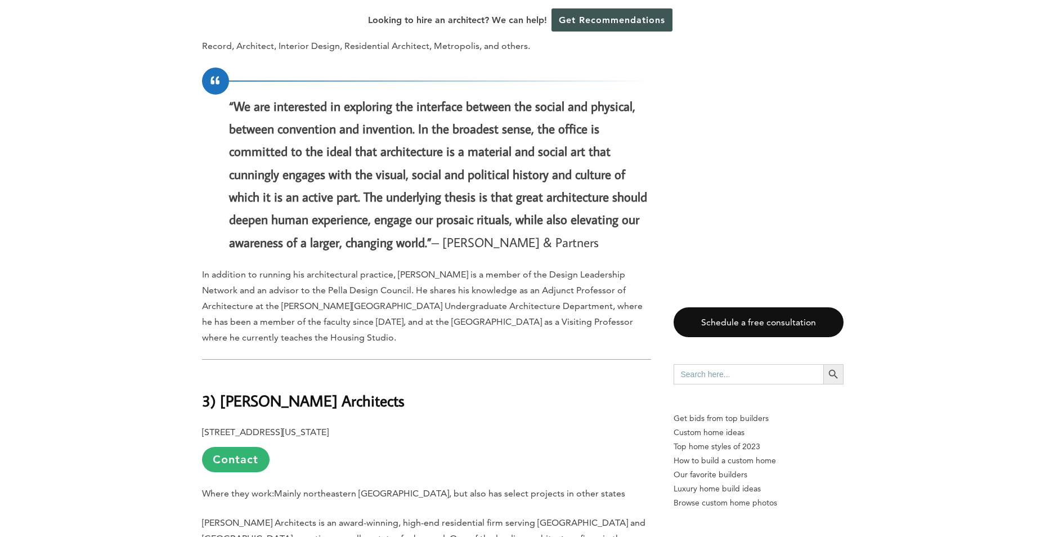
scroll to position [4728, 0]
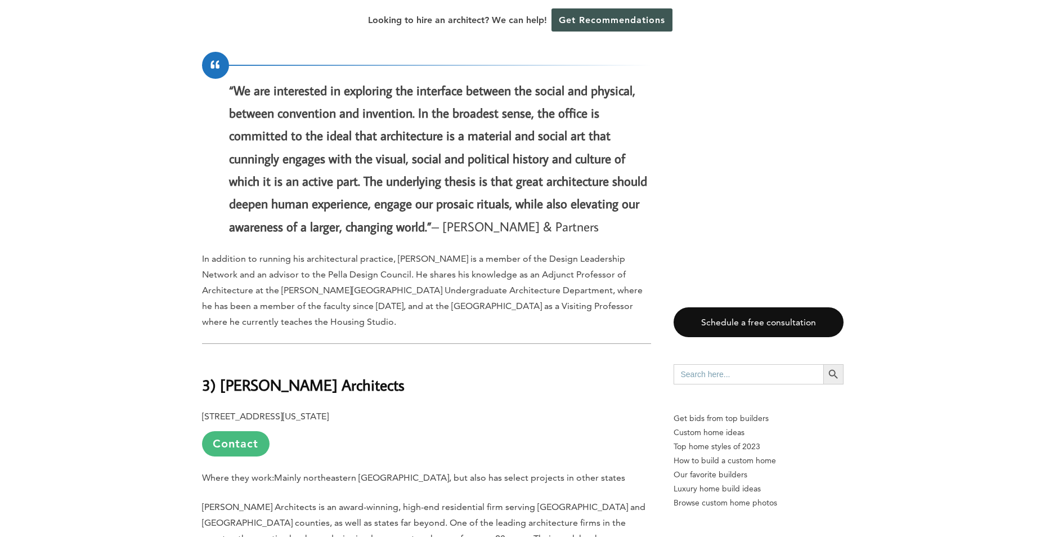
click at [237, 431] on link "Contact" at bounding box center [236, 443] width 68 height 25
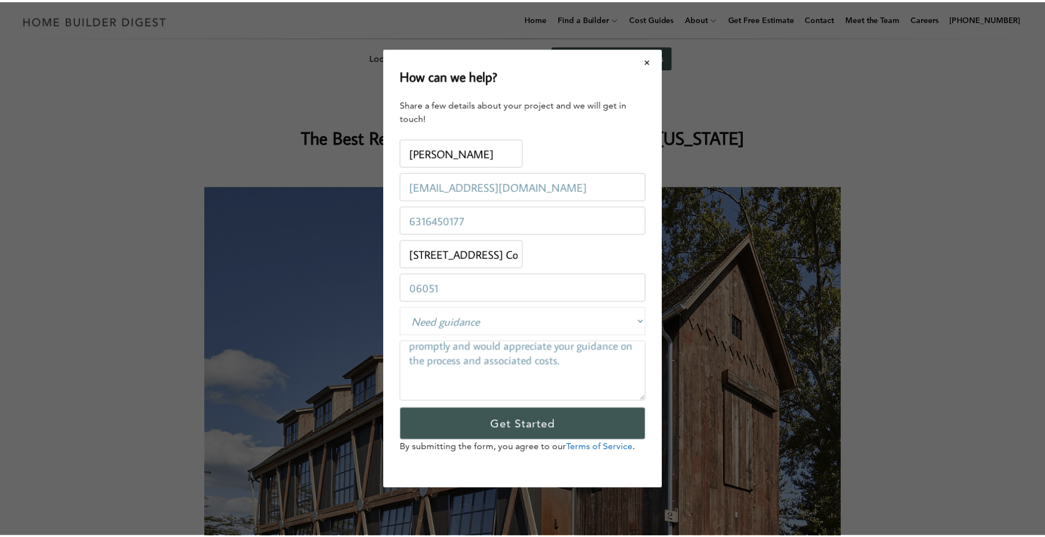
scroll to position [585, 0]
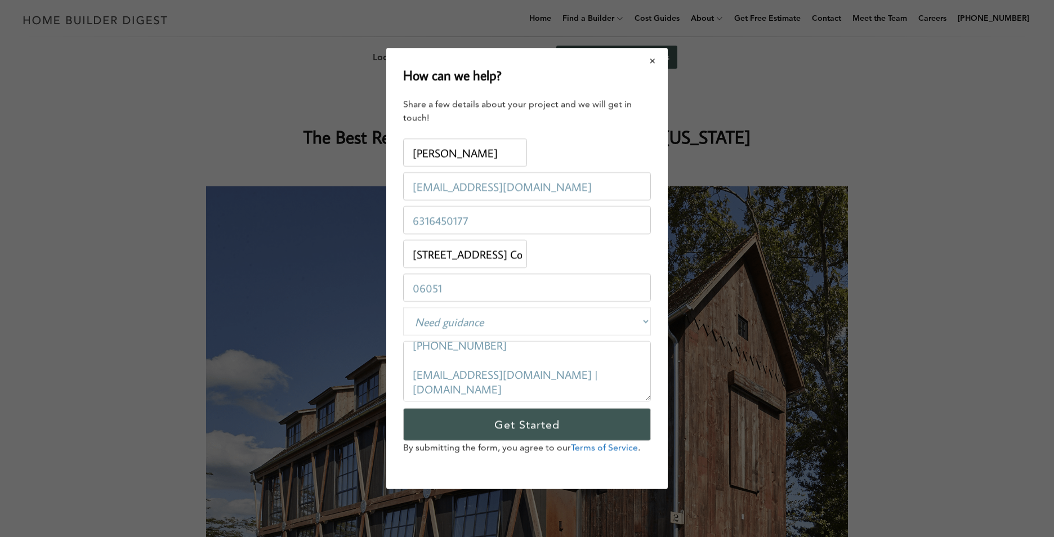
click at [653, 60] on button "Close modal" at bounding box center [653, 61] width 30 height 24
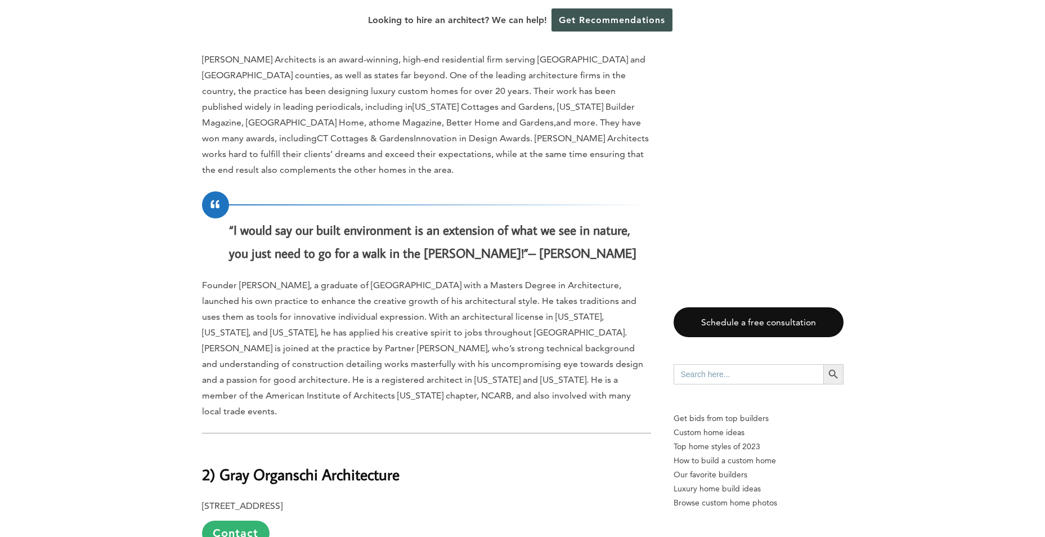
scroll to position [5178, 0]
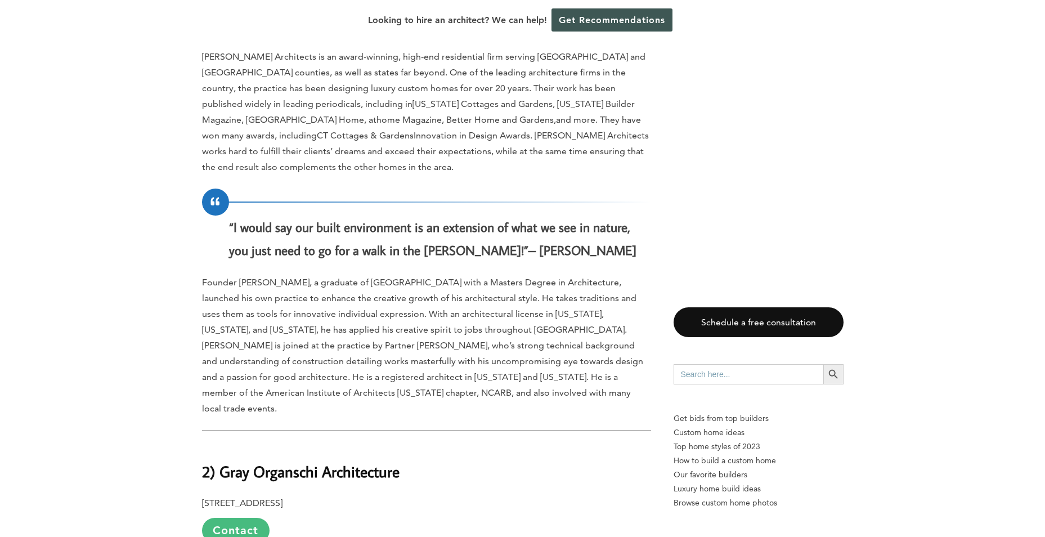
click at [242, 518] on link "Contact" at bounding box center [236, 530] width 68 height 25
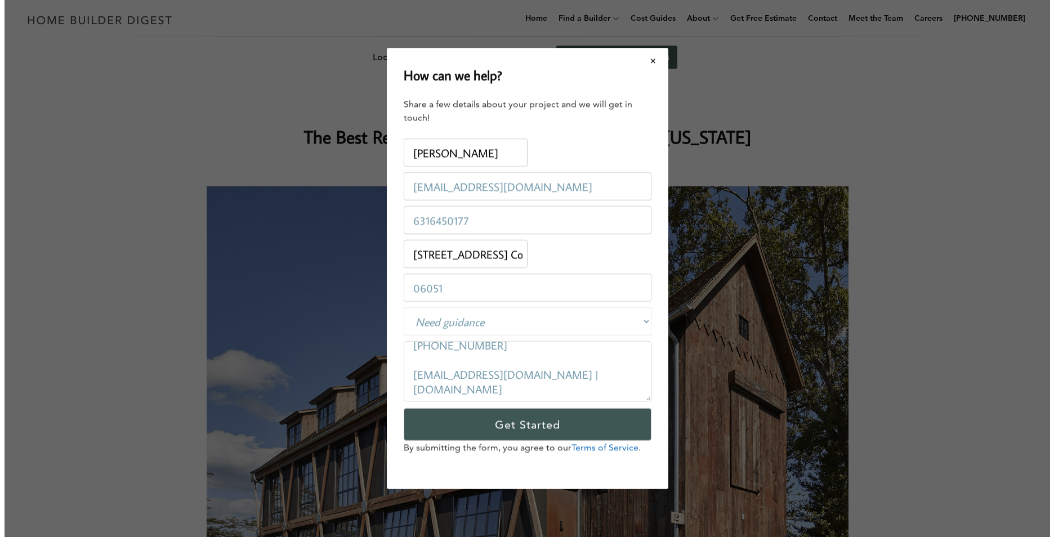
scroll to position [0, 0]
